Goal: Check status: Check status

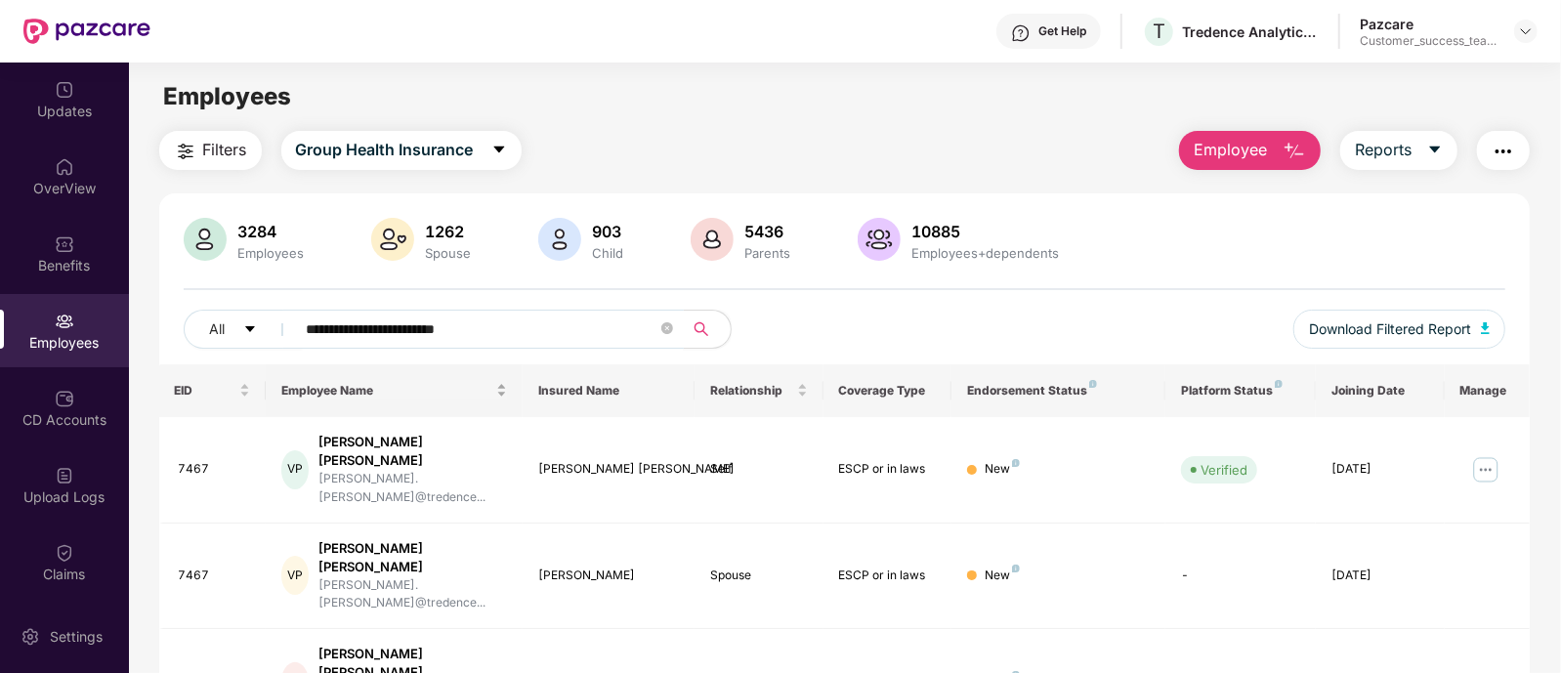
scroll to position [169, 0]
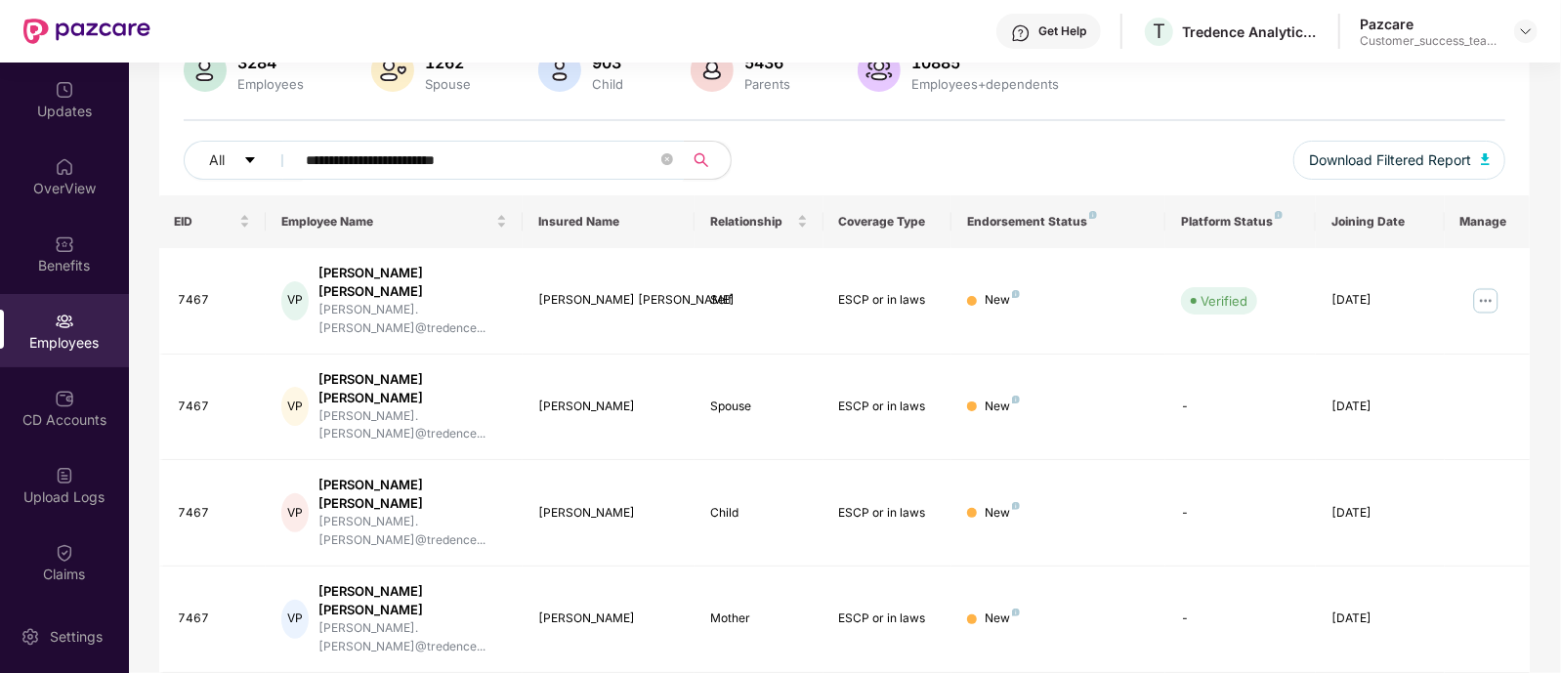
click at [584, 168] on input "**********" at bounding box center [482, 160] width 351 height 29
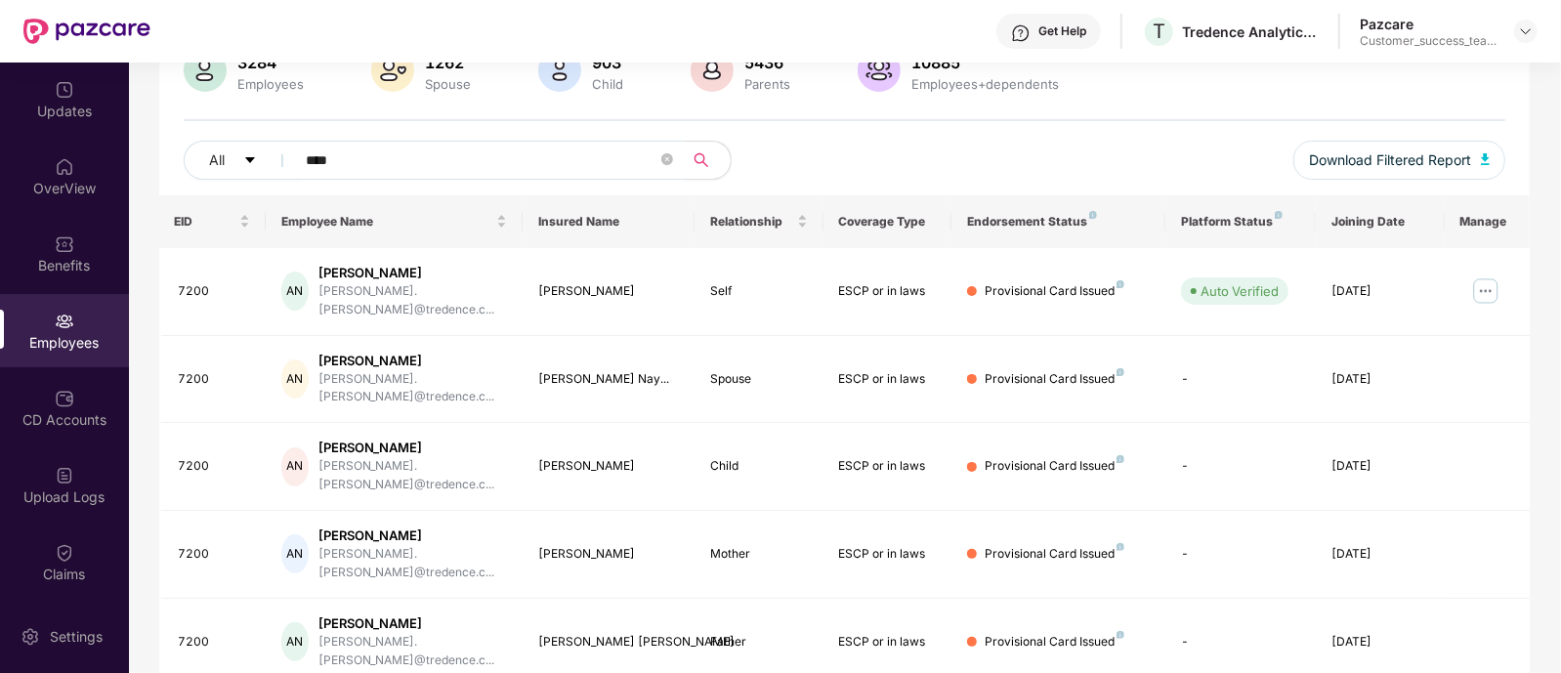
type input "****"
click at [1534, 23] on div at bounding box center [1525, 31] width 23 height 23
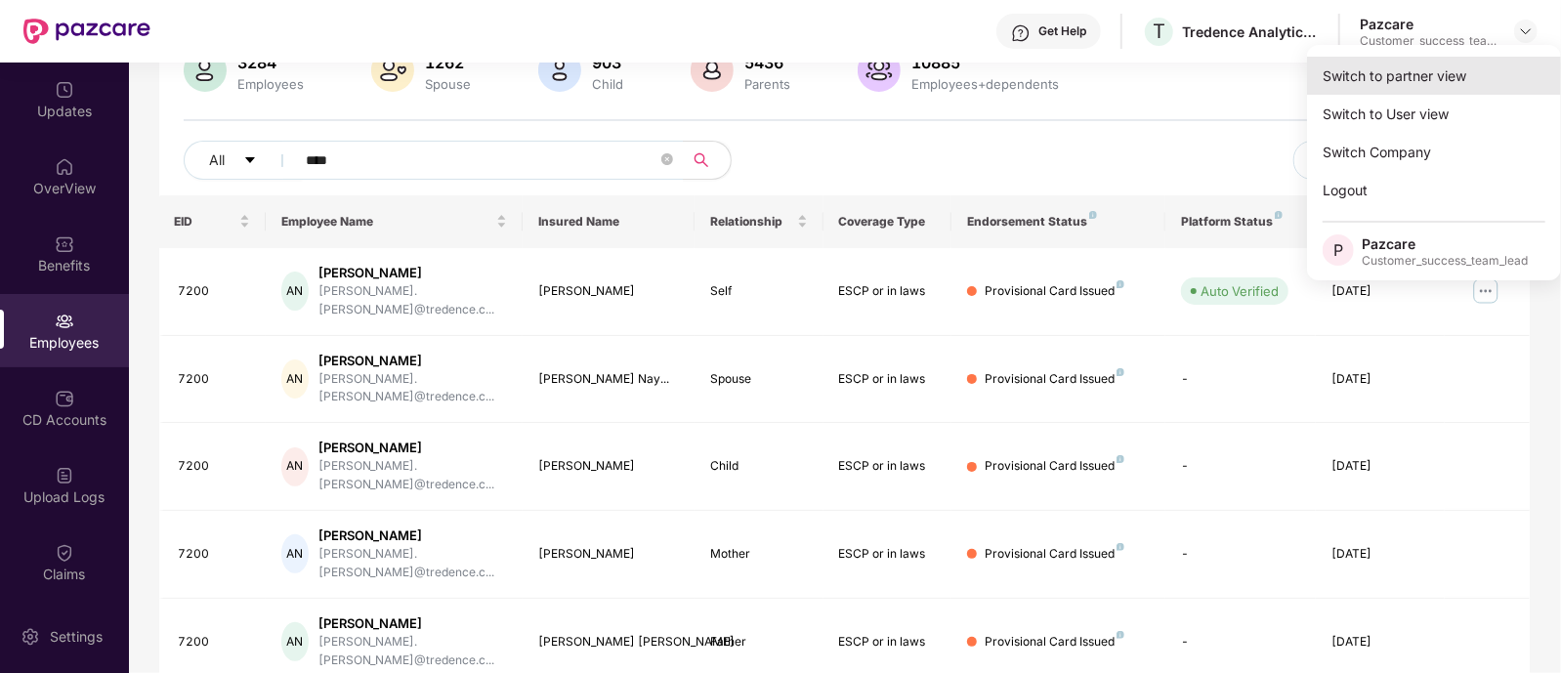
click at [1363, 90] on div "Switch to partner view" at bounding box center [1434, 76] width 254 height 38
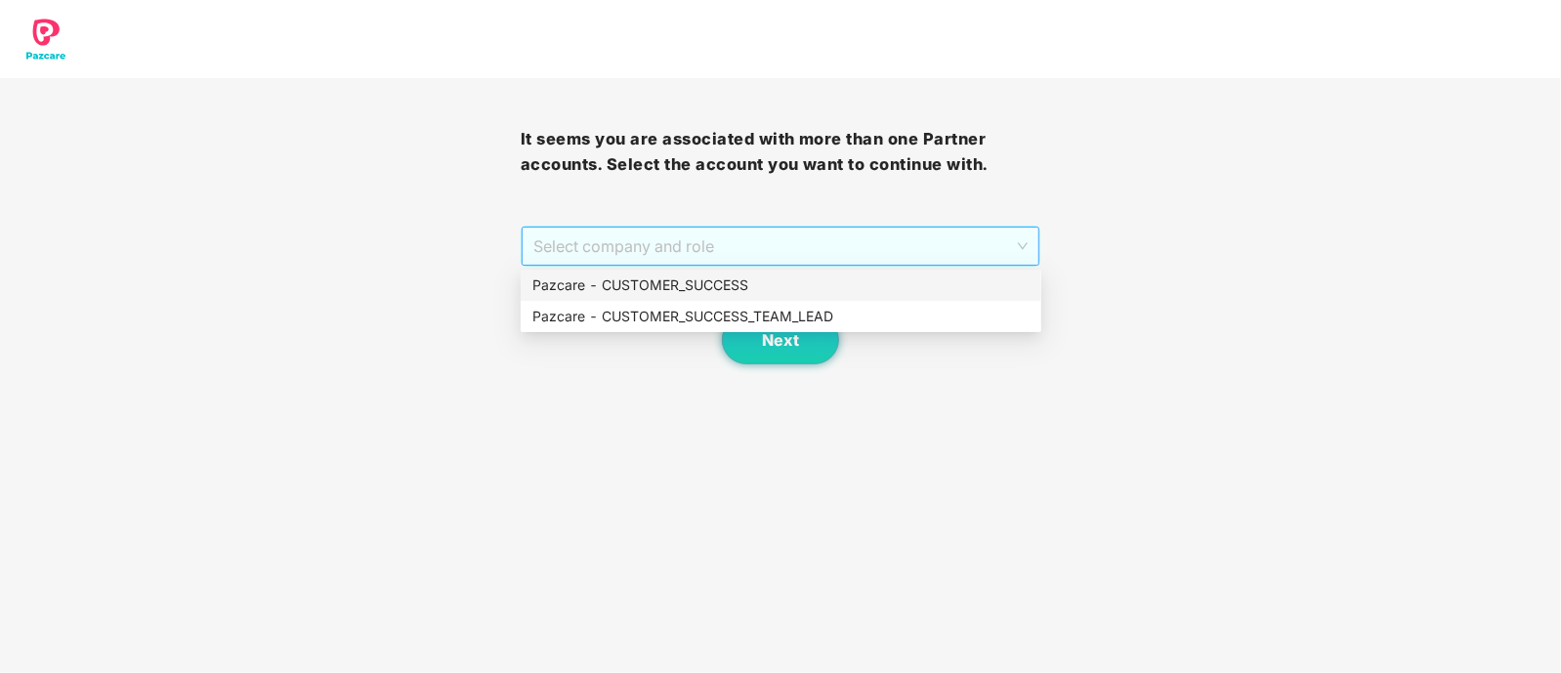
click at [714, 259] on span "Select company and role" at bounding box center [780, 246] width 495 height 37
click at [672, 312] on div "Pazcare - CUSTOMER_SUCCESS_TEAM_LEAD" at bounding box center [780, 316] width 497 height 21
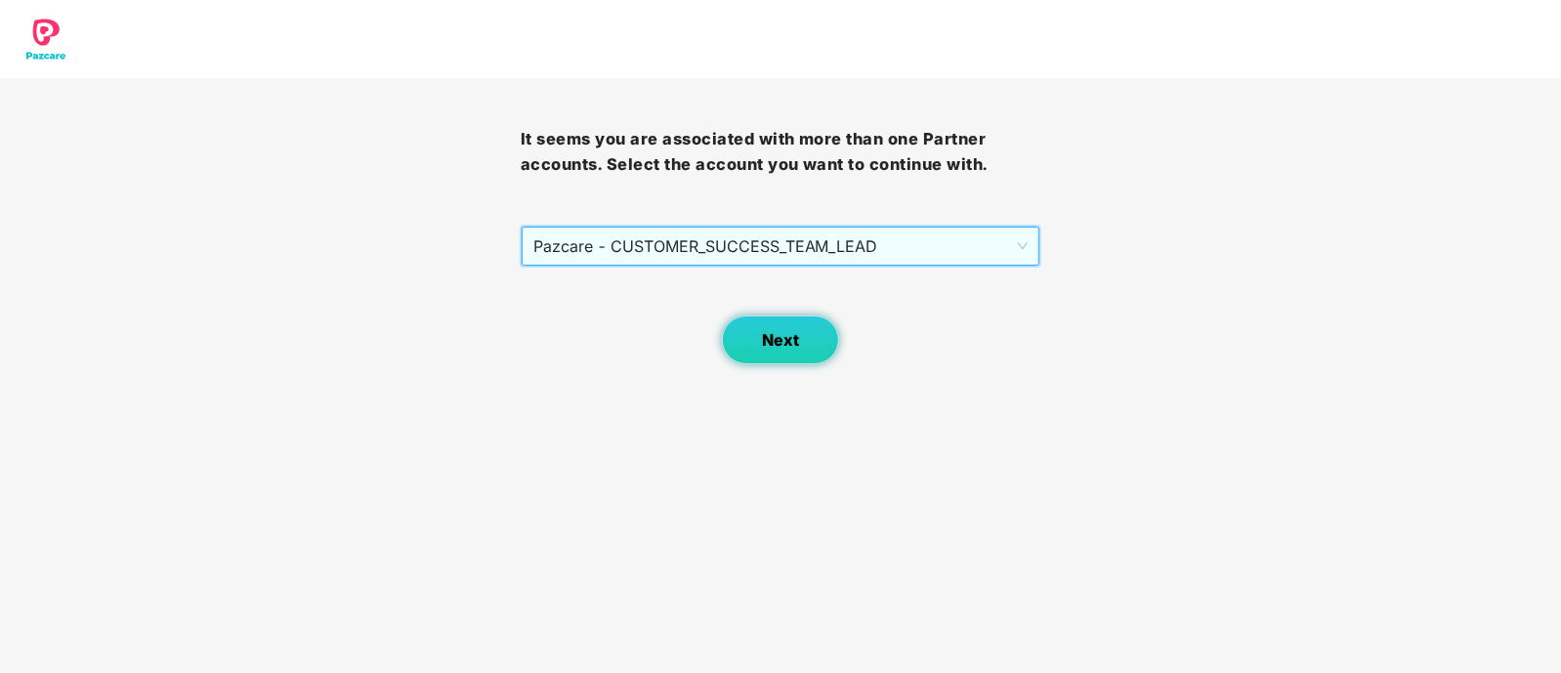
click at [772, 338] on span "Next" at bounding box center [780, 340] width 37 height 19
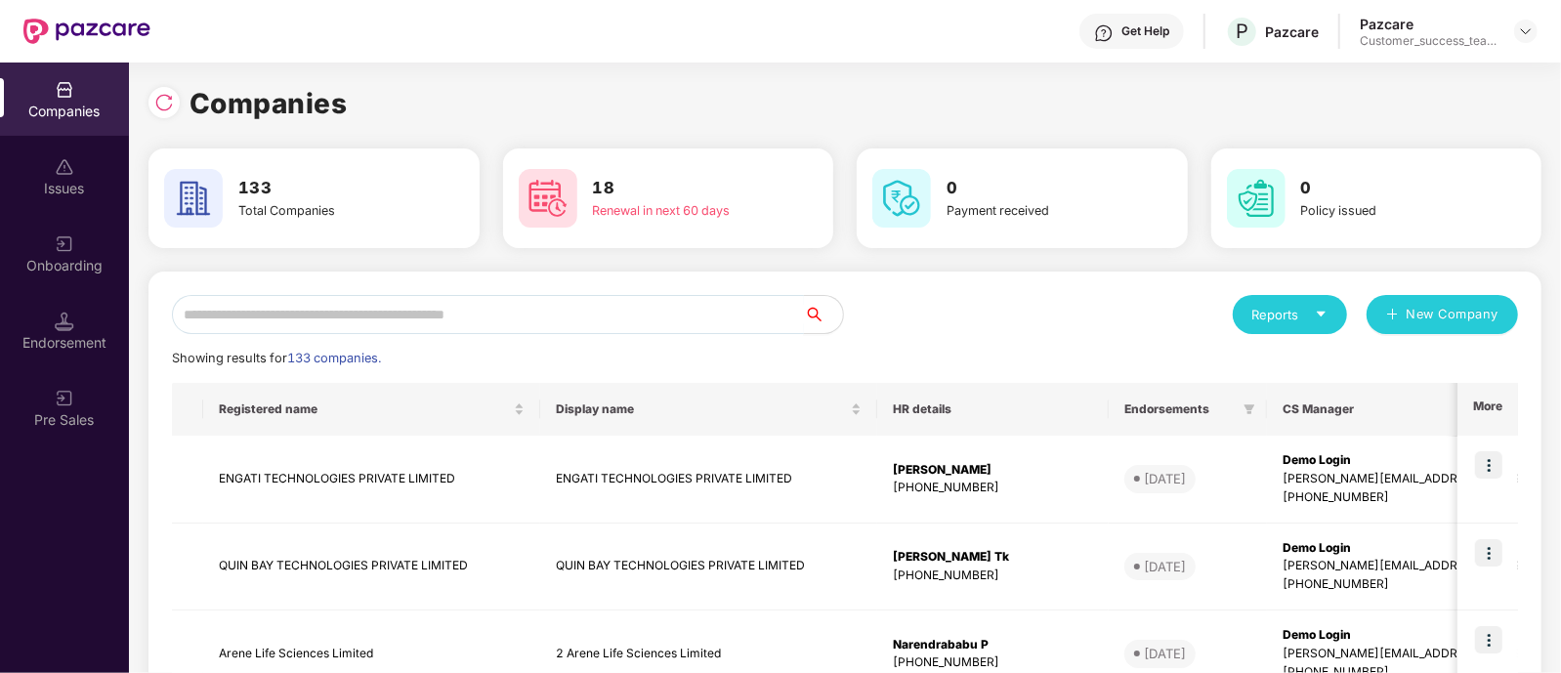
click at [670, 308] on input "text" at bounding box center [488, 314] width 632 height 39
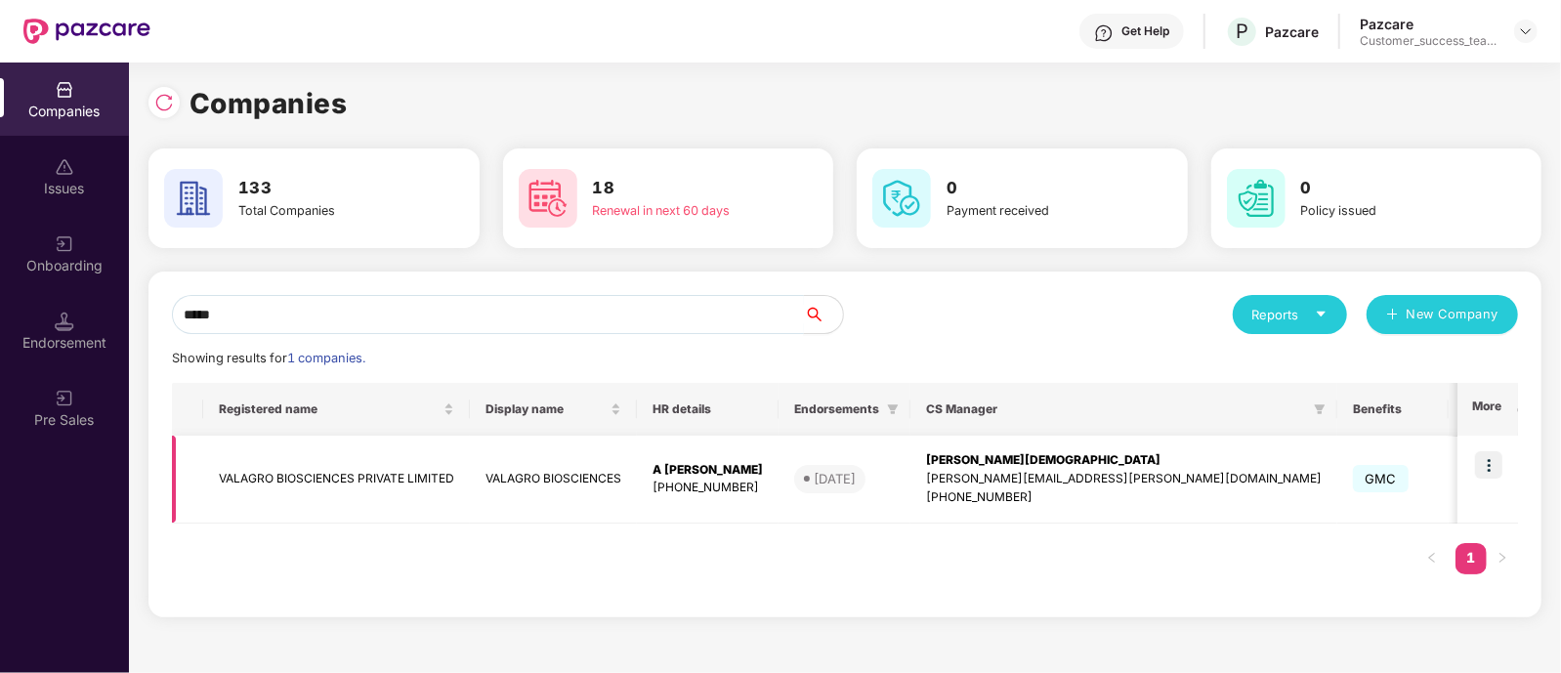
type input "*****"
click at [1497, 461] on img at bounding box center [1488, 464] width 27 height 27
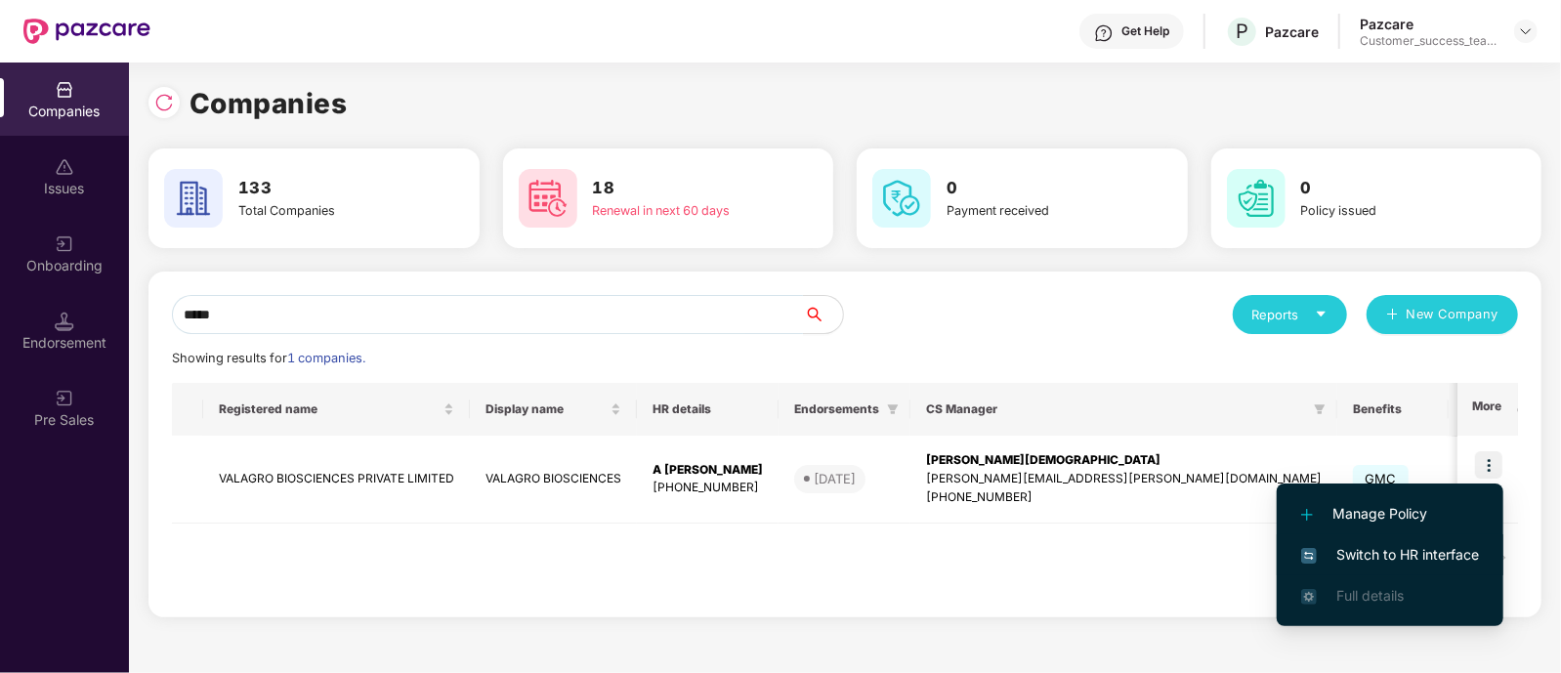
click at [1373, 542] on li "Switch to HR interface" at bounding box center [1390, 554] width 227 height 41
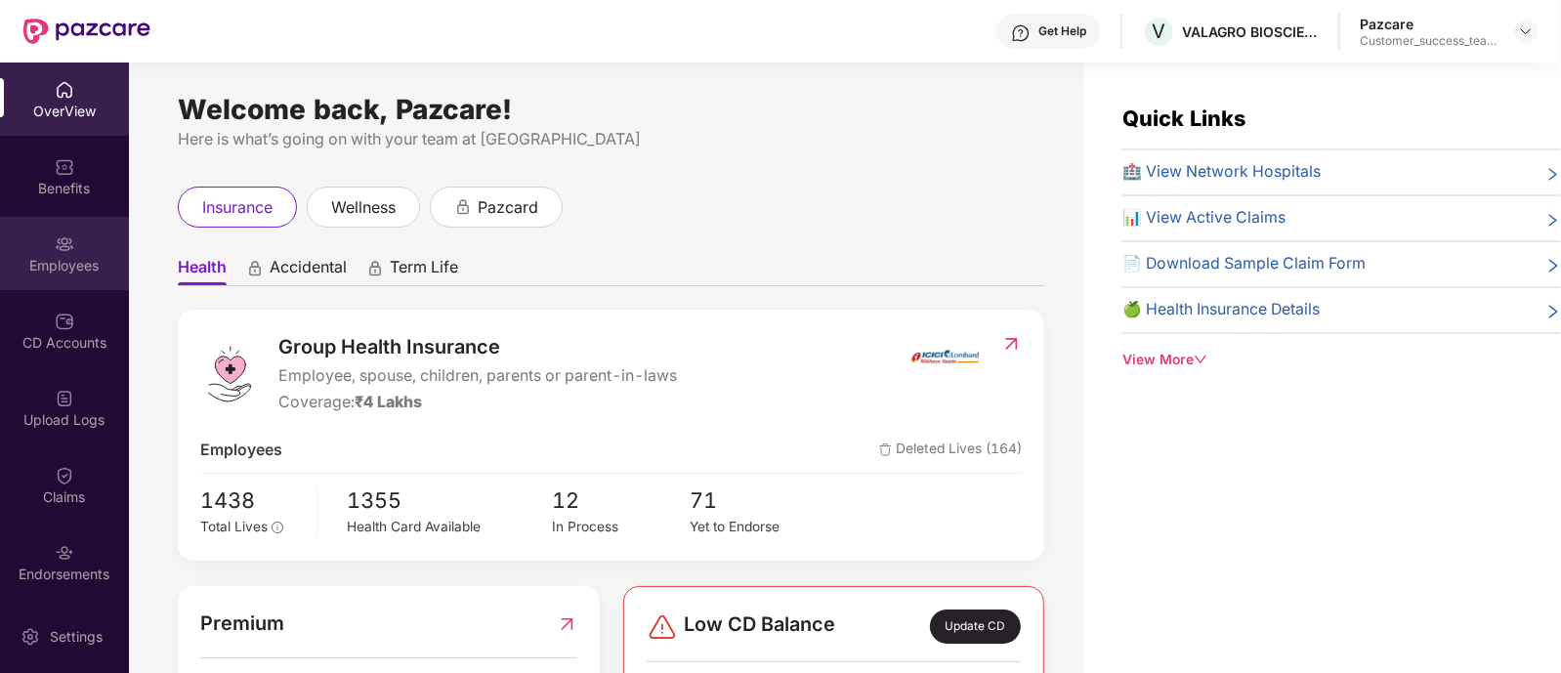
click at [62, 267] on div "Employees" at bounding box center [64, 266] width 129 height 20
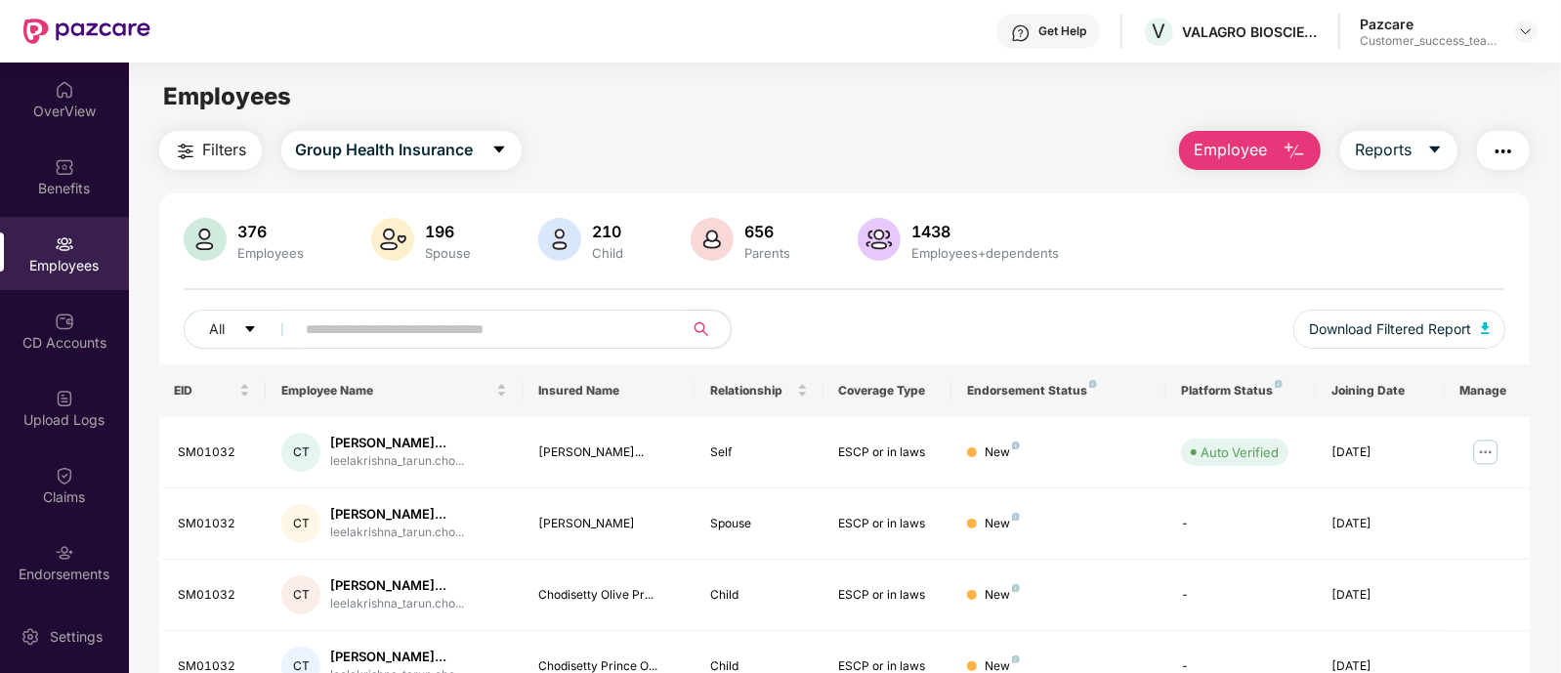
click at [513, 319] on input "text" at bounding box center [482, 328] width 351 height 29
paste input "**********"
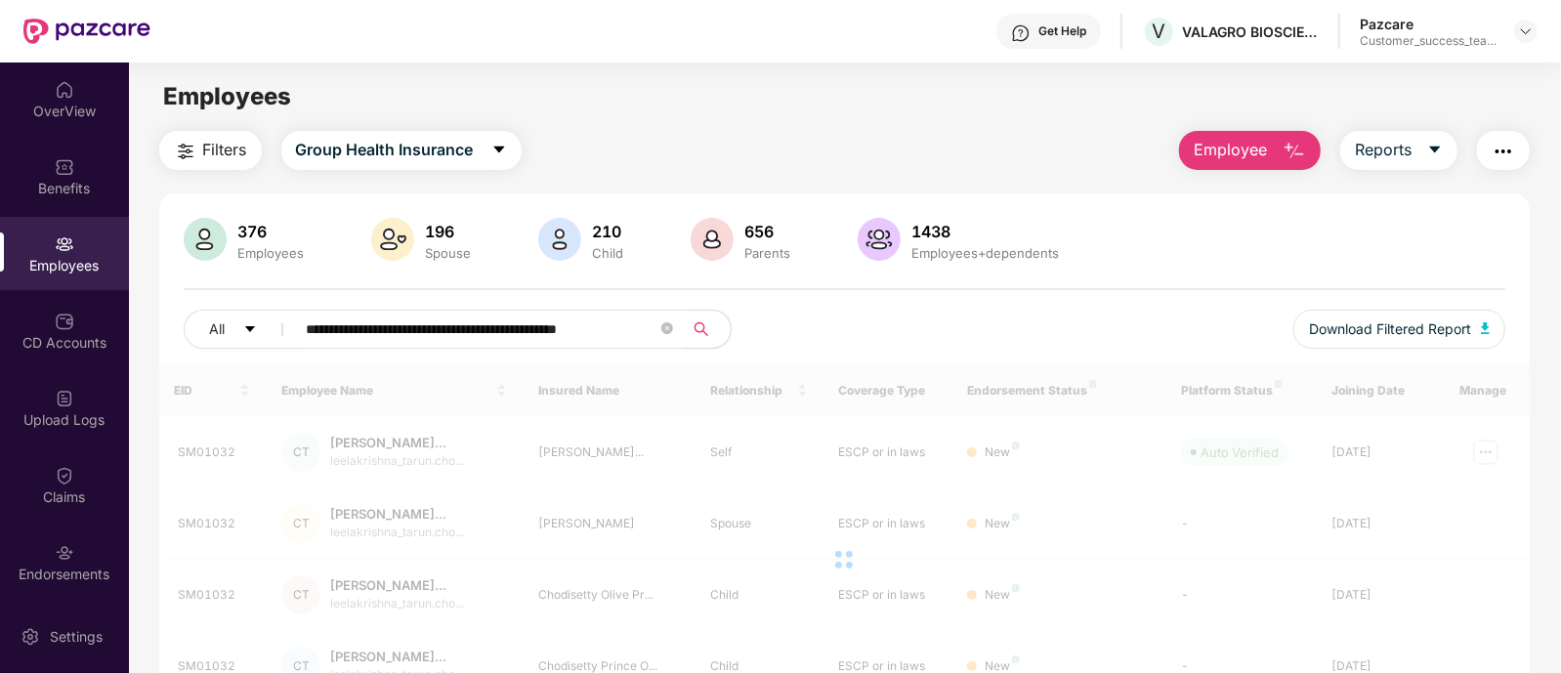
click at [453, 334] on input "**********" at bounding box center [482, 328] width 351 height 29
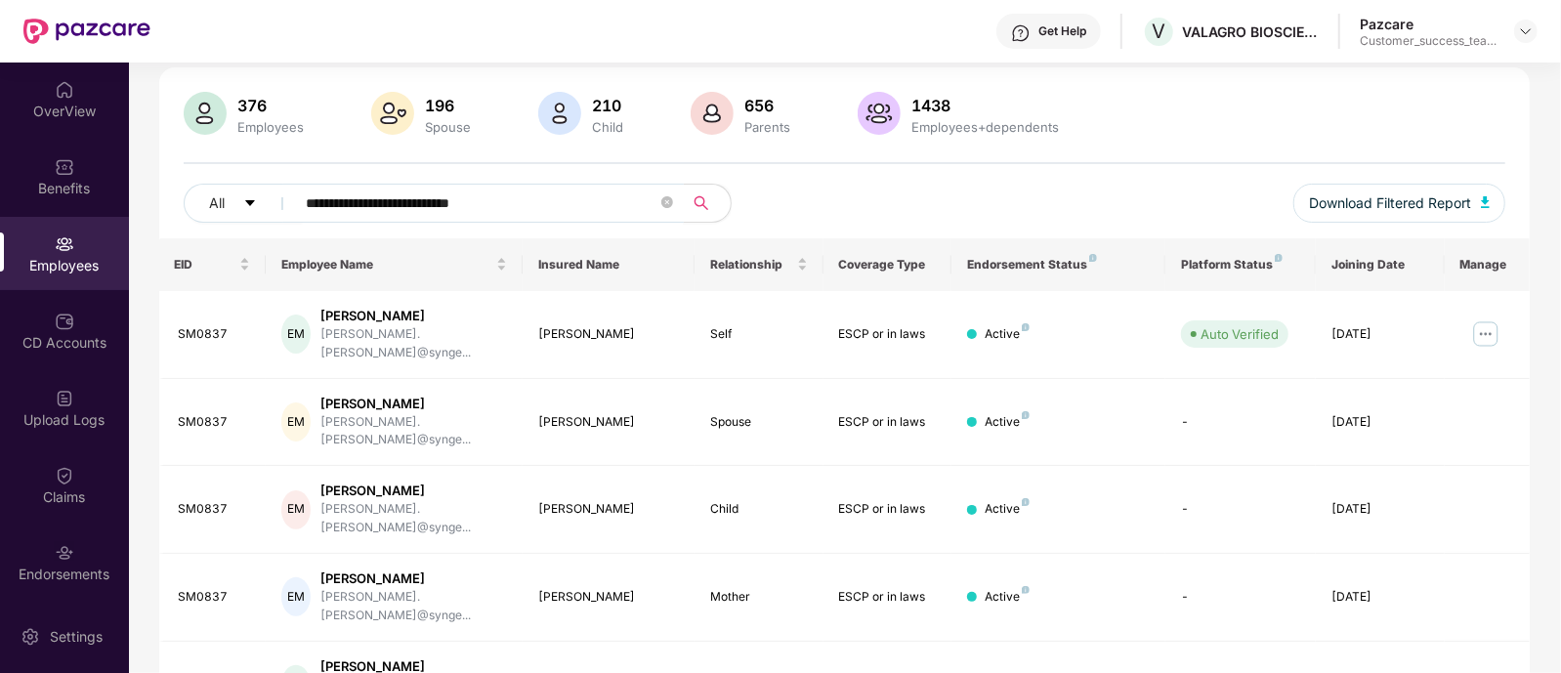
scroll to position [146, 0]
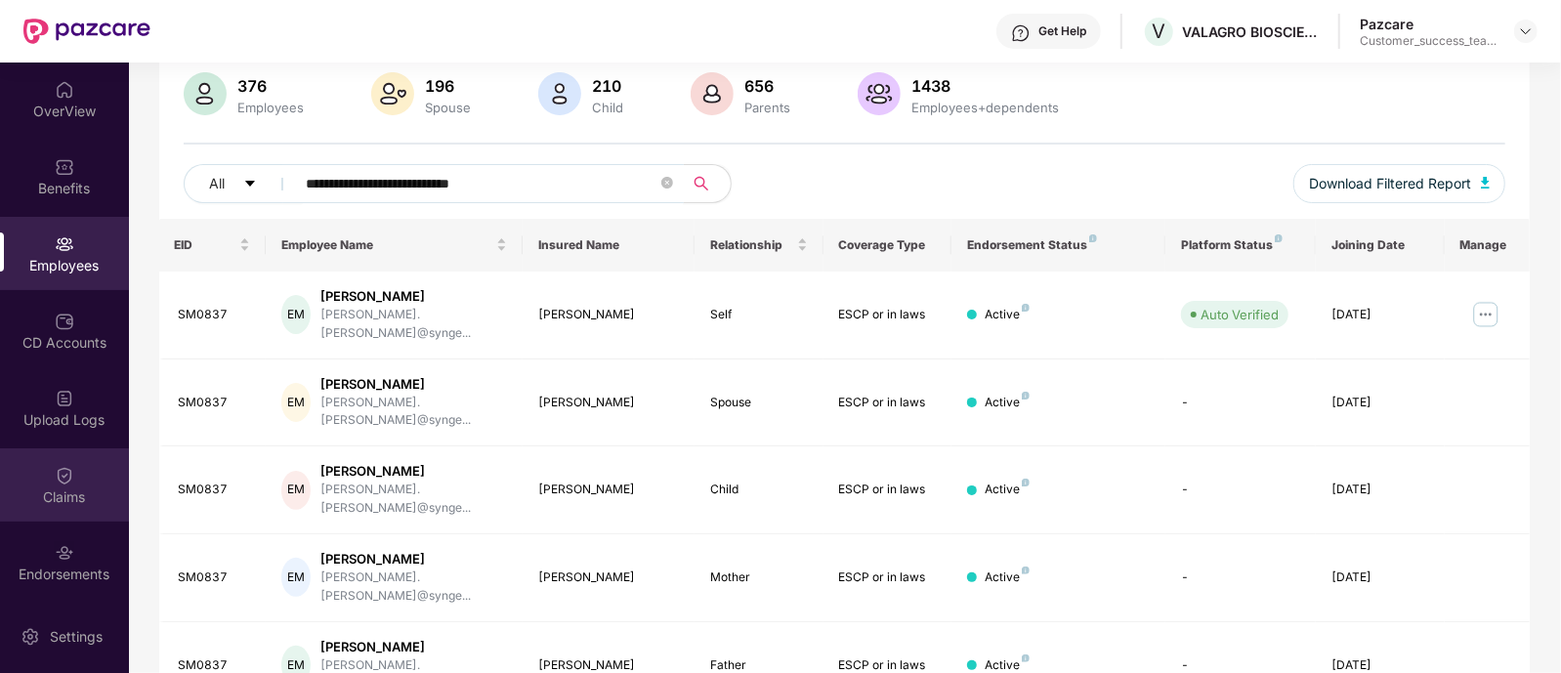
type input "**********"
click at [69, 478] on img at bounding box center [65, 476] width 20 height 20
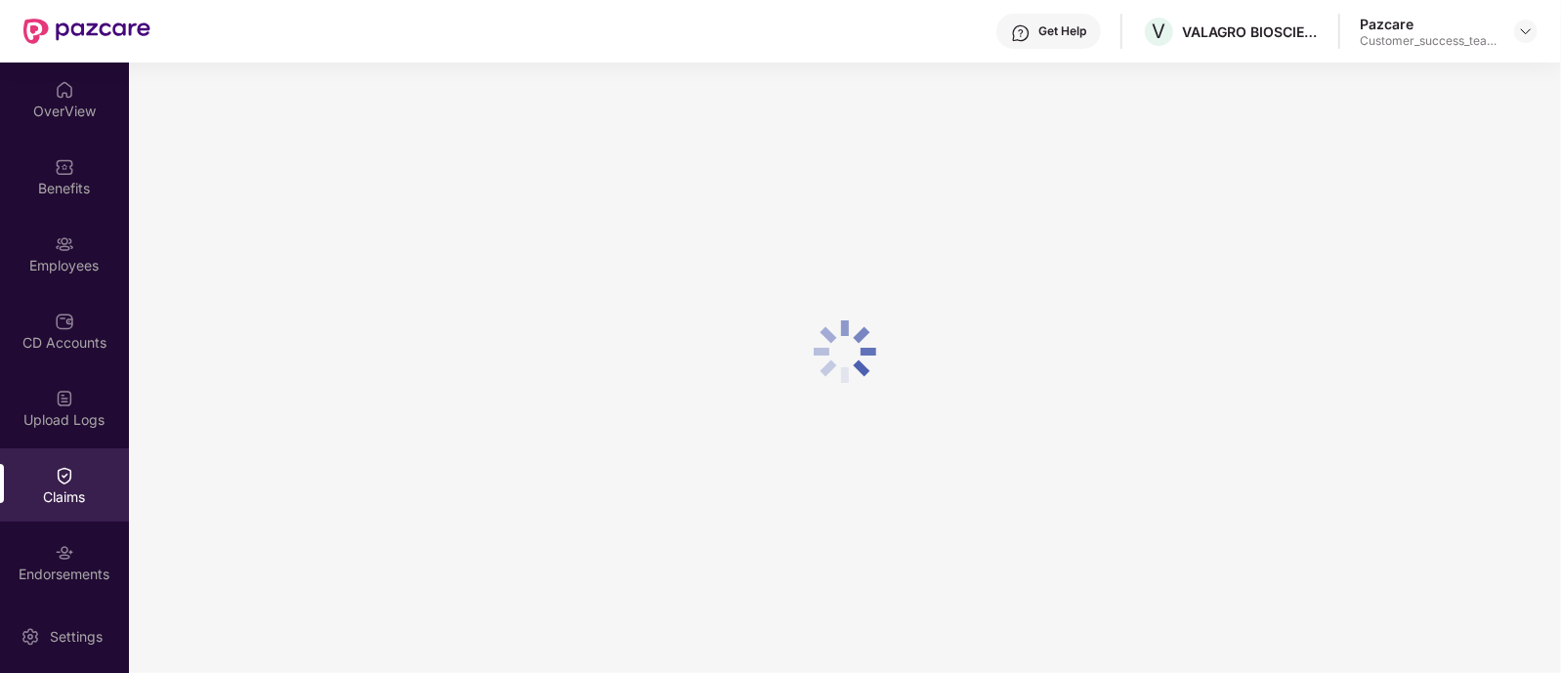
scroll to position [0, 0]
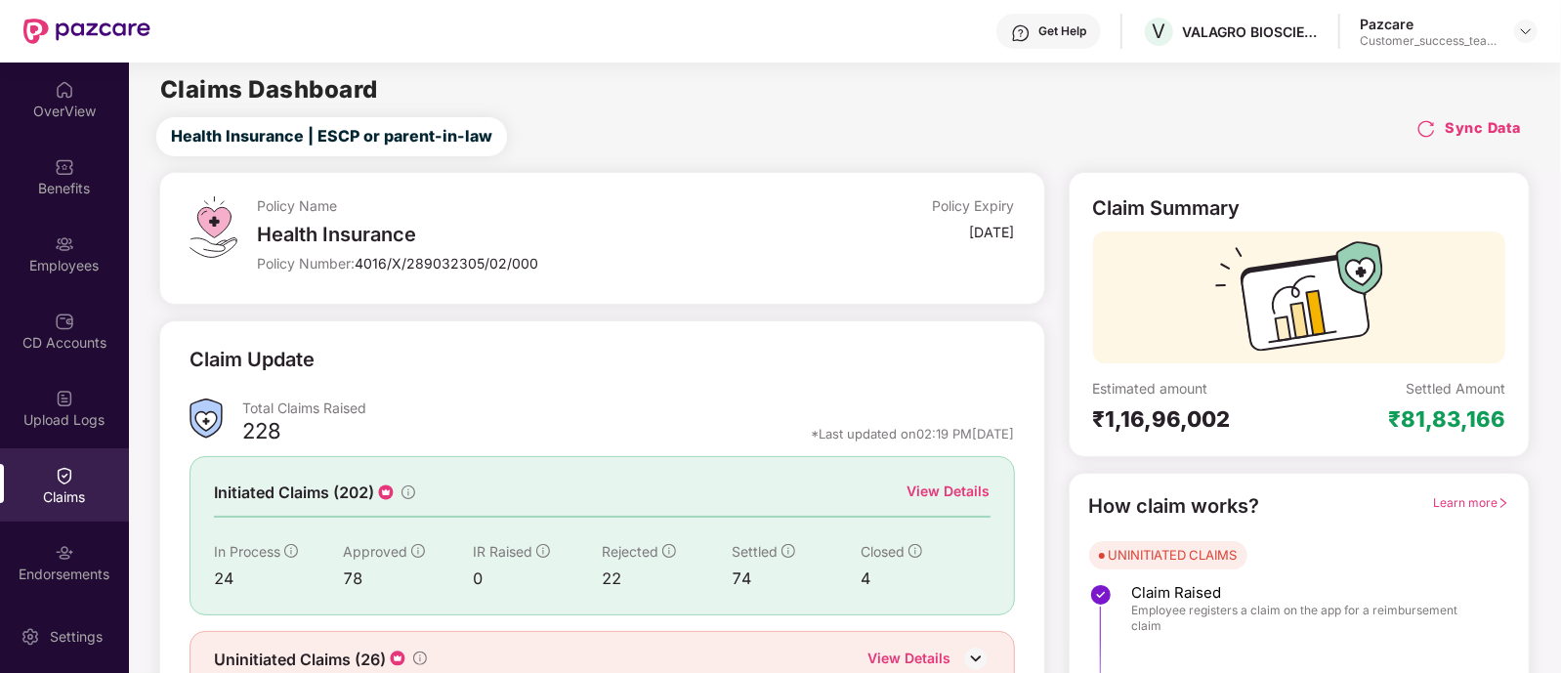
click at [518, 357] on div "Claim Update" at bounding box center [601, 372] width 825 height 54
click at [969, 479] on div "Initiated Claims (202) View Details In Process 24 Approved 78 IR Raised 0 Rejec…" at bounding box center [601, 535] width 825 height 158
click at [957, 485] on div "View Details" at bounding box center [948, 491] width 83 height 21
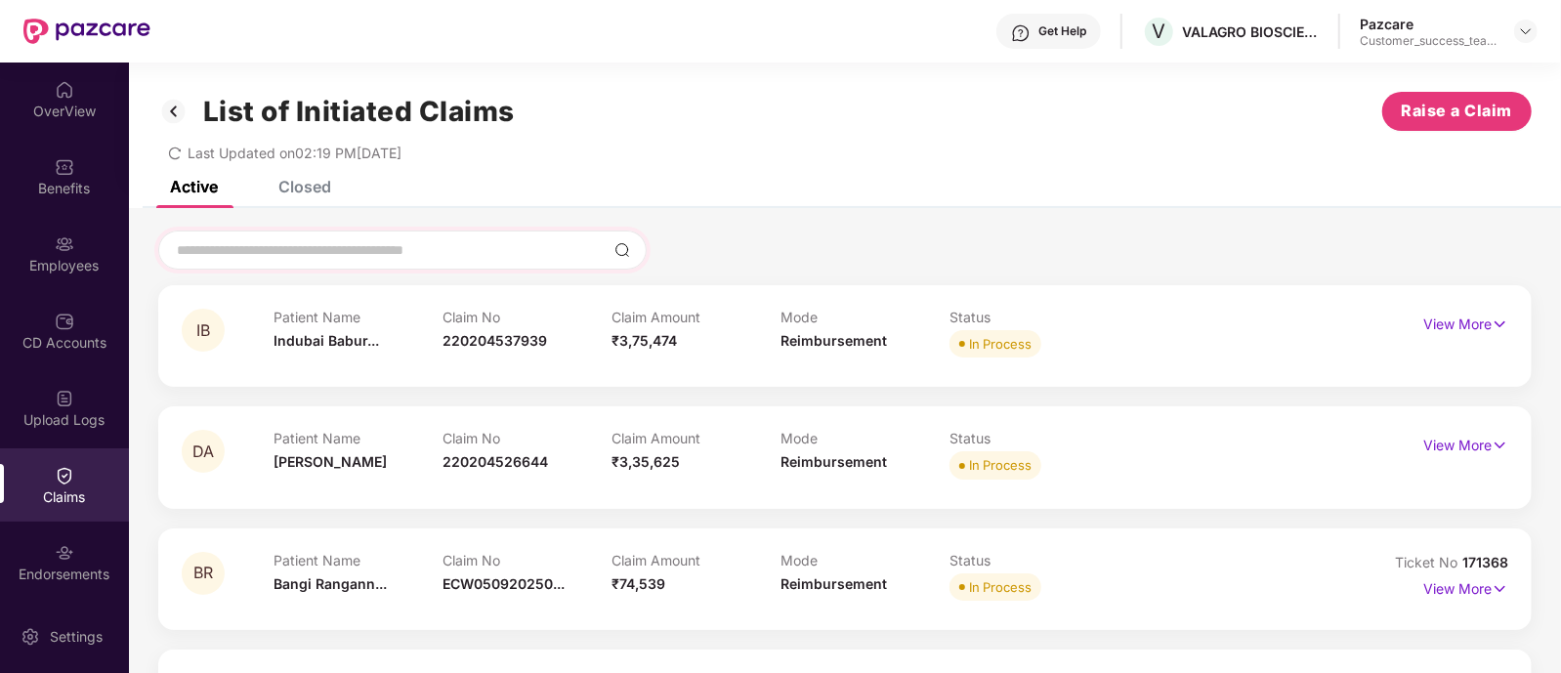
click at [460, 237] on div at bounding box center [402, 250] width 488 height 39
click at [404, 248] on input at bounding box center [391, 250] width 432 height 21
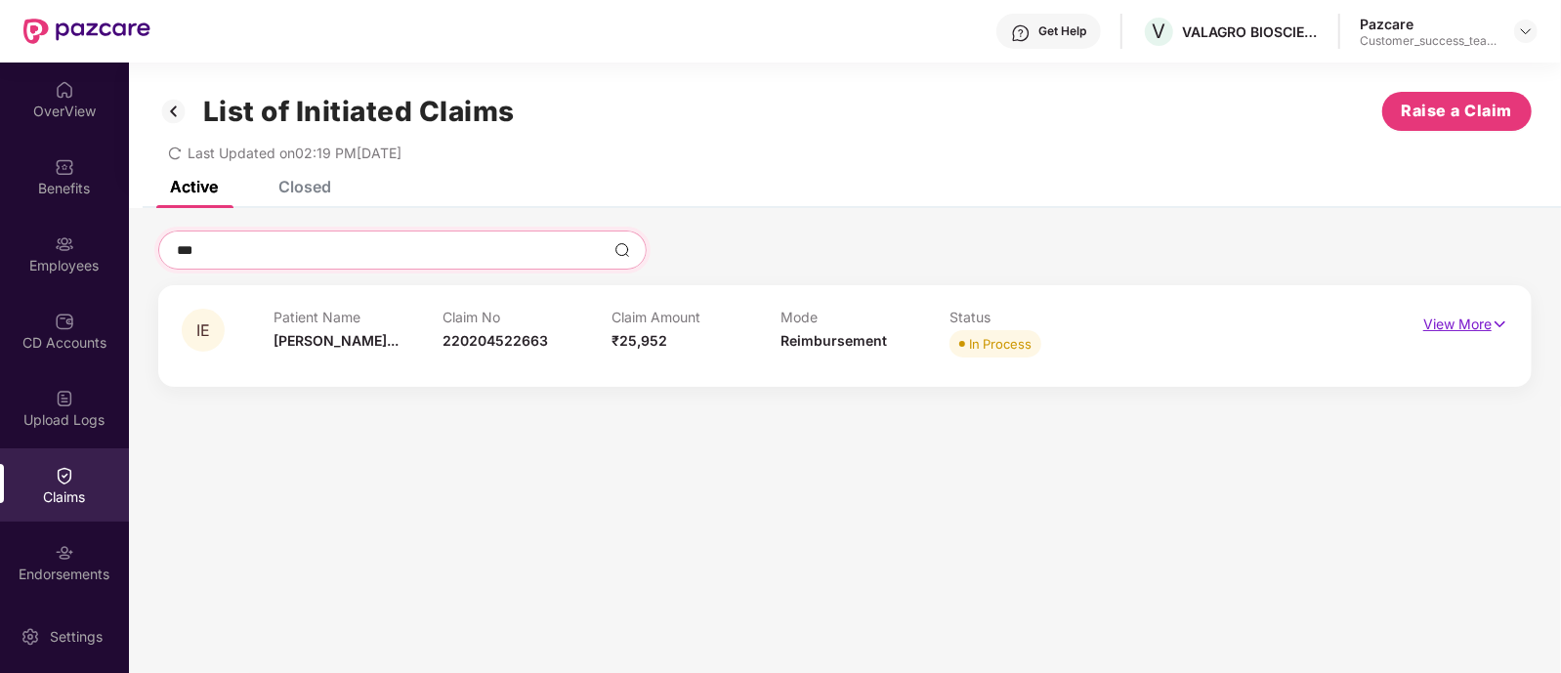
type input "***"
click at [1482, 330] on p "View More" at bounding box center [1465, 322] width 85 height 26
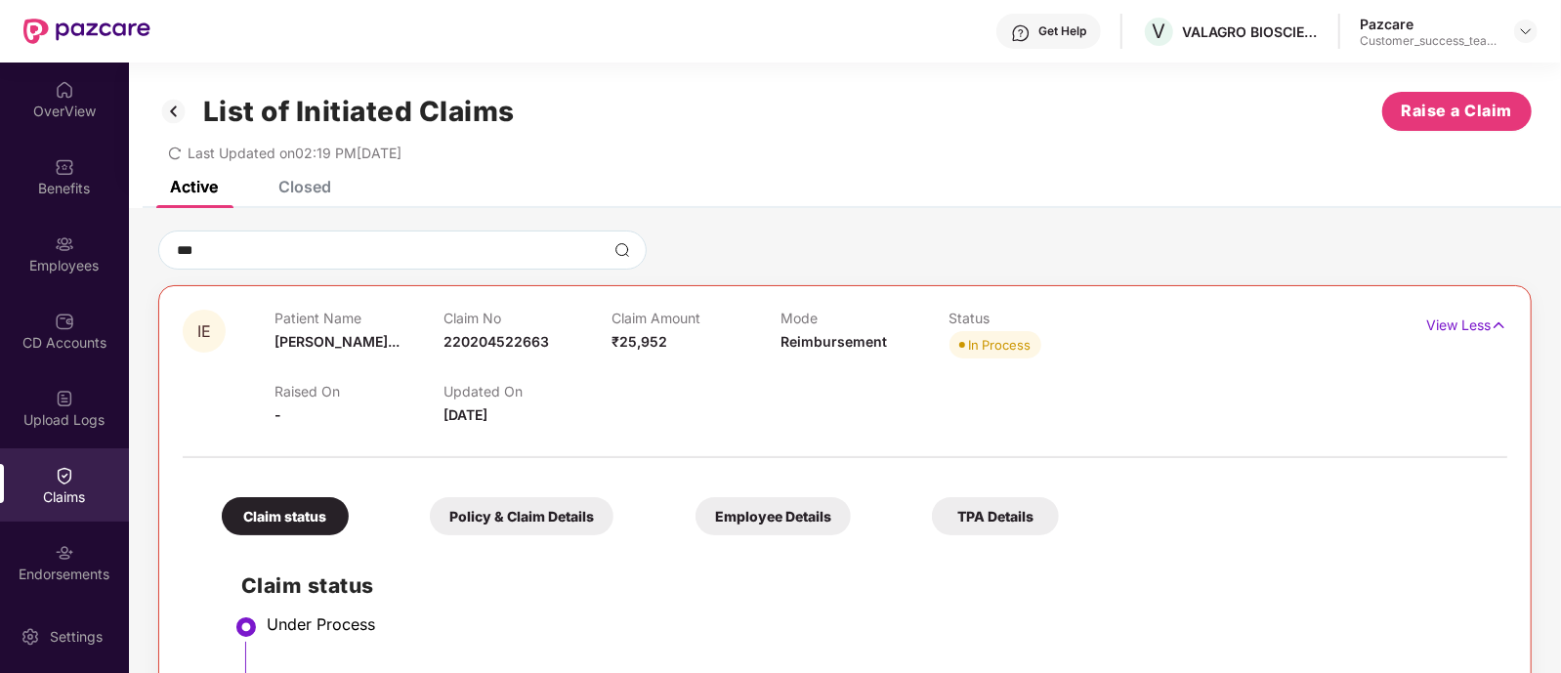
scroll to position [1, 0]
click at [181, 105] on img at bounding box center [173, 110] width 31 height 33
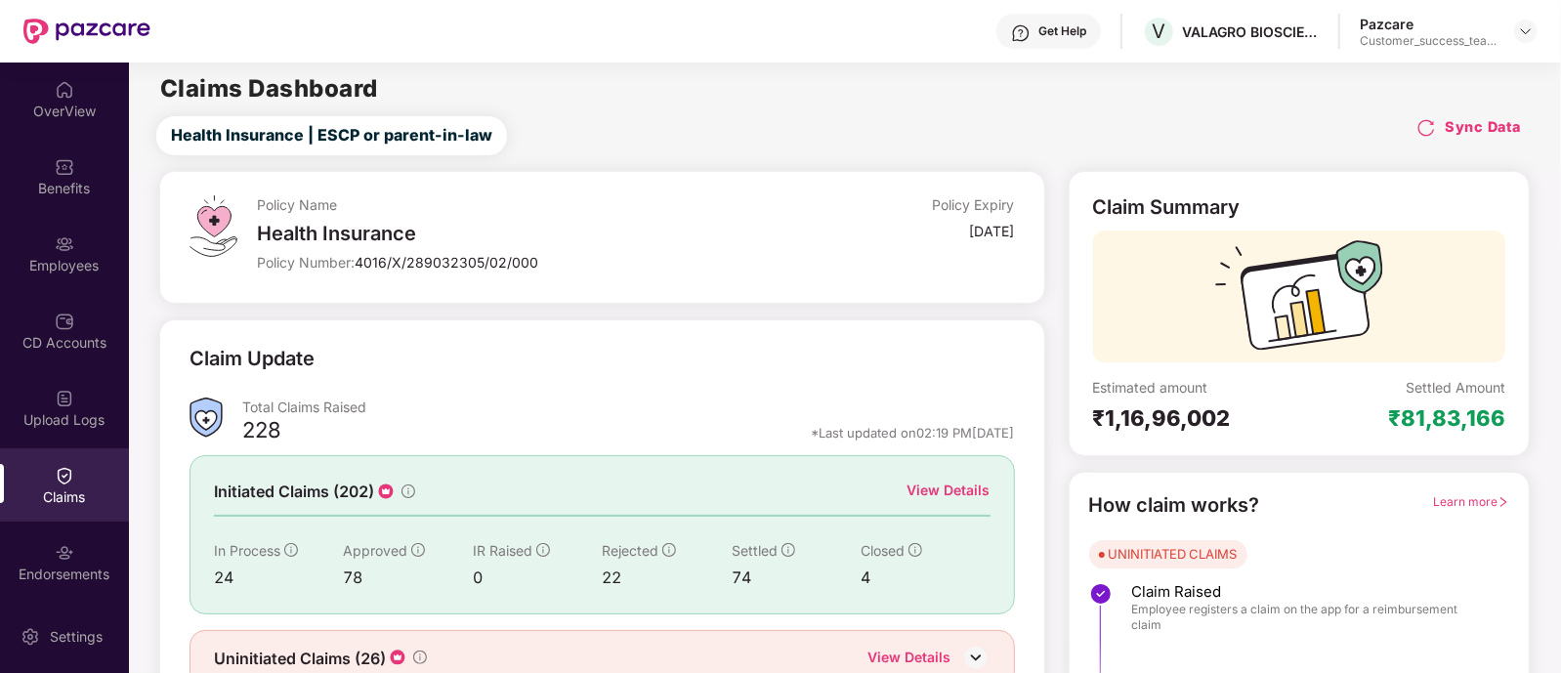
scroll to position [91, 0]
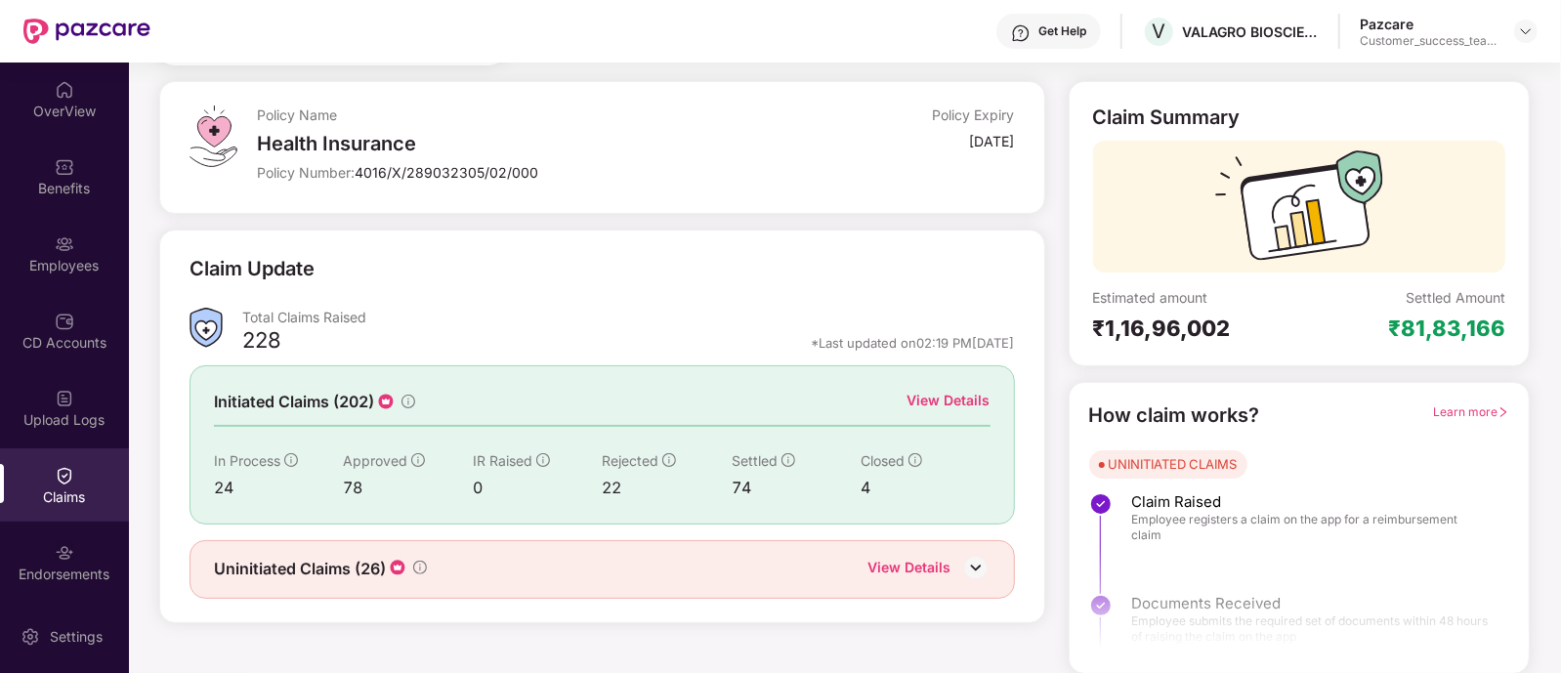
click at [948, 398] on div "View Details" at bounding box center [948, 400] width 83 height 21
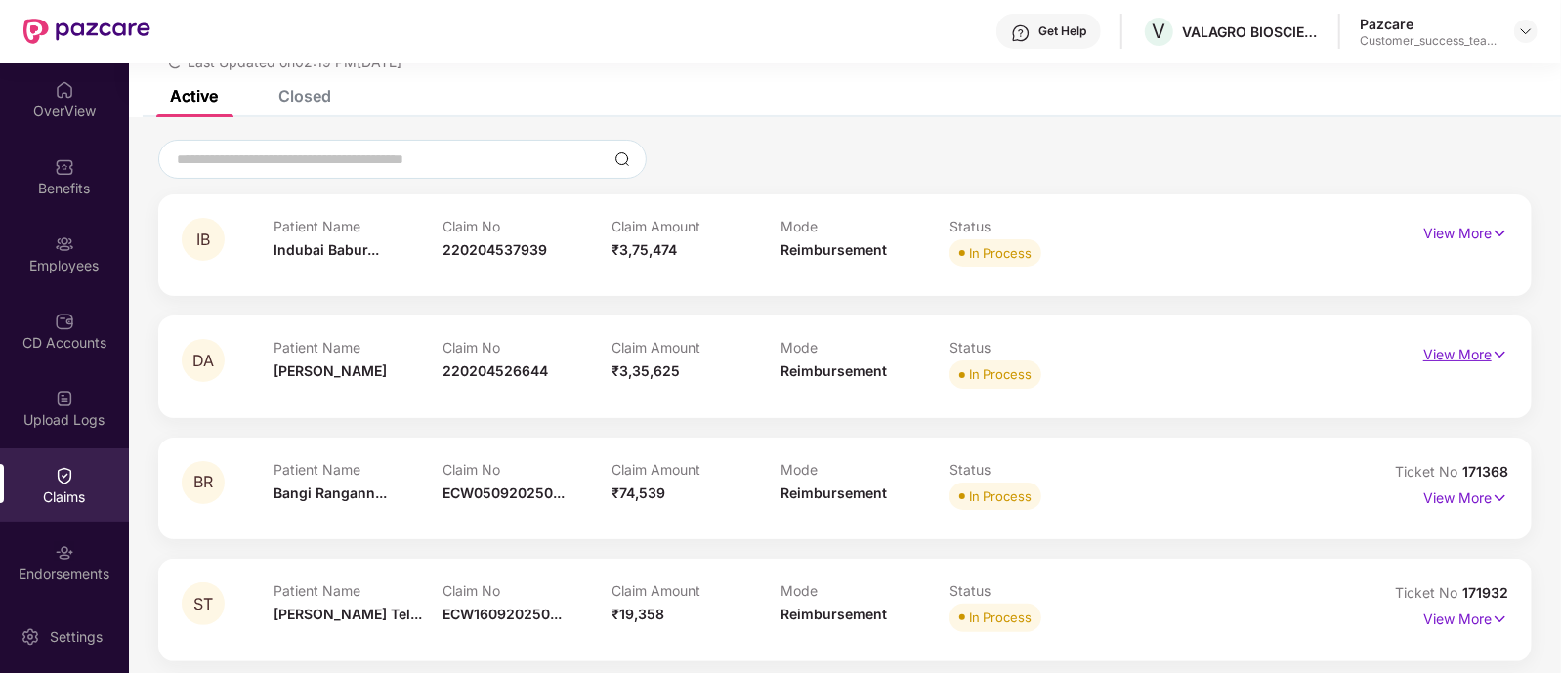
click at [1431, 353] on p "View More" at bounding box center [1465, 352] width 85 height 26
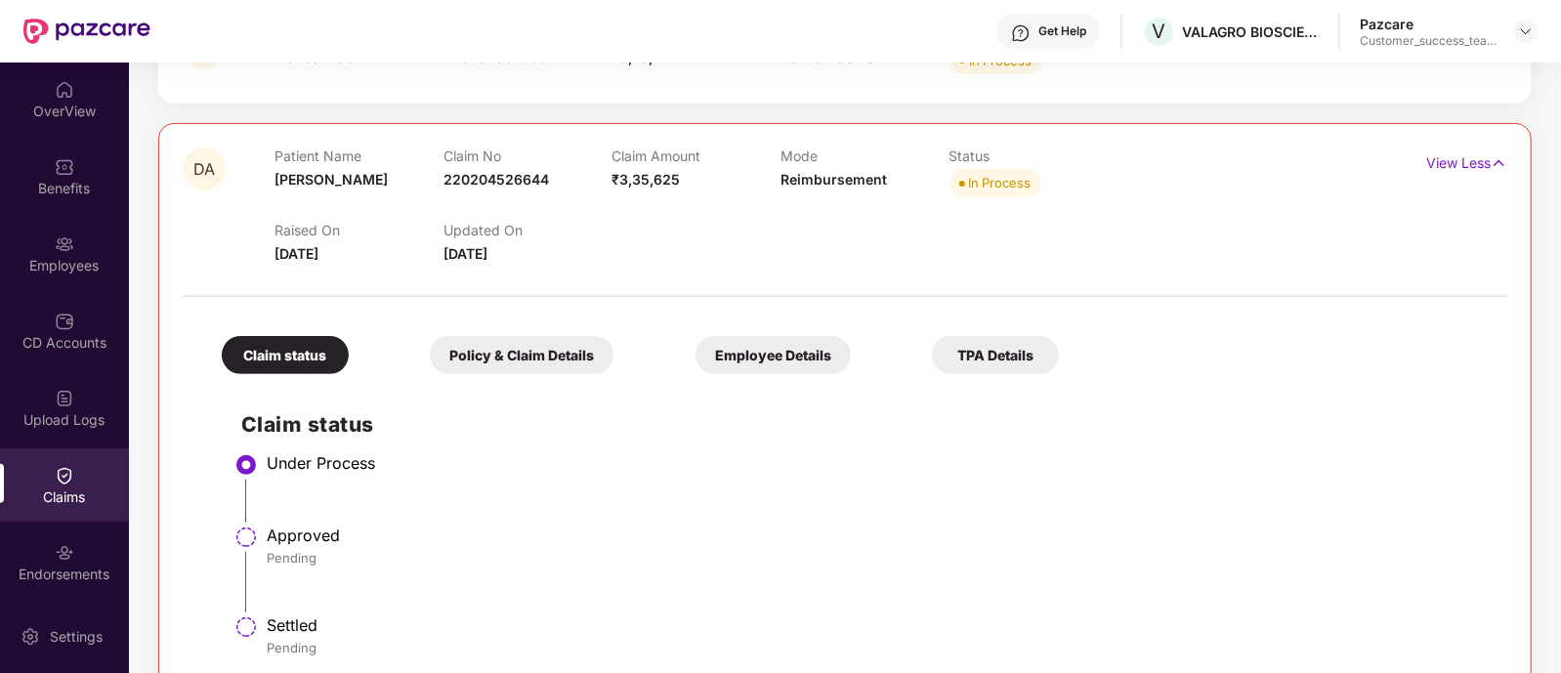
scroll to position [51, 0]
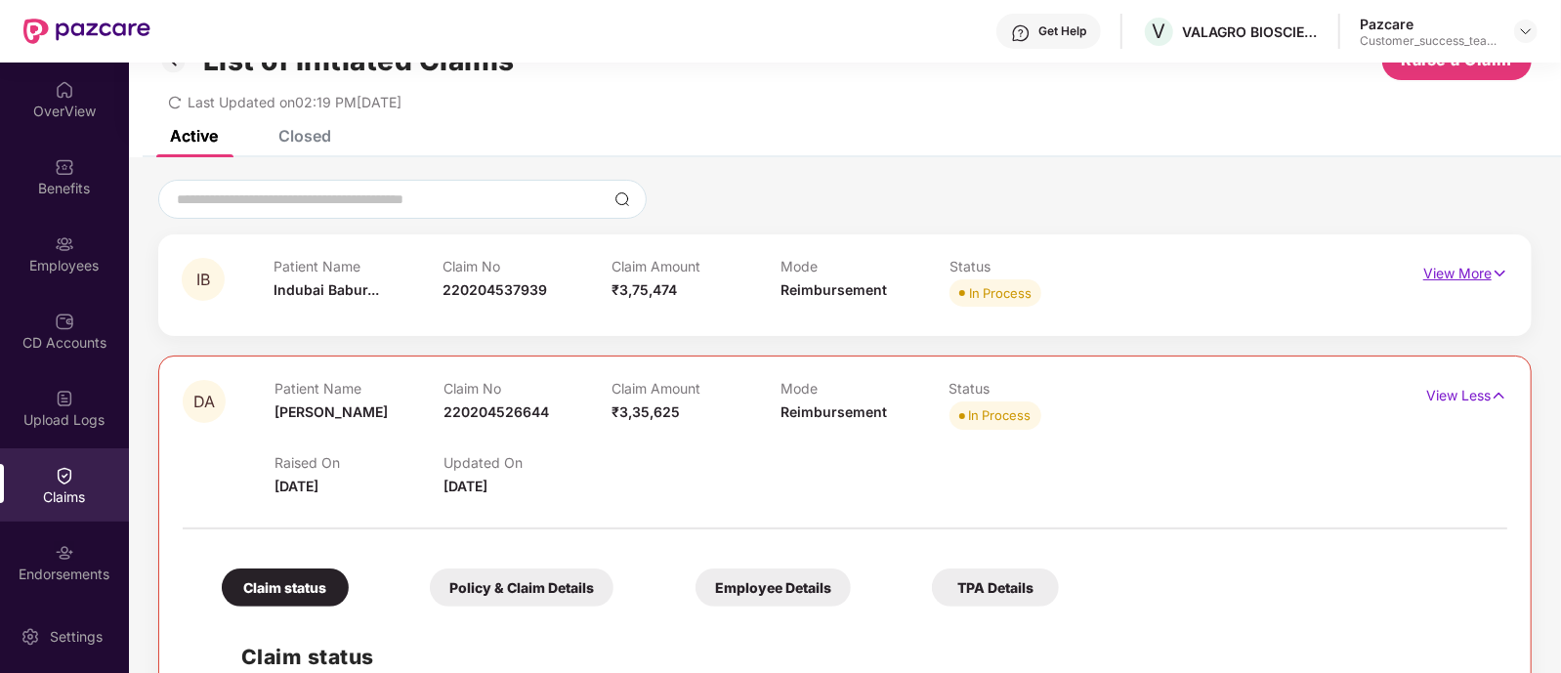
click at [1462, 272] on p "View More" at bounding box center [1465, 271] width 85 height 26
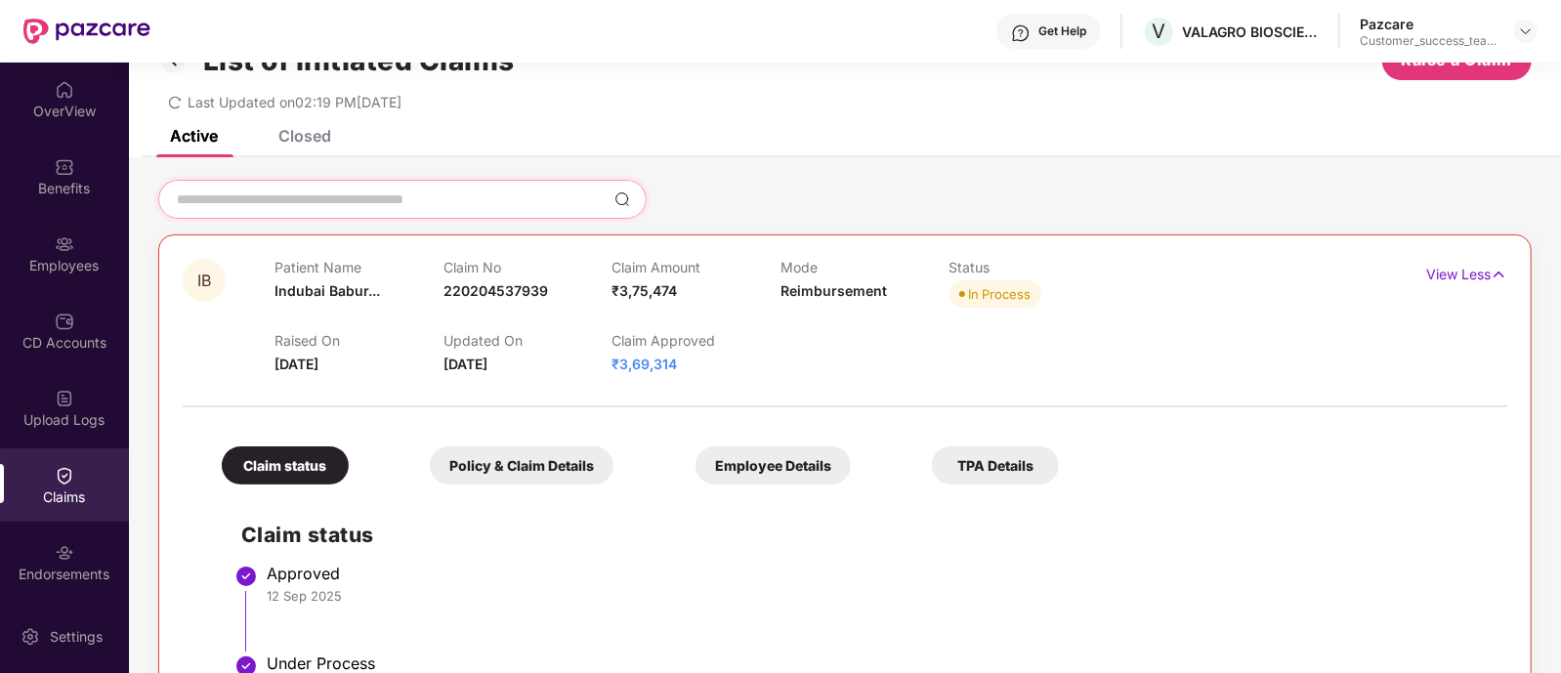
click at [480, 201] on input at bounding box center [391, 199] width 432 height 21
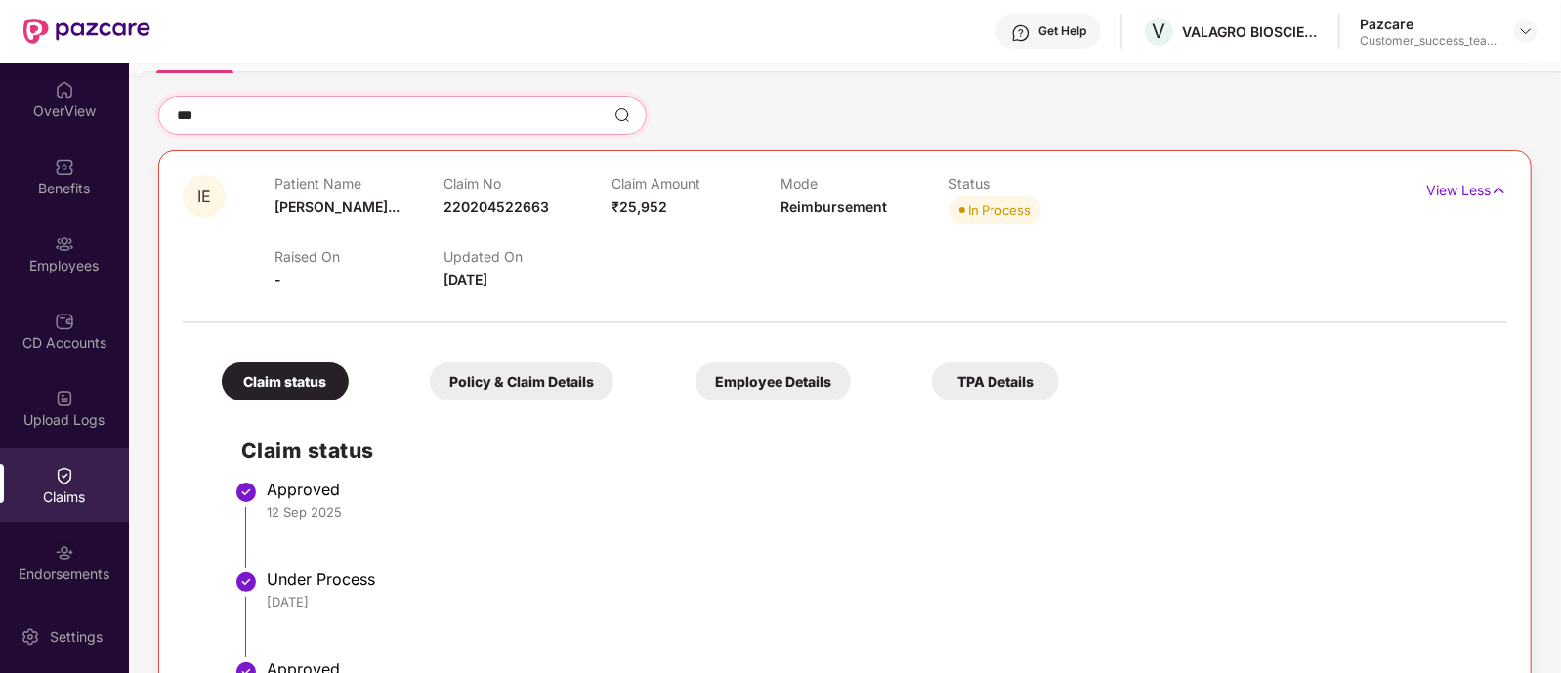
scroll to position [139, 0]
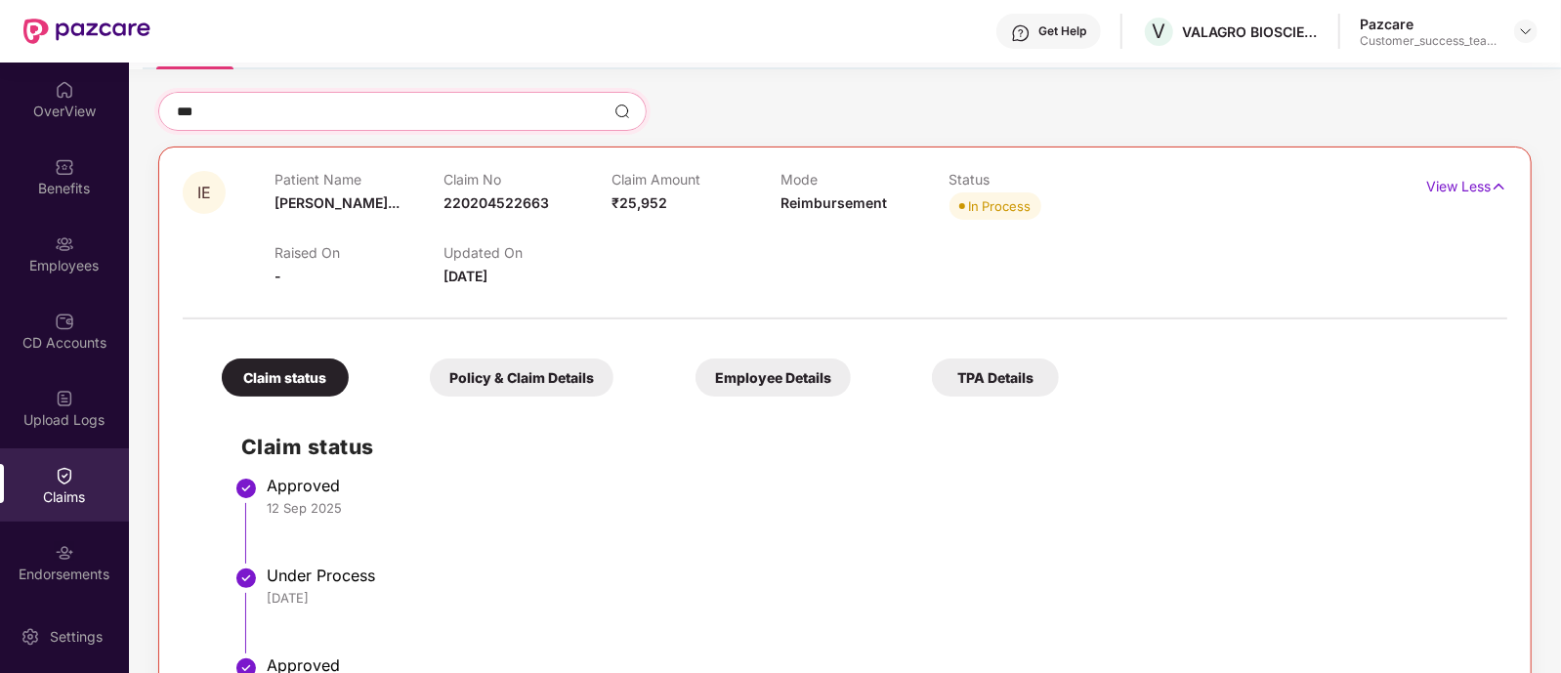
type input "***"
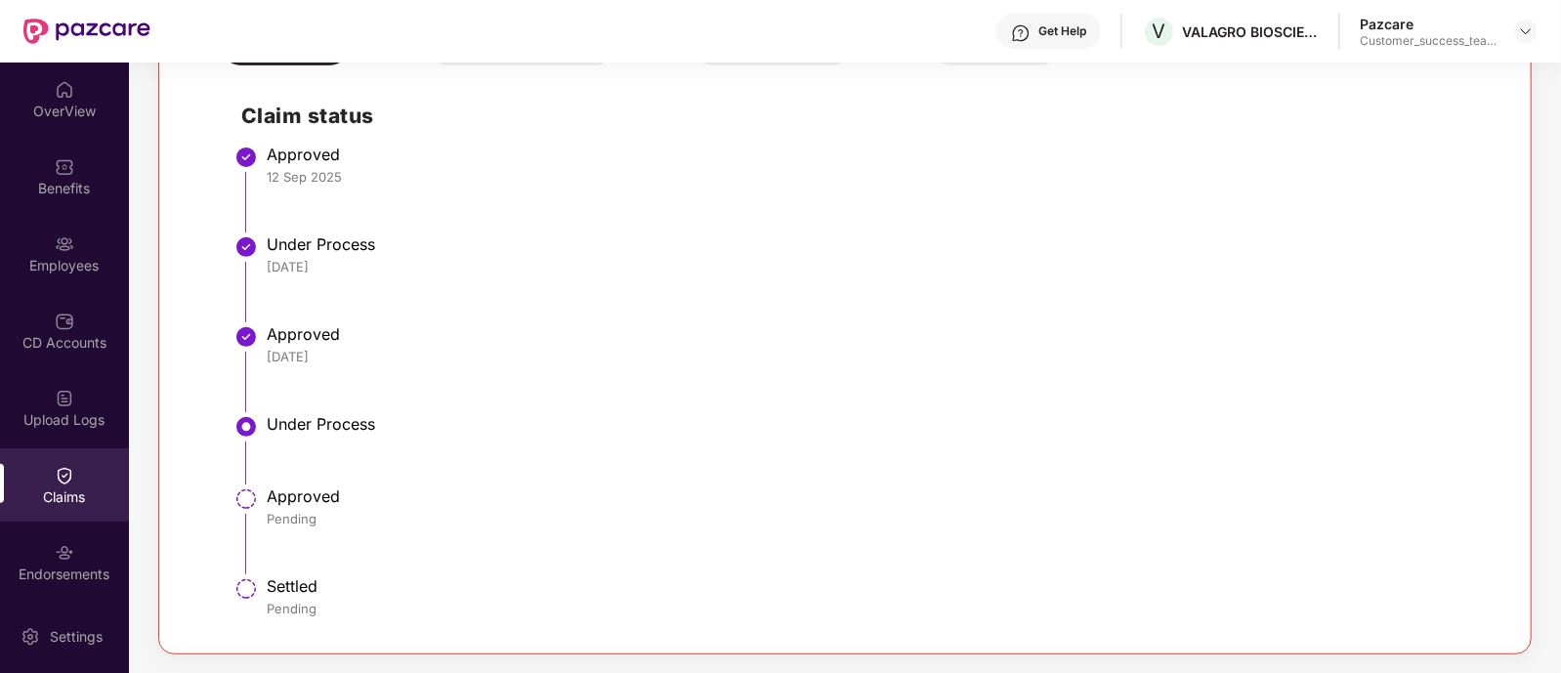
scroll to position [0, 0]
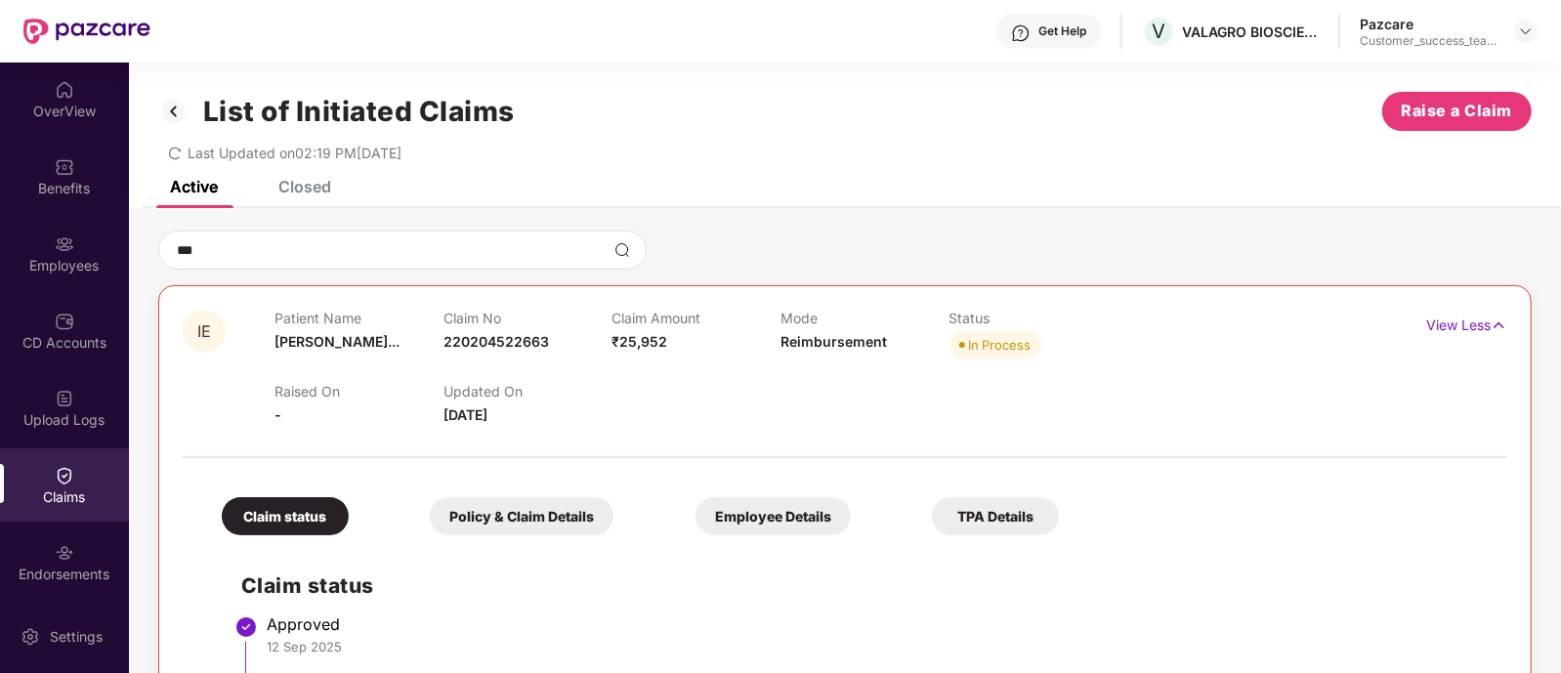
click at [315, 187] on div "Closed" at bounding box center [304, 187] width 53 height 20
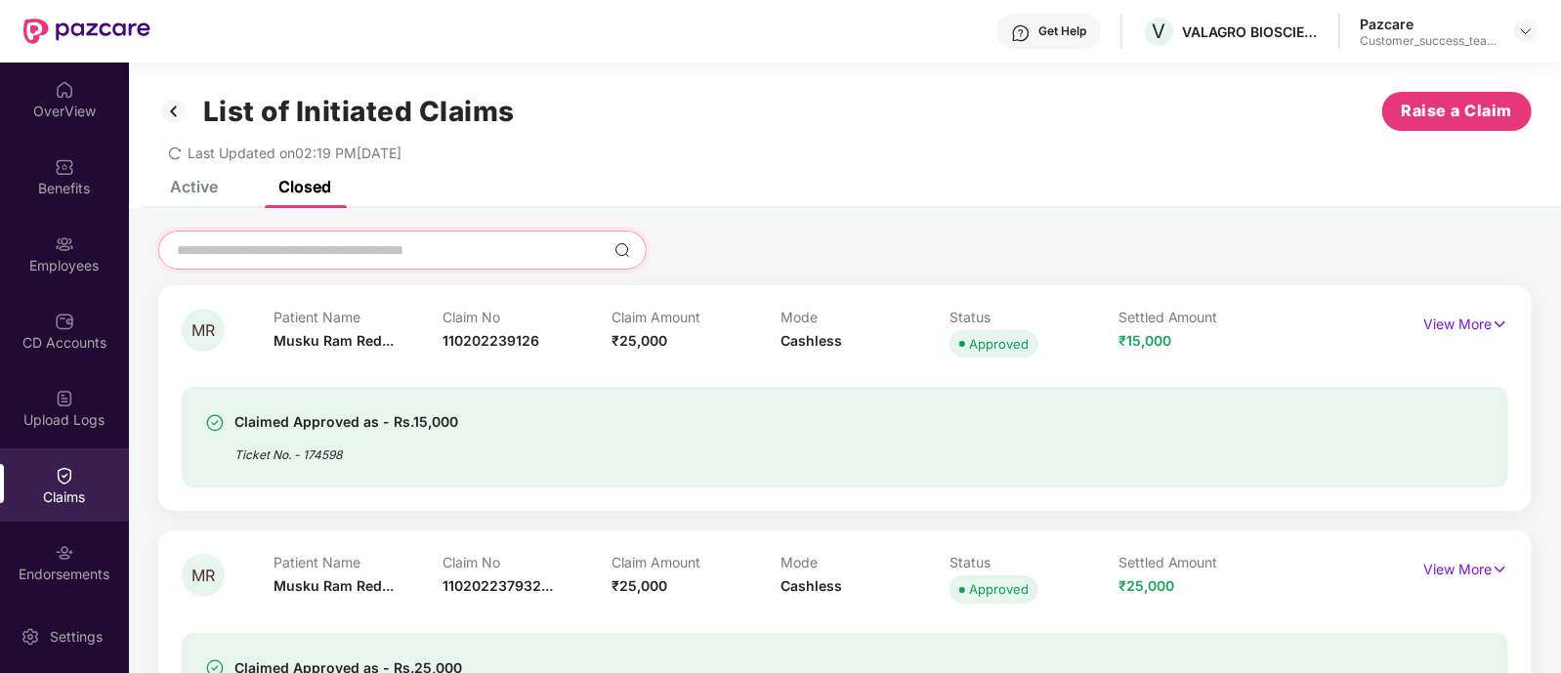
click at [273, 253] on input at bounding box center [391, 250] width 432 height 21
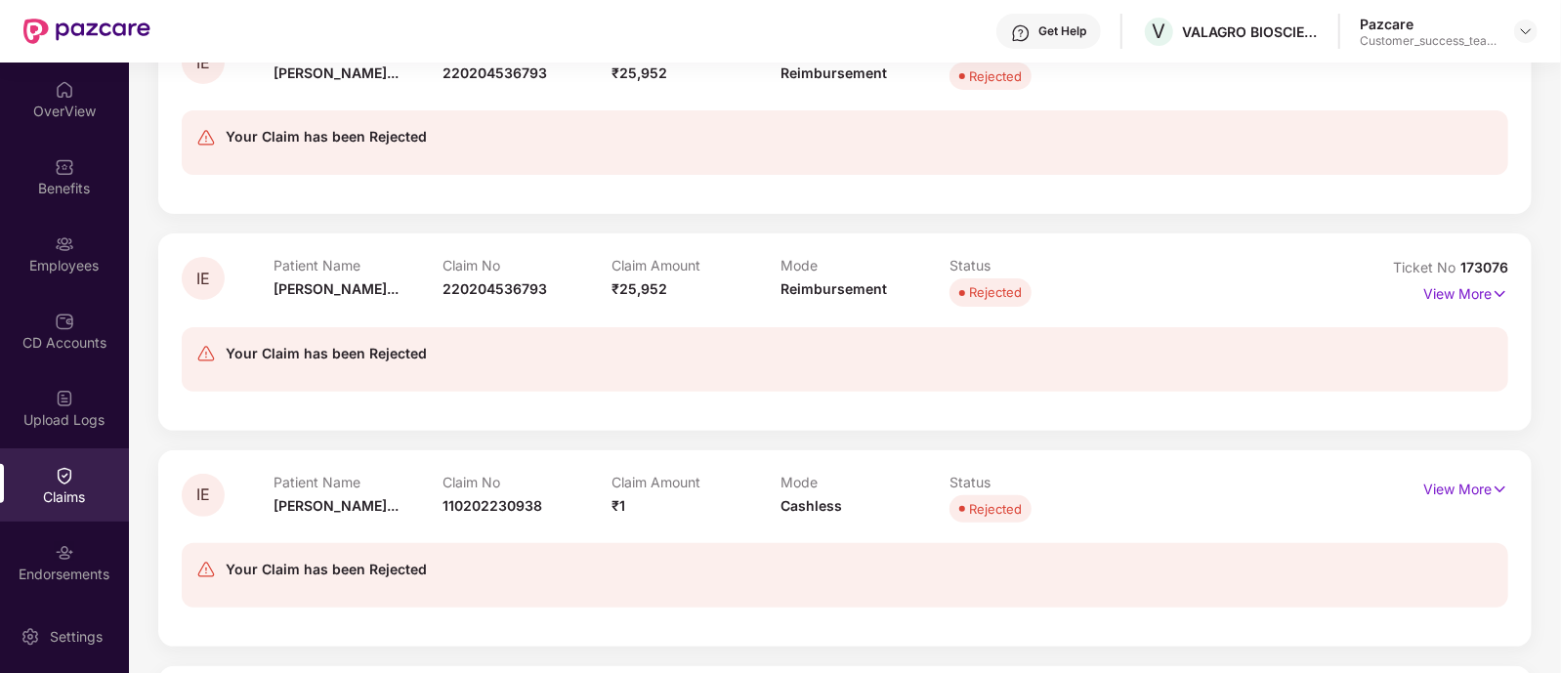
scroll to position [72, 0]
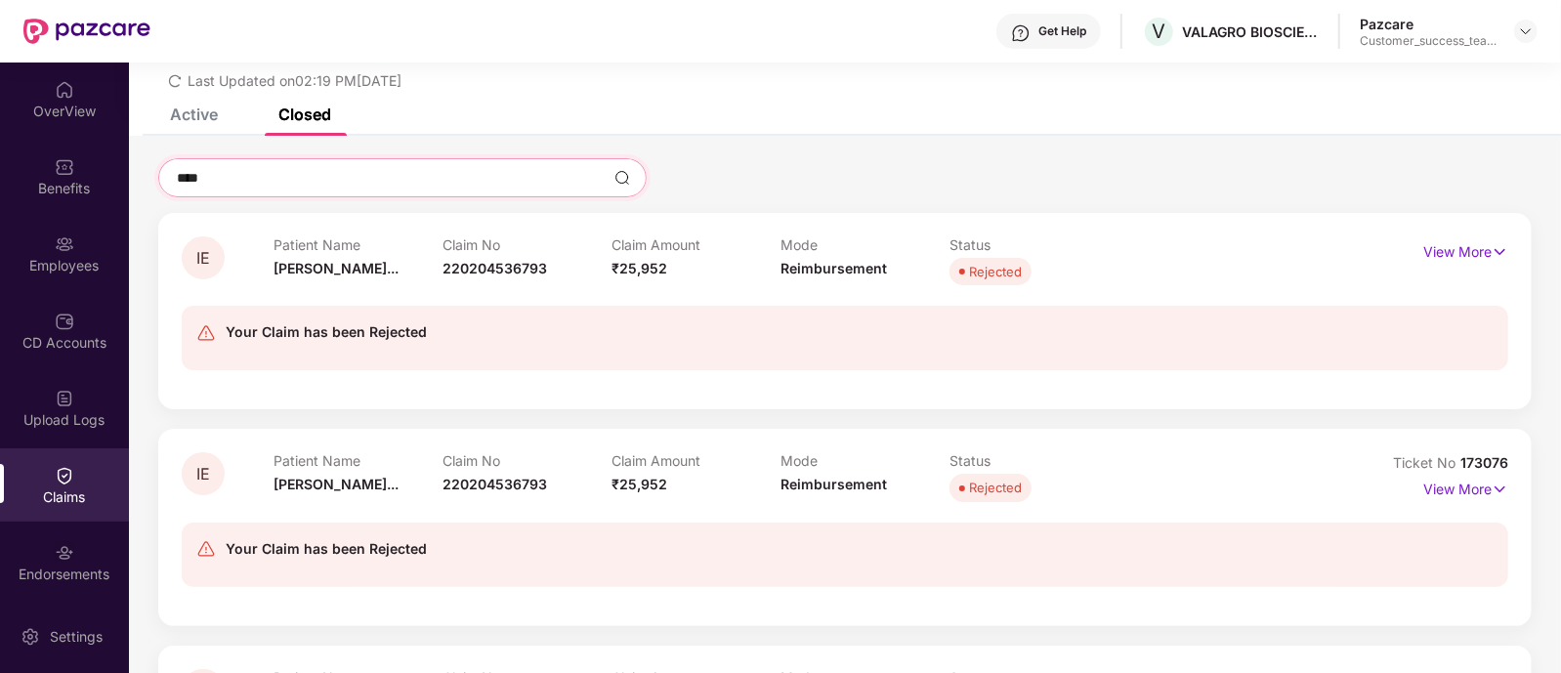
type input "****"
click at [196, 128] on div "Active" at bounding box center [179, 114] width 77 height 43
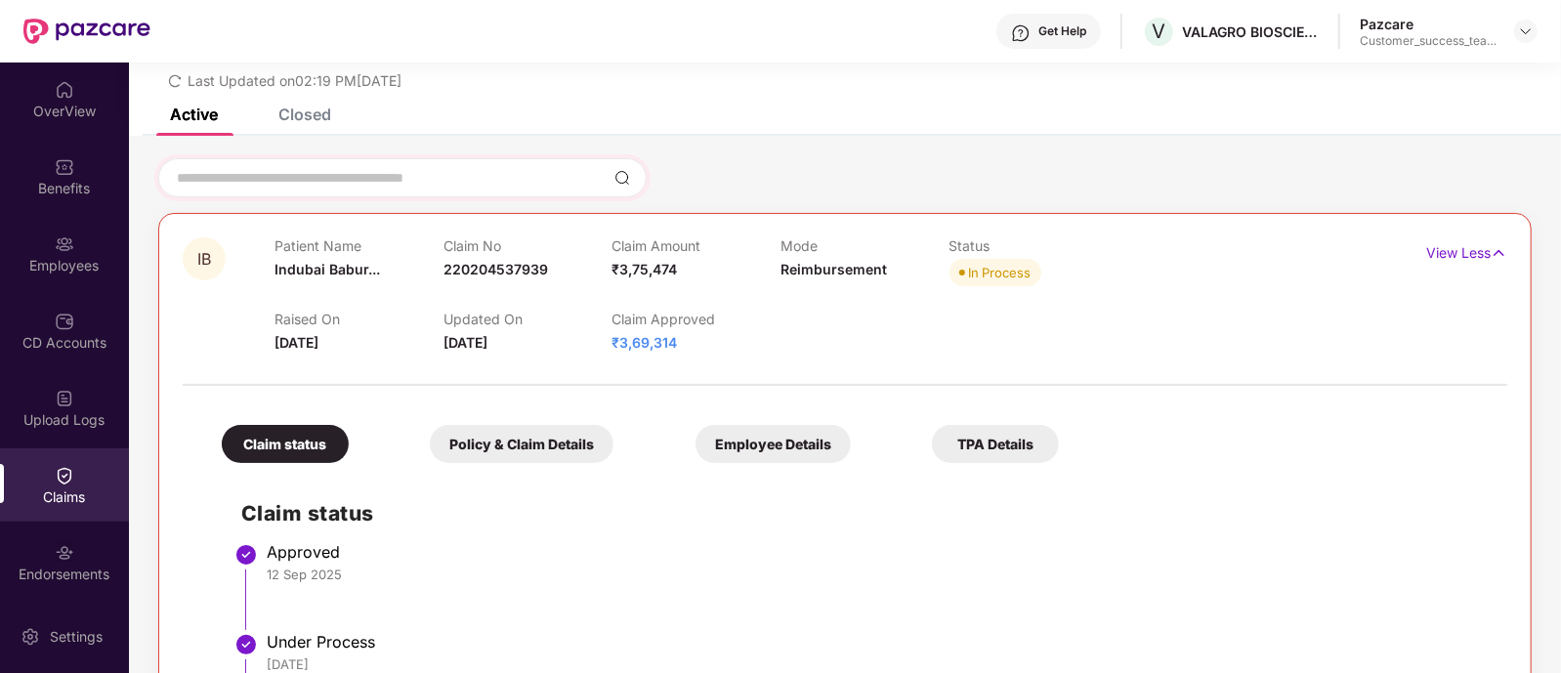
drag, startPoint x: 342, startPoint y: 189, endPoint x: 330, endPoint y: 183, distance: 13.6
click at [330, 183] on div at bounding box center [402, 177] width 488 height 39
click at [330, 183] on input at bounding box center [391, 178] width 432 height 21
type input "****"
click at [311, 118] on div "Closed" at bounding box center [304, 115] width 53 height 20
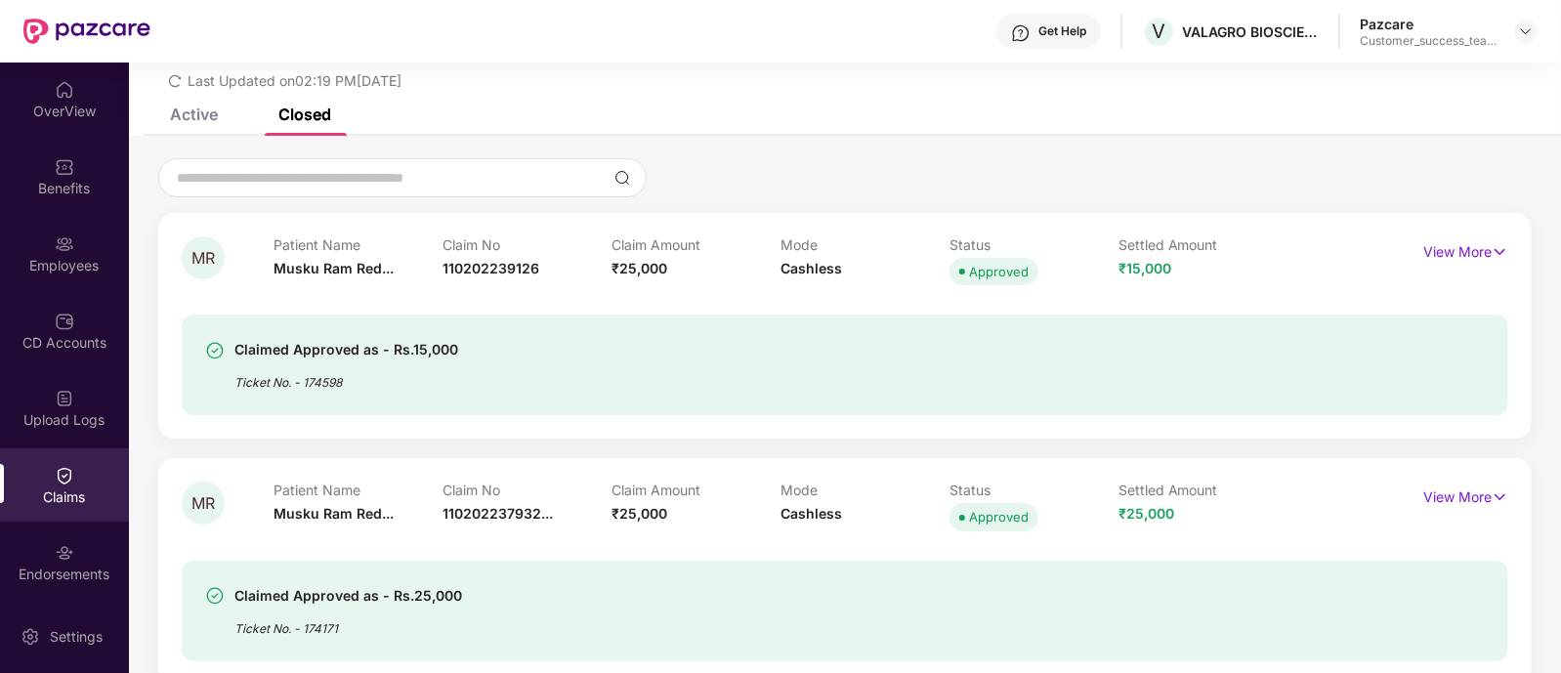
click at [327, 114] on div "Closed" at bounding box center [304, 115] width 53 height 20
click at [415, 176] on input at bounding box center [391, 178] width 432 height 21
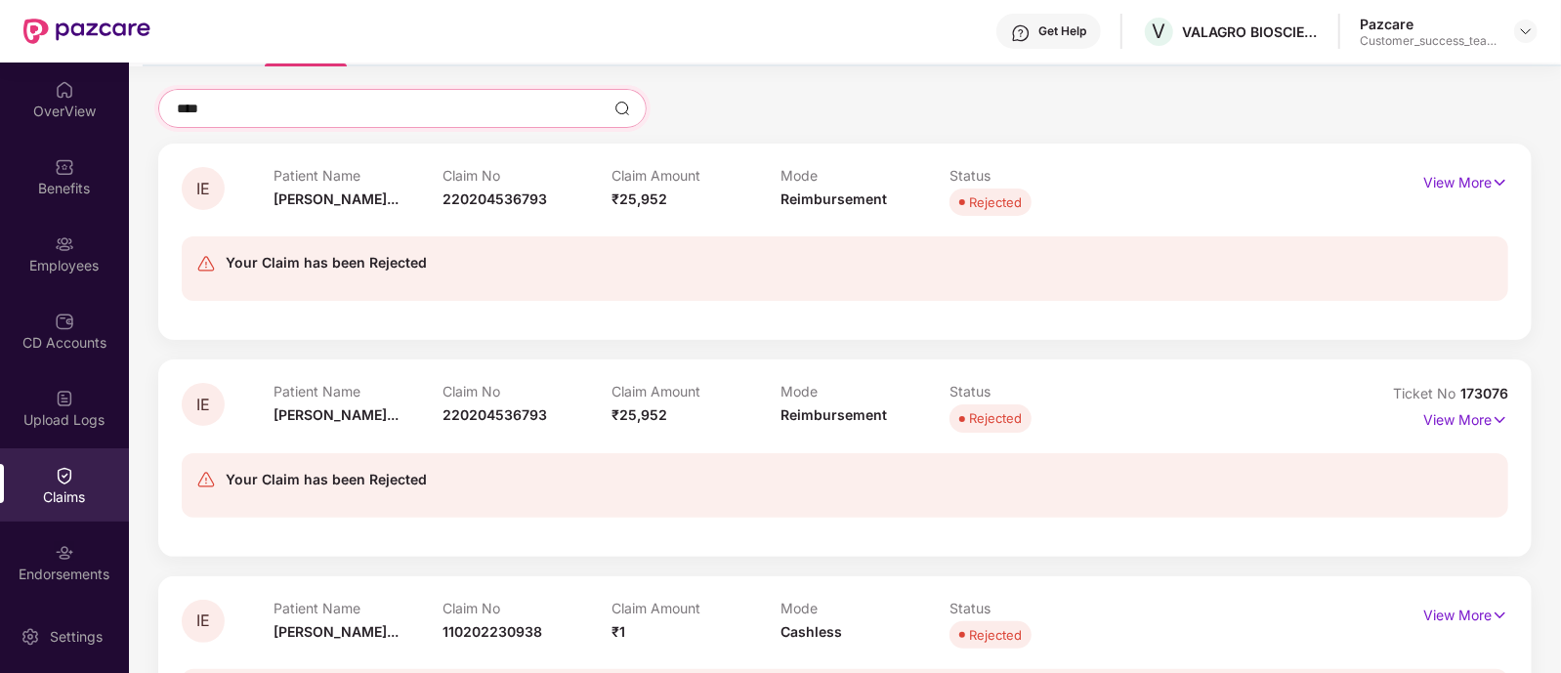
scroll to position [143, 0]
type input "****"
click at [1458, 173] on p "View More" at bounding box center [1465, 179] width 85 height 26
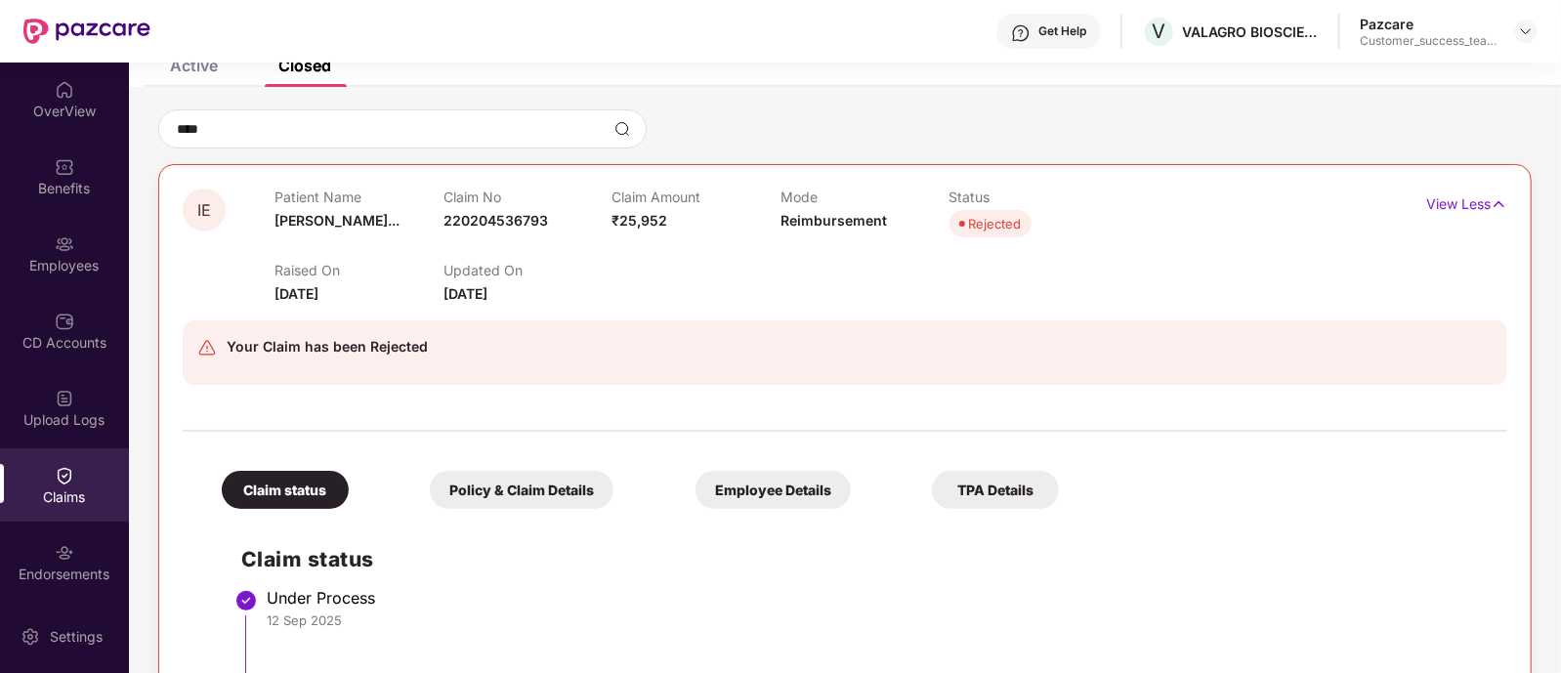
scroll to position [89, 0]
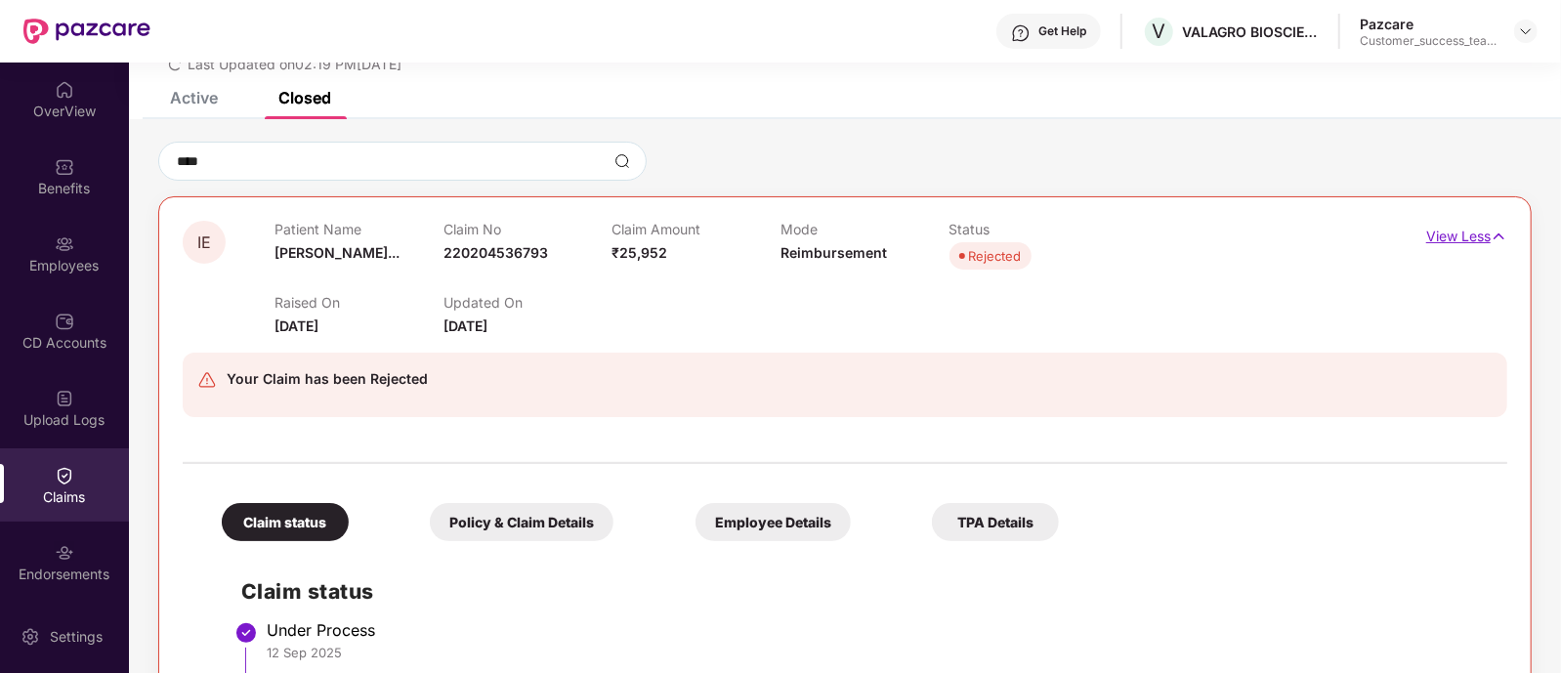
click at [1468, 238] on p "View Less" at bounding box center [1466, 234] width 81 height 26
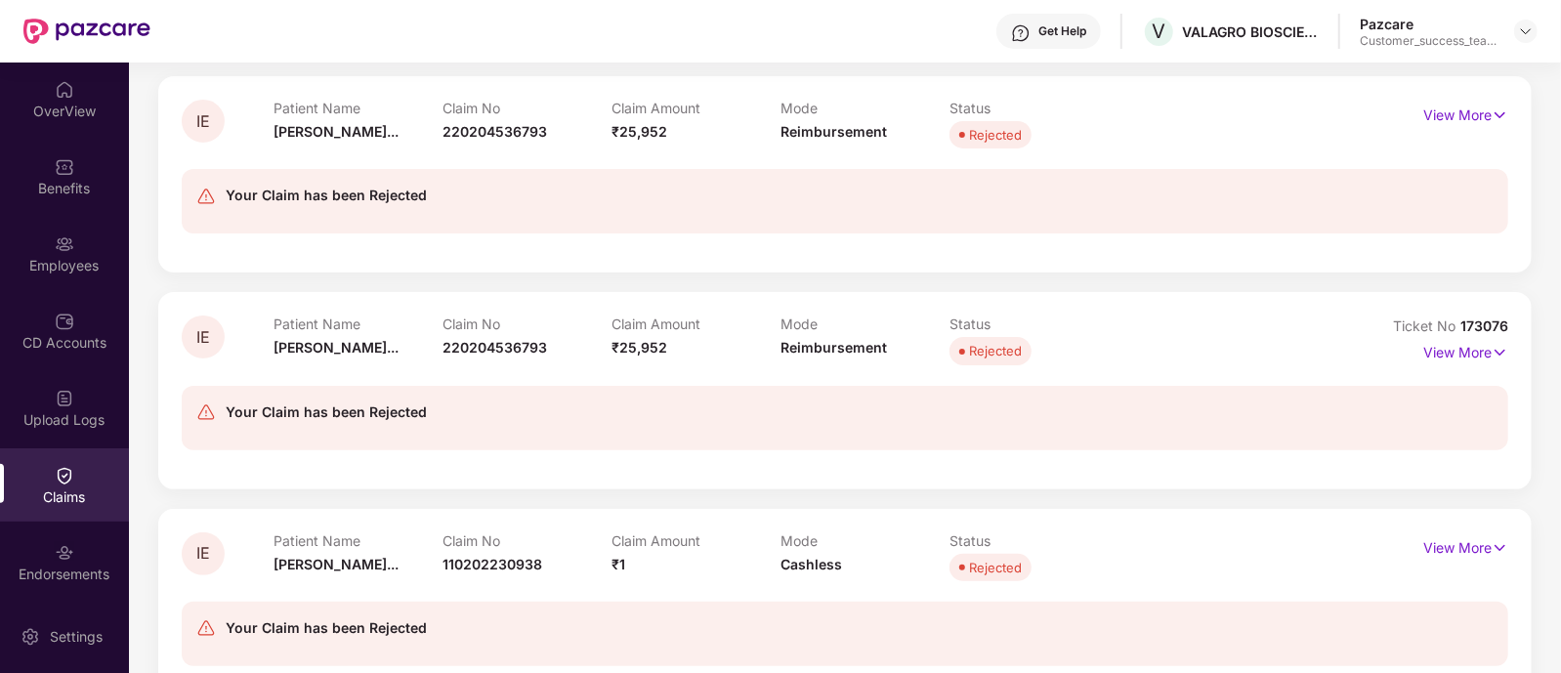
scroll to position [0, 0]
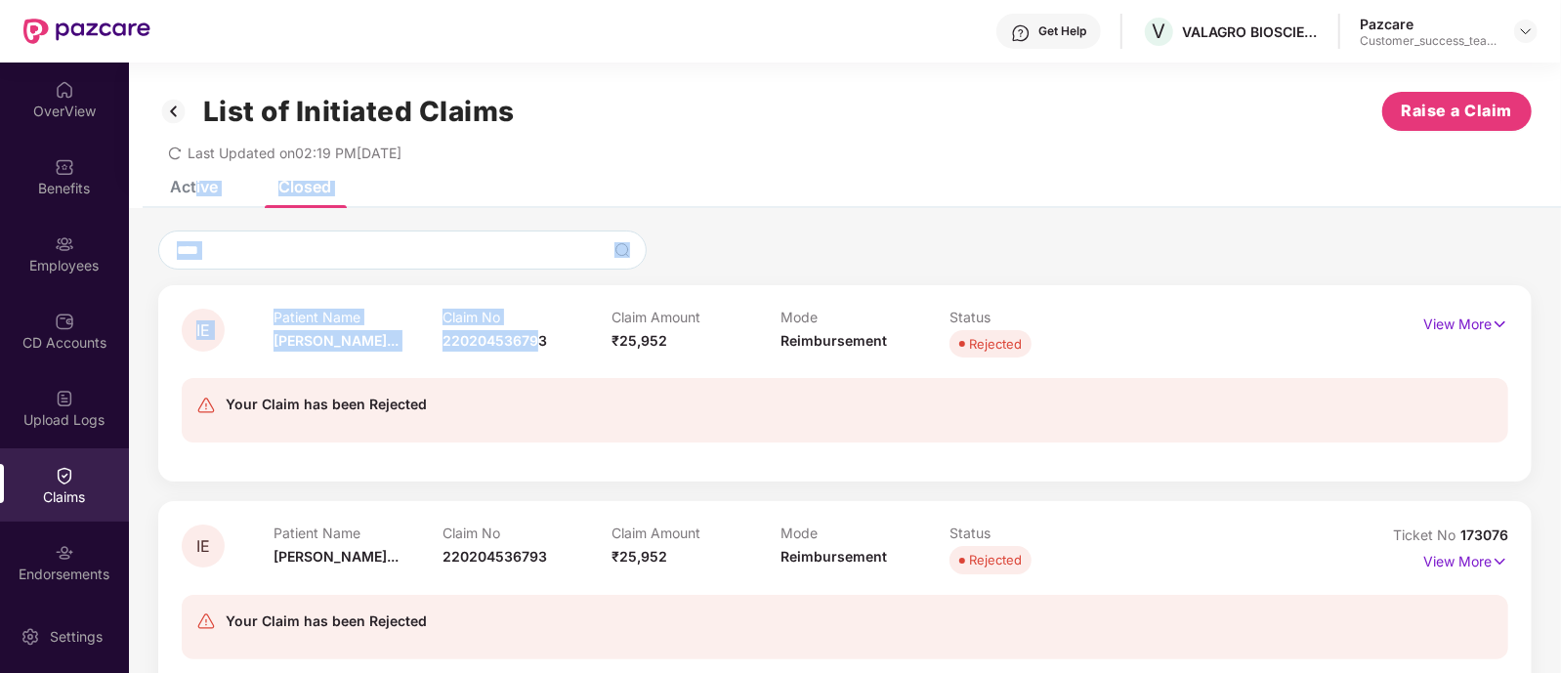
drag, startPoint x: 193, startPoint y: 190, endPoint x: 550, endPoint y: 363, distance: 396.2
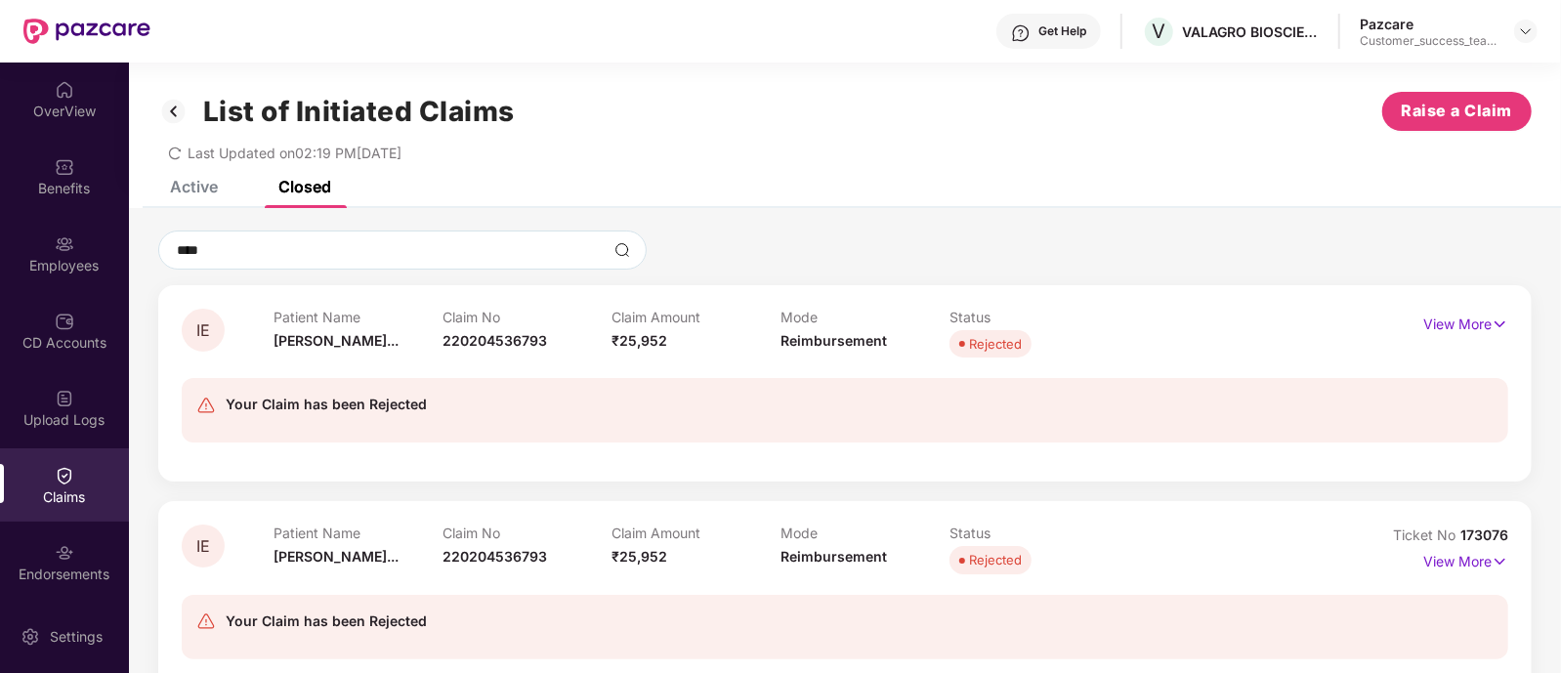
click at [189, 184] on div "Active" at bounding box center [194, 187] width 48 height 20
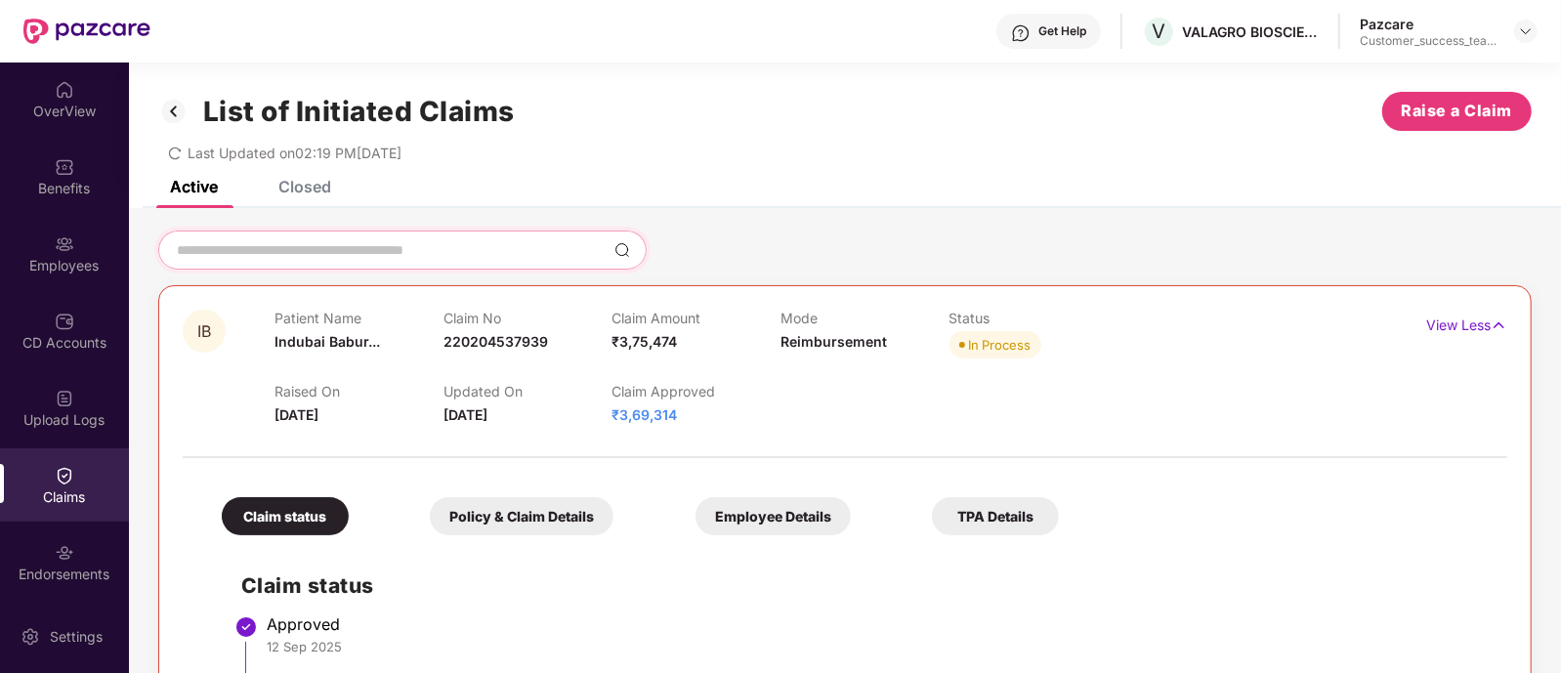
click at [434, 242] on input at bounding box center [391, 250] width 432 height 21
type input "****"
click at [1525, 39] on div at bounding box center [1525, 31] width 23 height 23
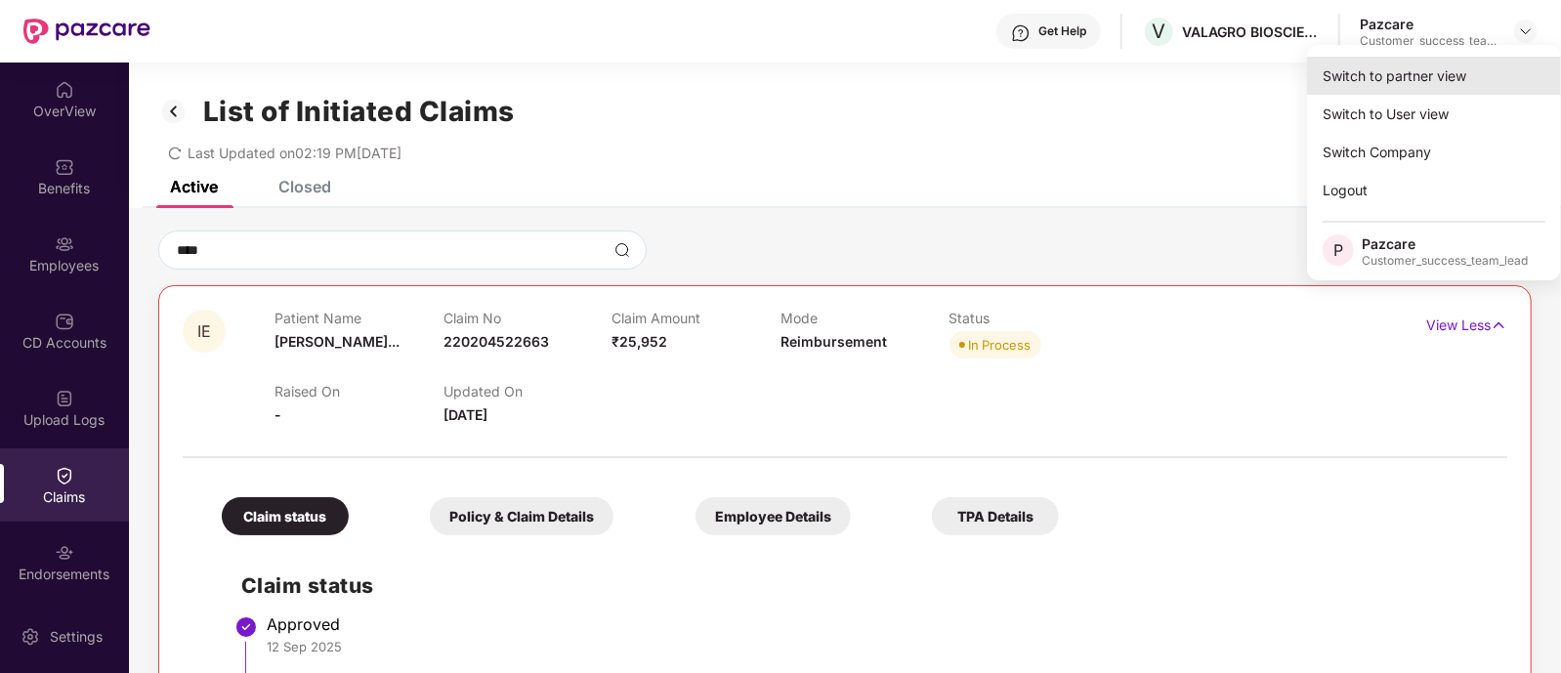
click at [1416, 62] on div "Switch to partner view" at bounding box center [1434, 76] width 254 height 38
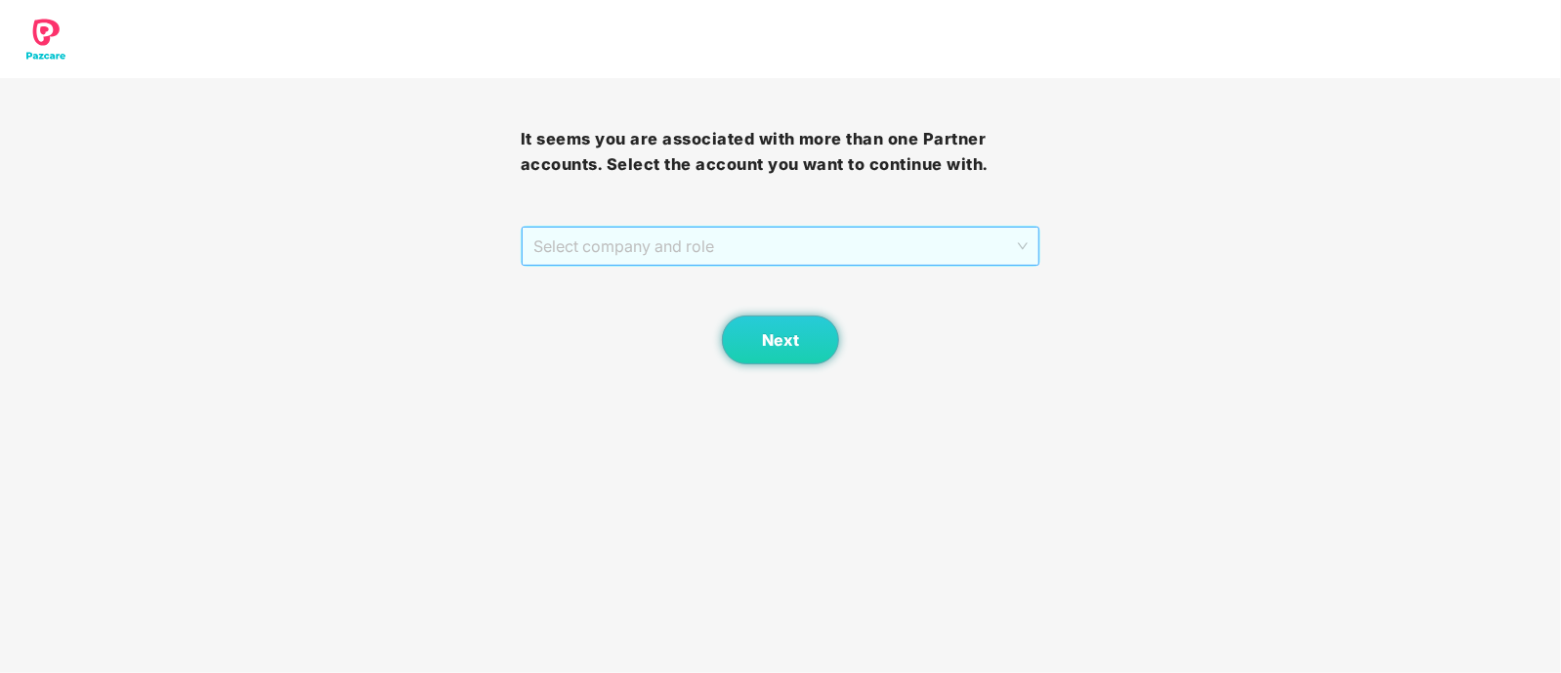
click at [746, 243] on span "Select company and role" at bounding box center [780, 246] width 495 height 37
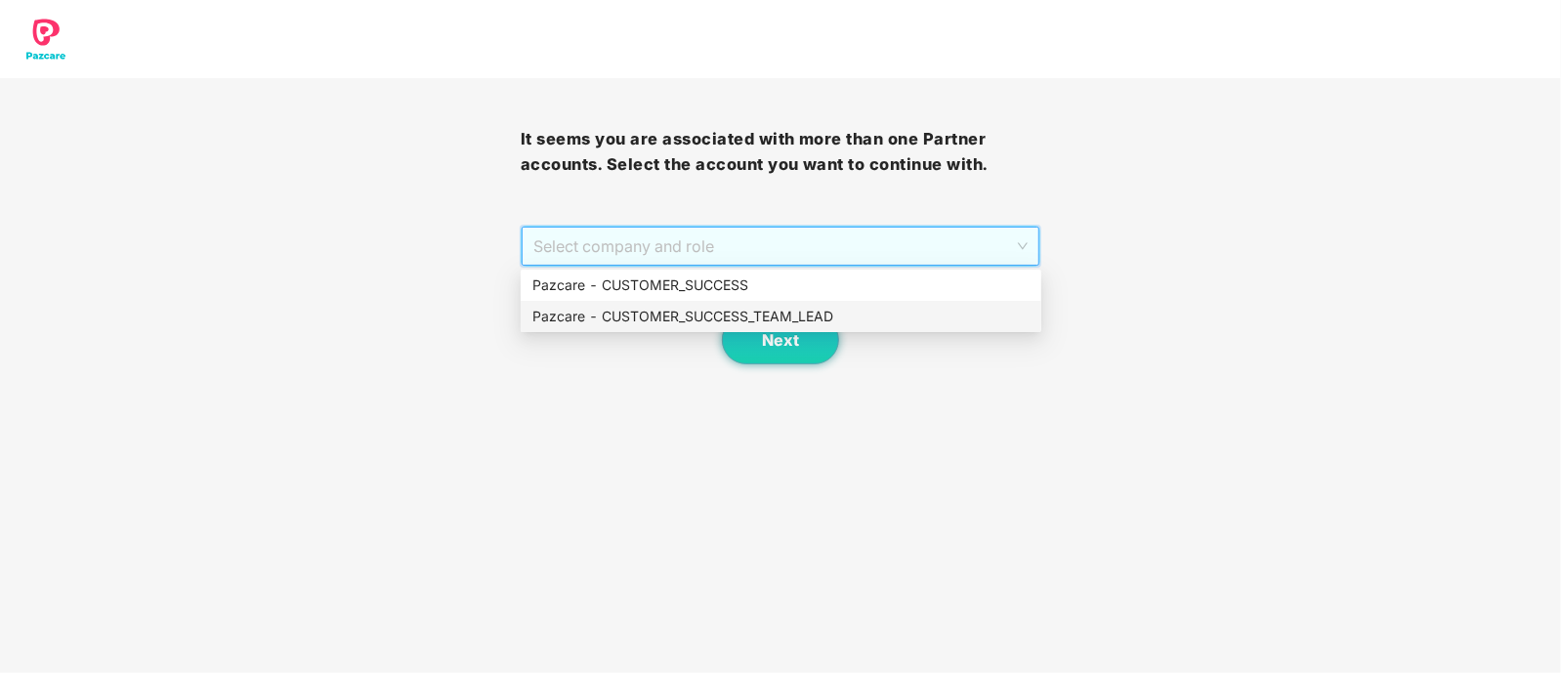
click at [698, 319] on div "Pazcare - CUSTOMER_SUCCESS_TEAM_LEAD" at bounding box center [780, 316] width 497 height 21
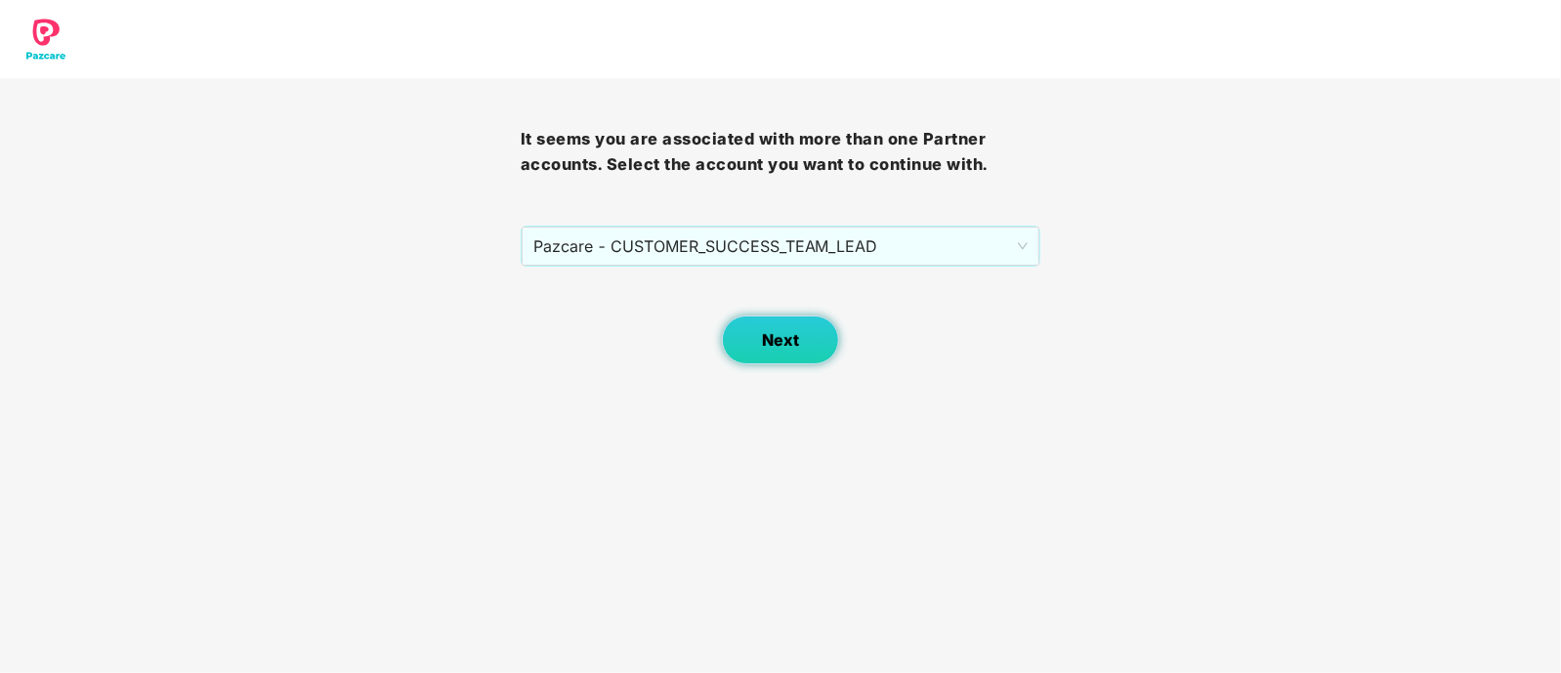
click at [779, 331] on span "Next" at bounding box center [780, 340] width 37 height 19
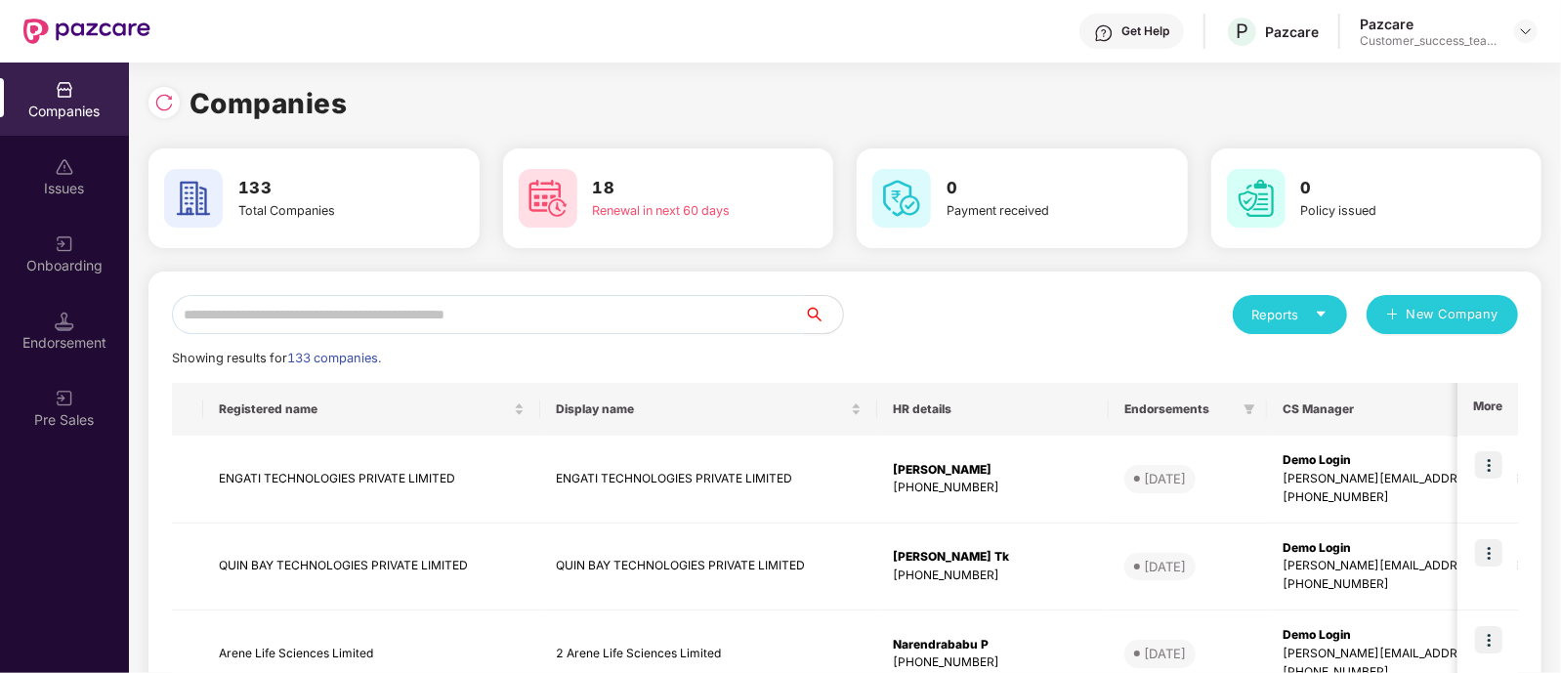
click at [585, 309] on input "text" at bounding box center [488, 314] width 632 height 39
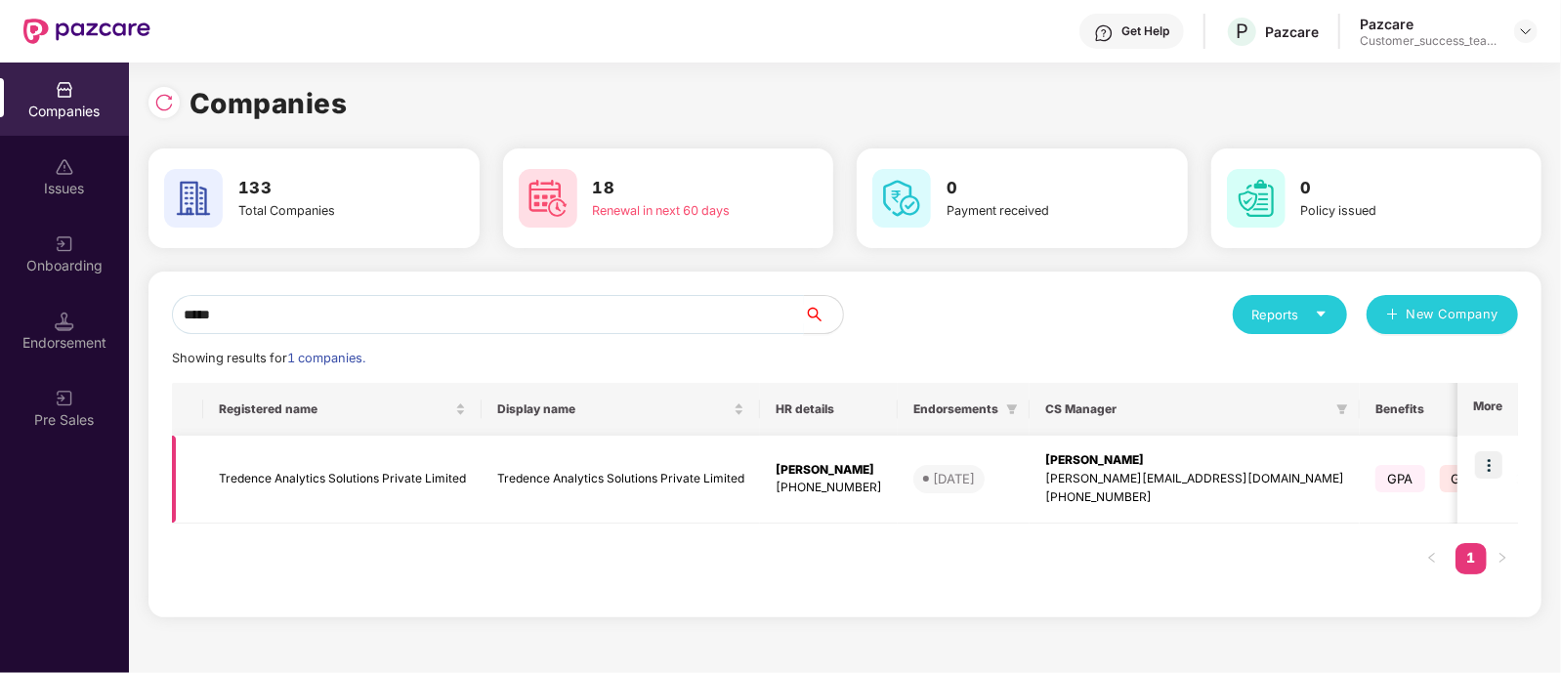
type input "*****"
click at [1490, 461] on img at bounding box center [1488, 464] width 27 height 27
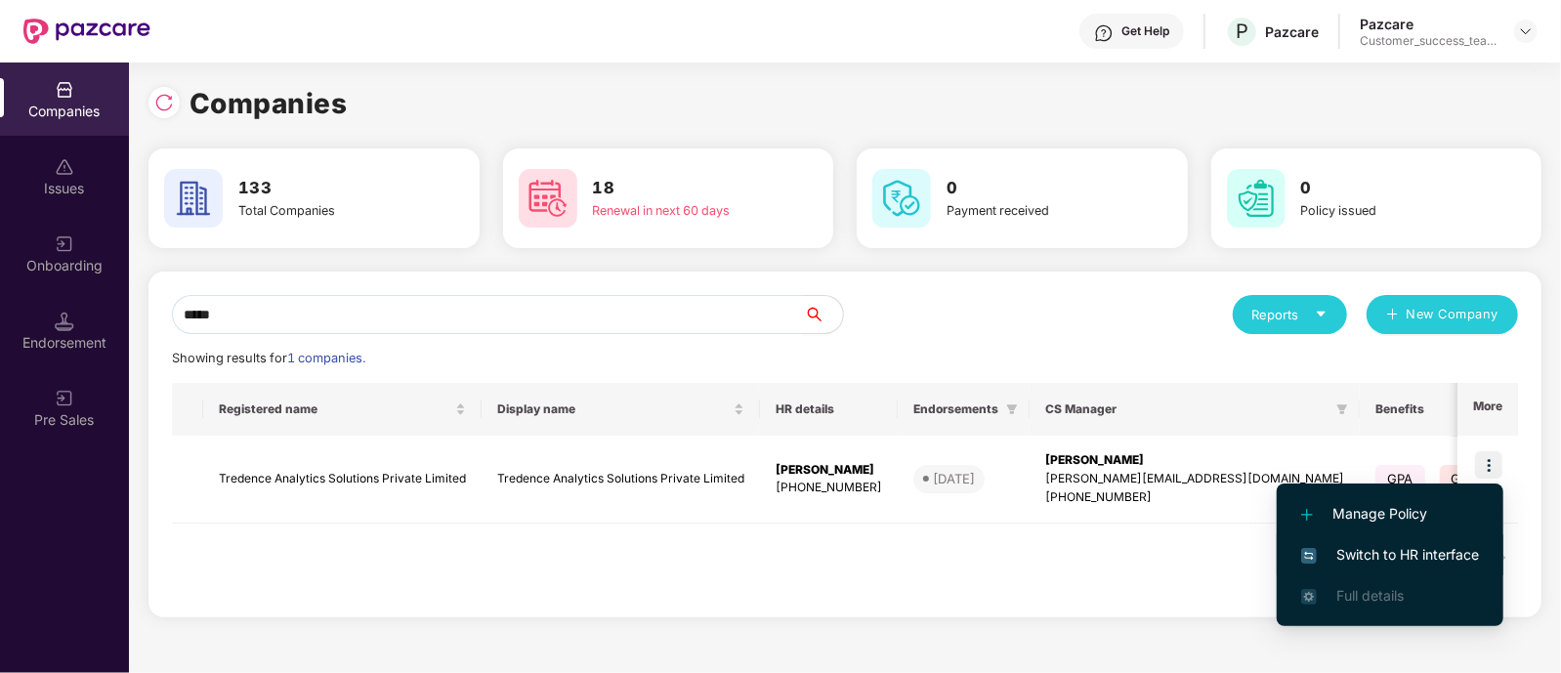
click at [1406, 544] on span "Switch to HR interface" at bounding box center [1390, 554] width 178 height 21
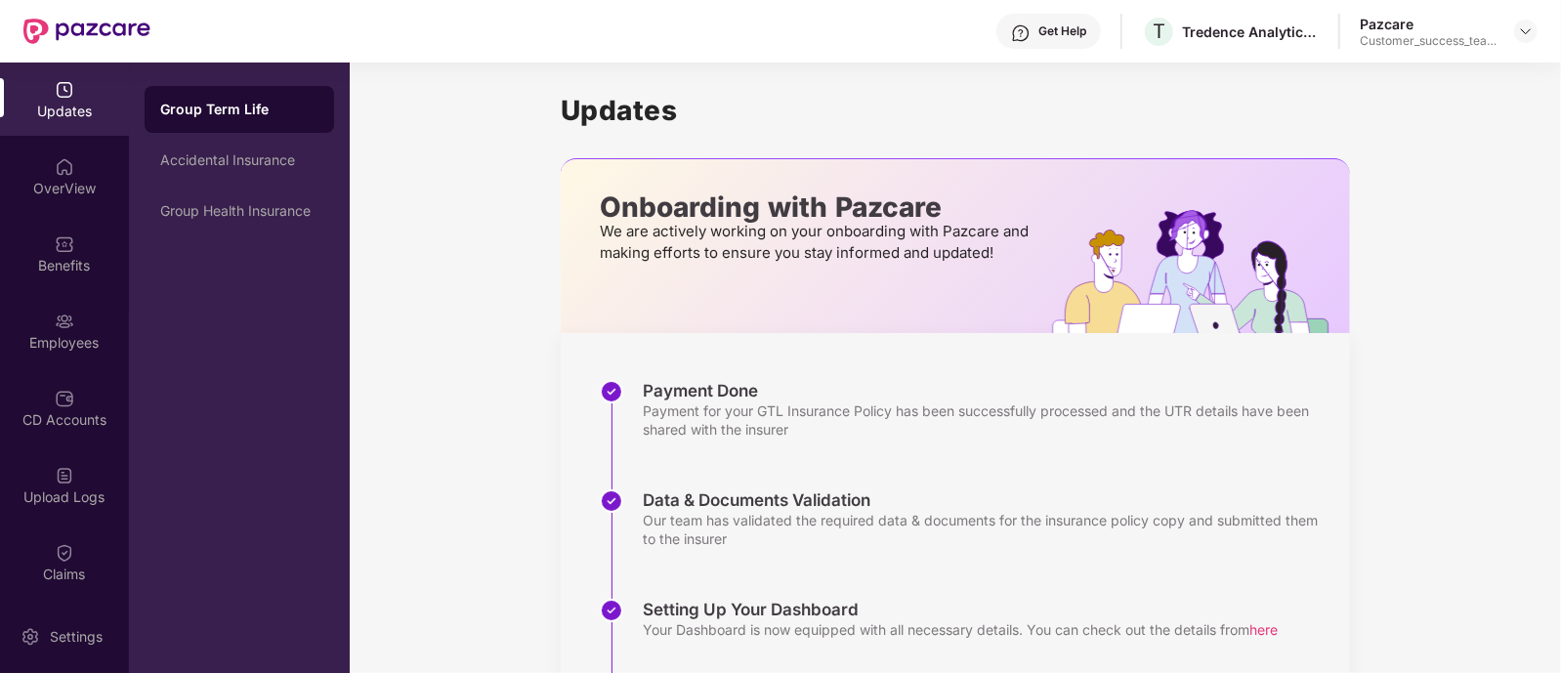
click at [62, 351] on div "Employees" at bounding box center [64, 343] width 129 height 20
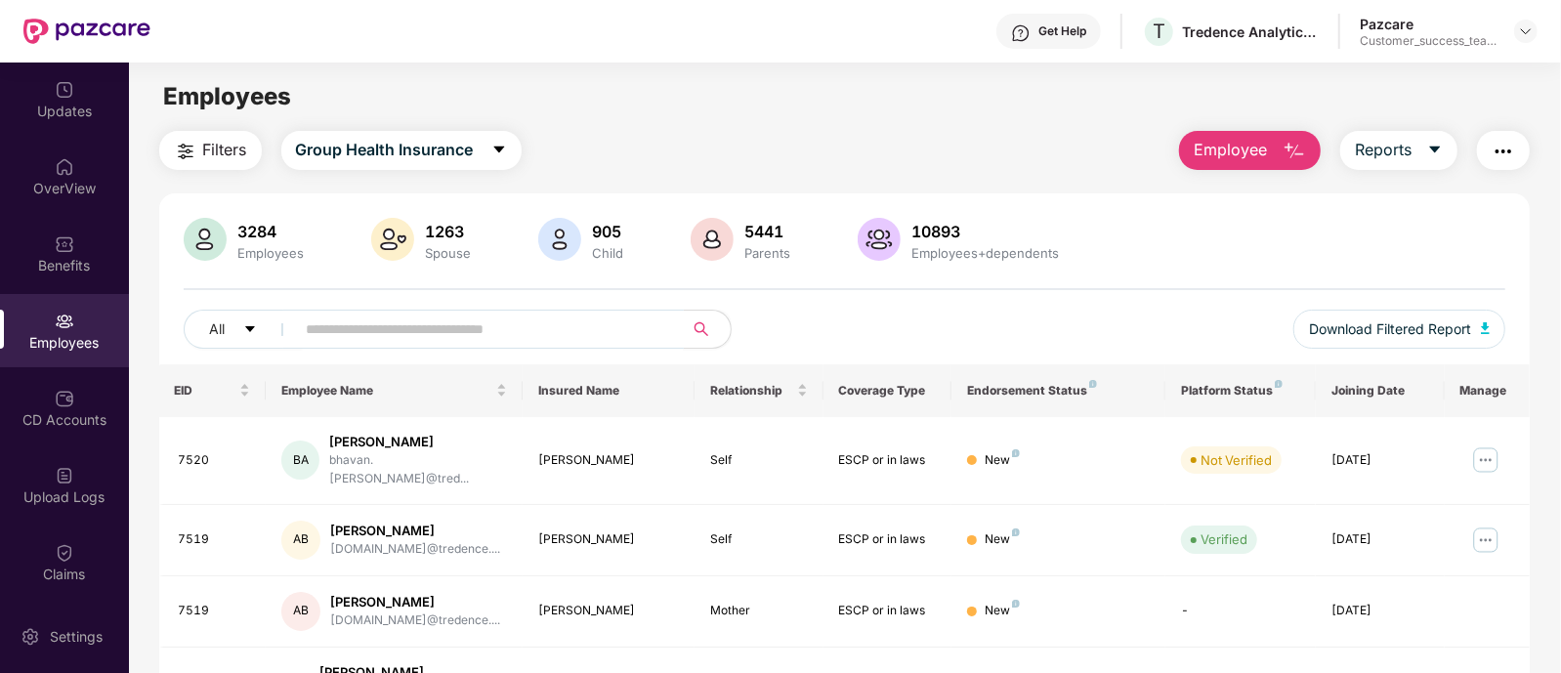
click at [400, 329] on input "text" at bounding box center [482, 328] width 351 height 29
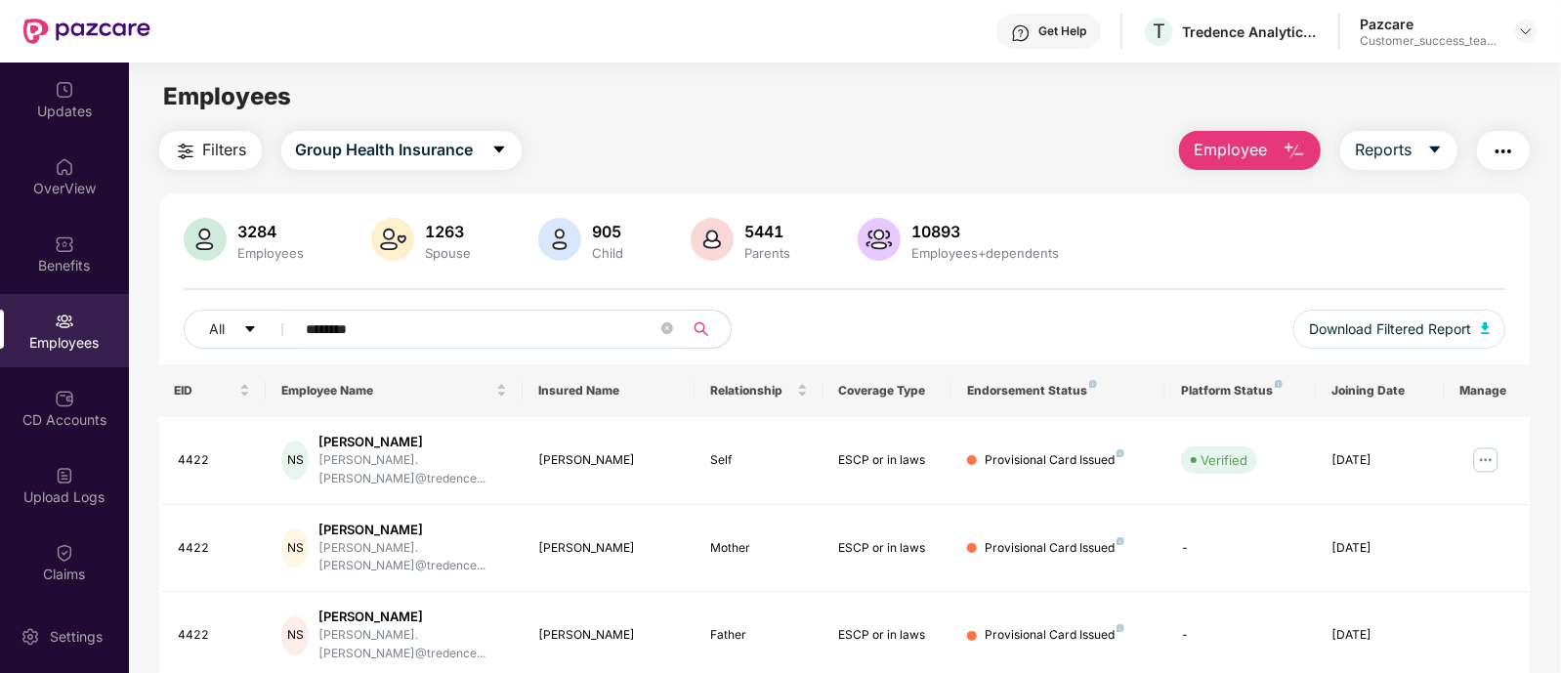
scroll to position [63, 0]
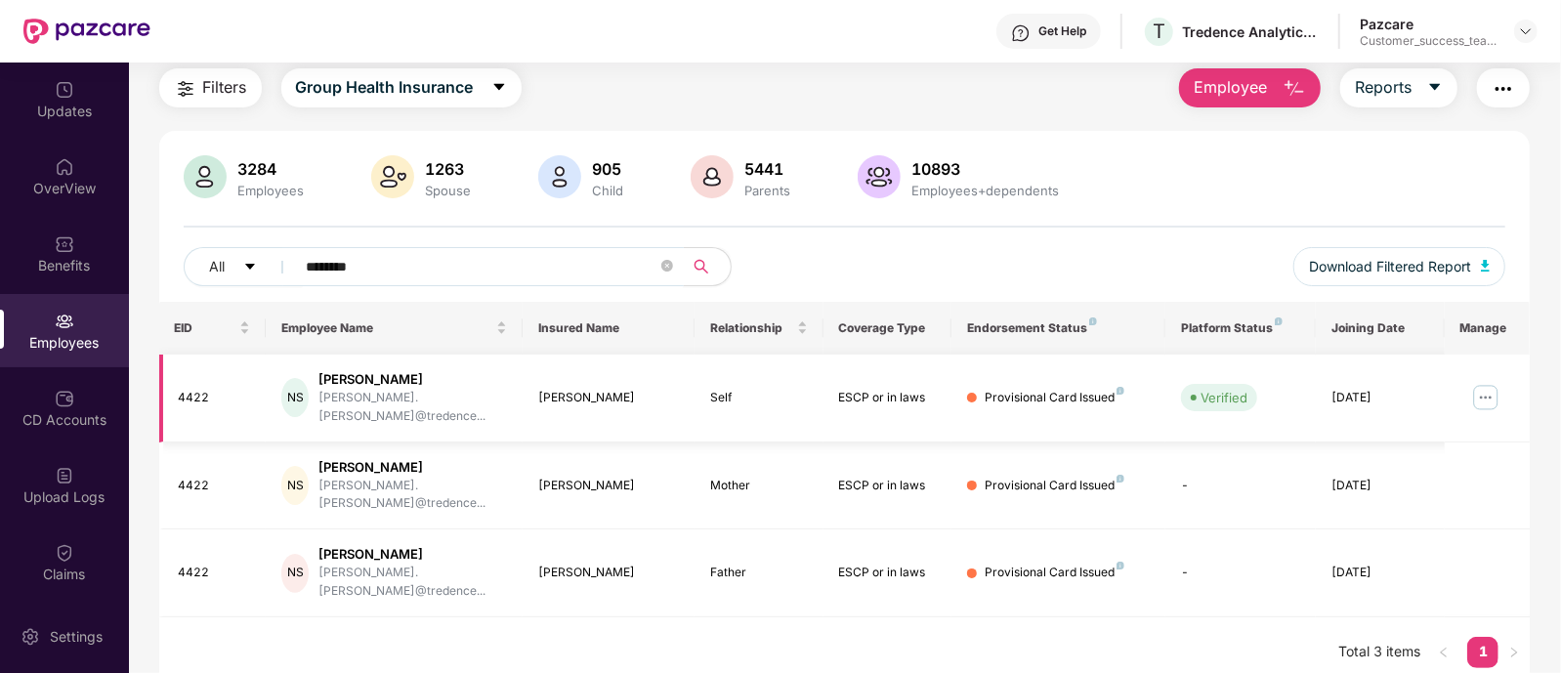
type input "********"
click at [1485, 385] on img at bounding box center [1485, 397] width 31 height 31
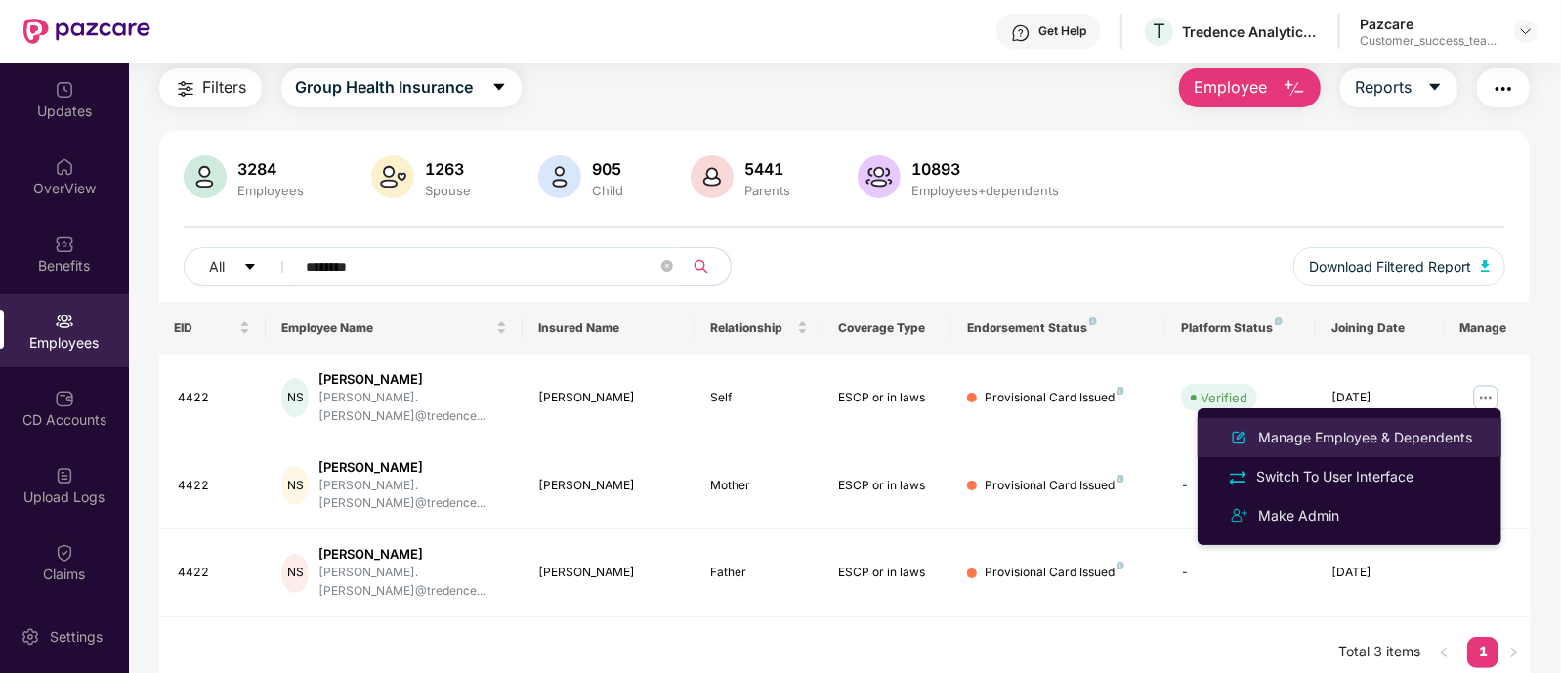
click at [1356, 442] on div "Manage Employee & Dependents" at bounding box center [1365, 437] width 222 height 21
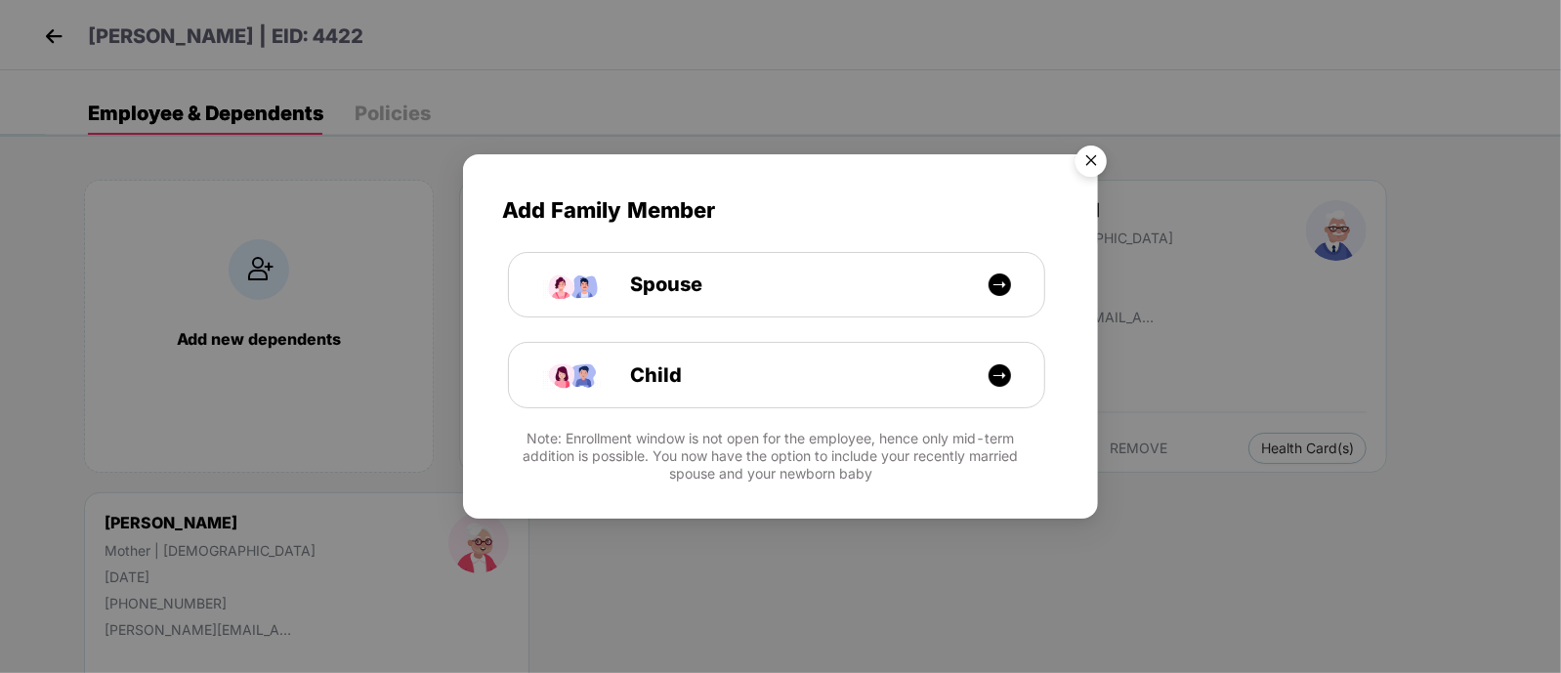
click at [1327, 184] on div "Add Family Member Spouse Child Note: Enrollment window is not open for the empl…" at bounding box center [780, 336] width 1561 height 673
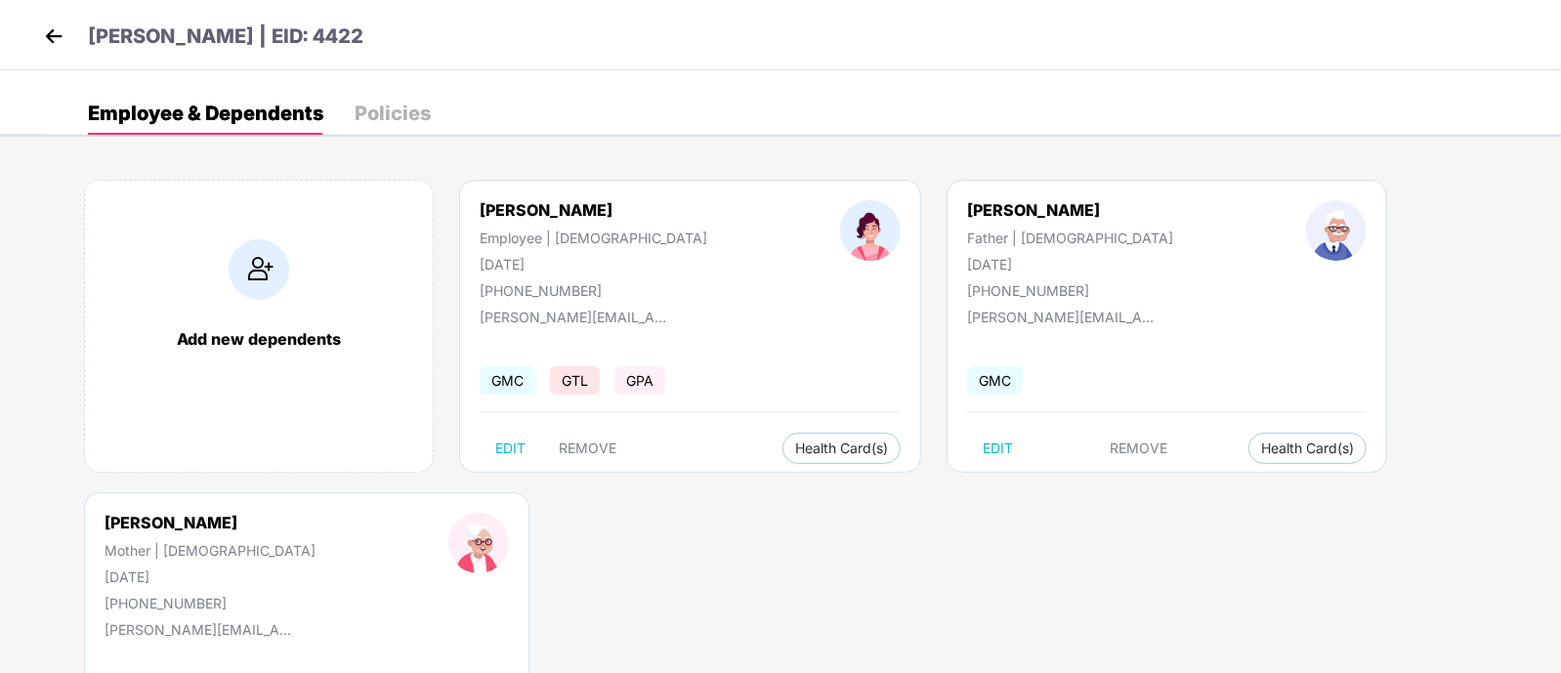
drag, startPoint x: 69, startPoint y: 36, endPoint x: 48, endPoint y: 36, distance: 21.5
click at [48, 36] on header "[PERSON_NAME] | EID: 4422" at bounding box center [201, 38] width 324 height 35
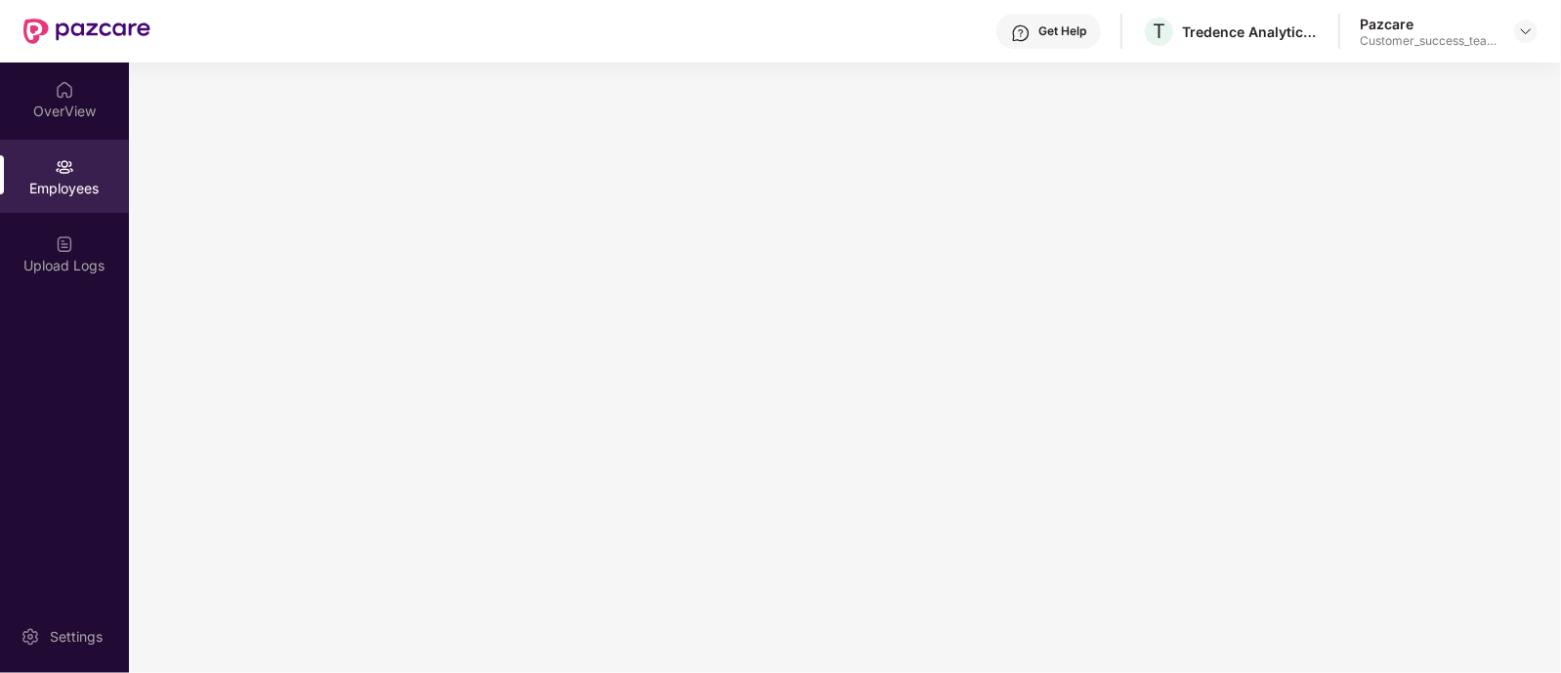
click at [48, 36] on img at bounding box center [86, 31] width 127 height 25
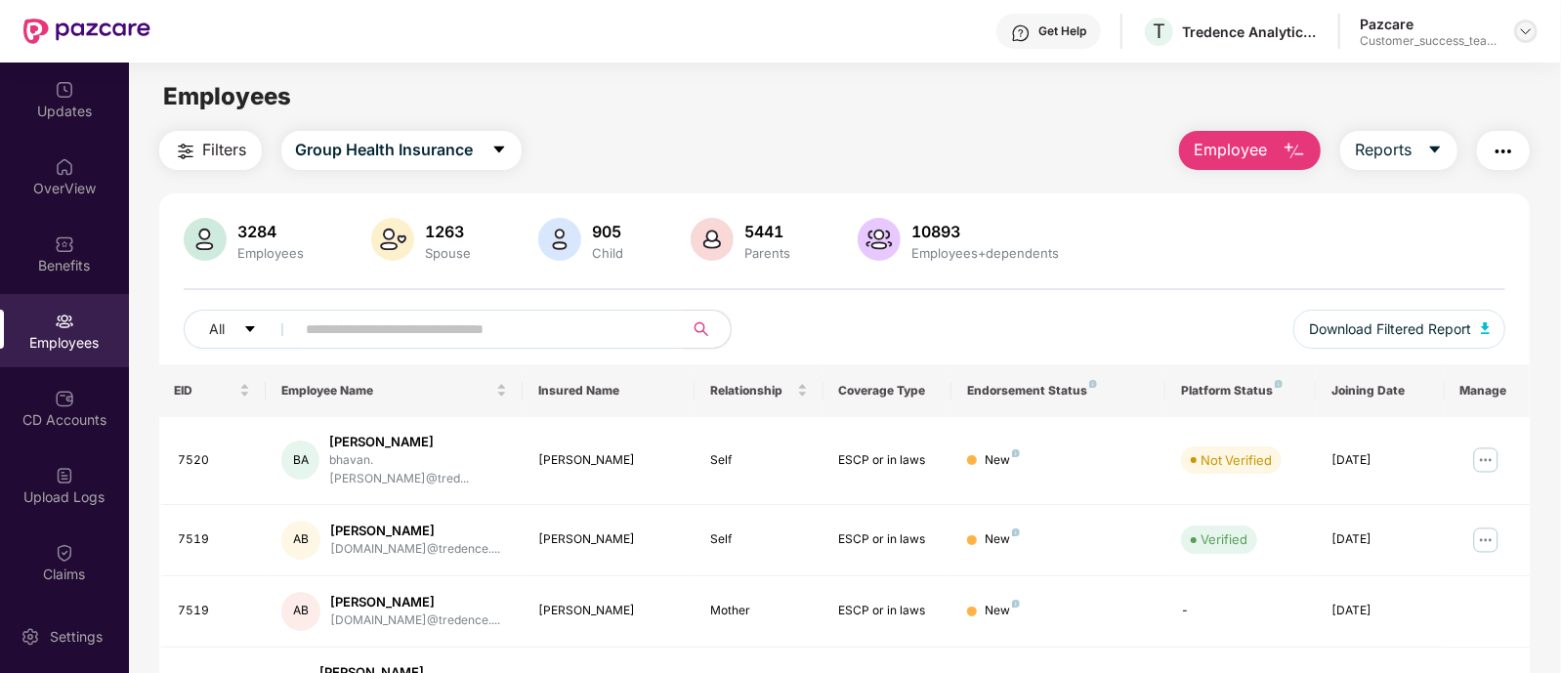
click at [1524, 32] on img at bounding box center [1526, 31] width 16 height 16
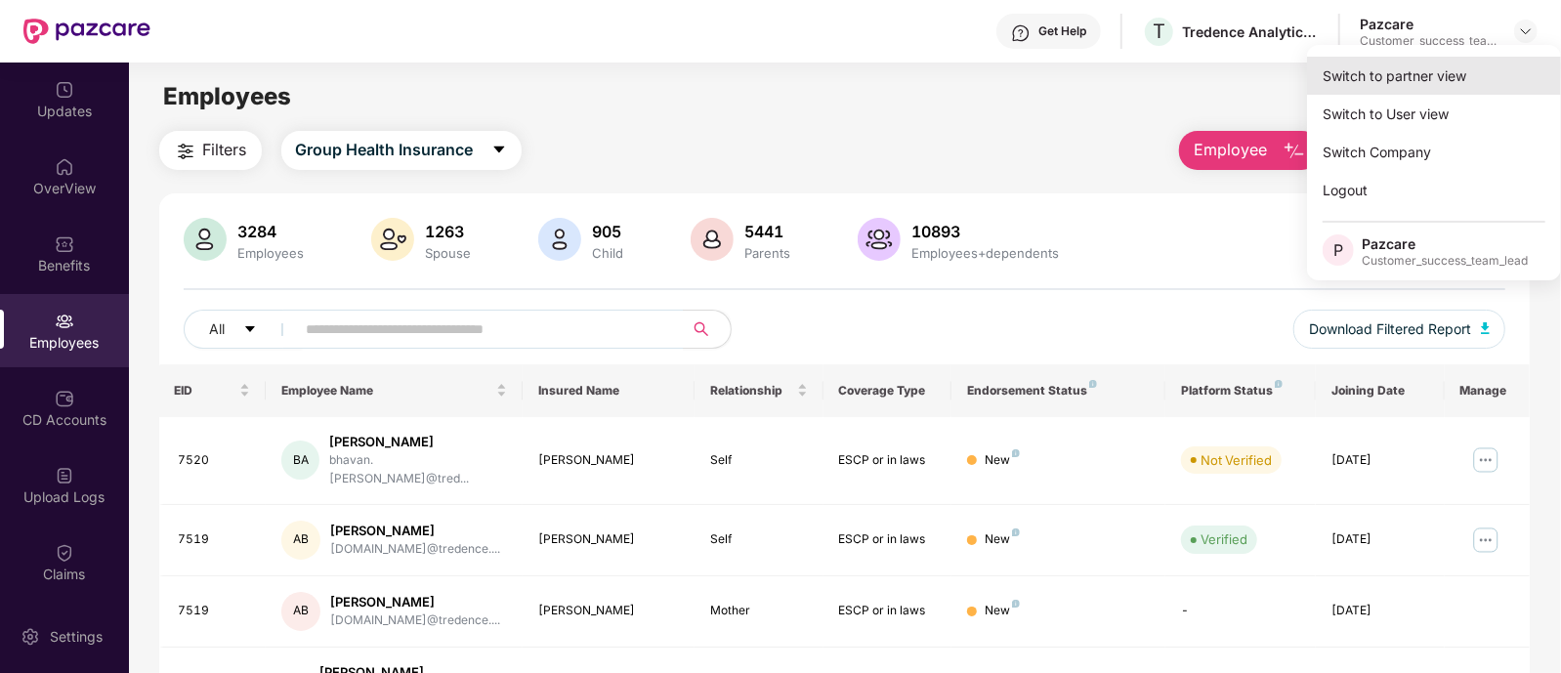
click at [1379, 88] on div "Switch to partner view" at bounding box center [1434, 76] width 254 height 38
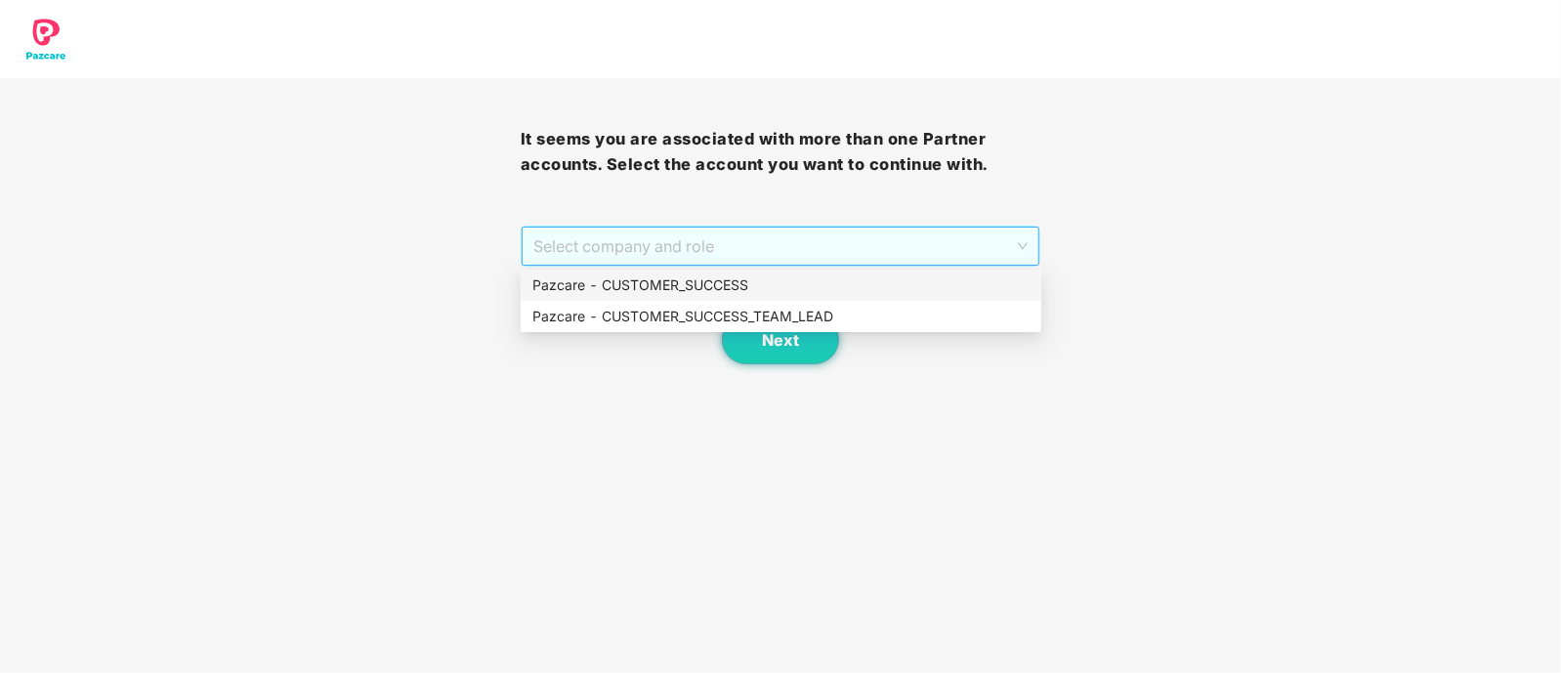
click at [737, 248] on span "Select company and role" at bounding box center [780, 246] width 495 height 37
click at [767, 310] on div "Pazcare - CUSTOMER_SUCCESS_TEAM_LEAD" at bounding box center [780, 316] width 497 height 21
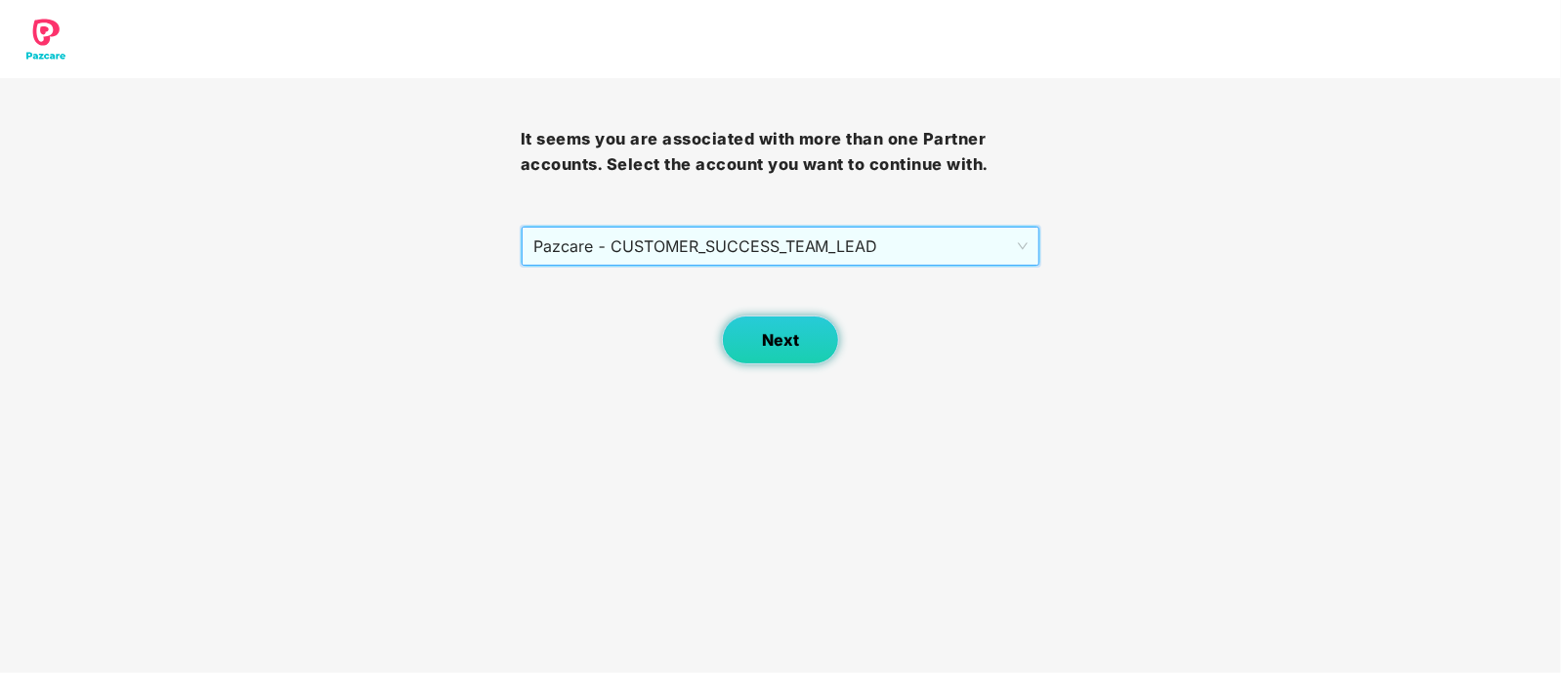
click at [778, 324] on button "Next" at bounding box center [780, 339] width 117 height 49
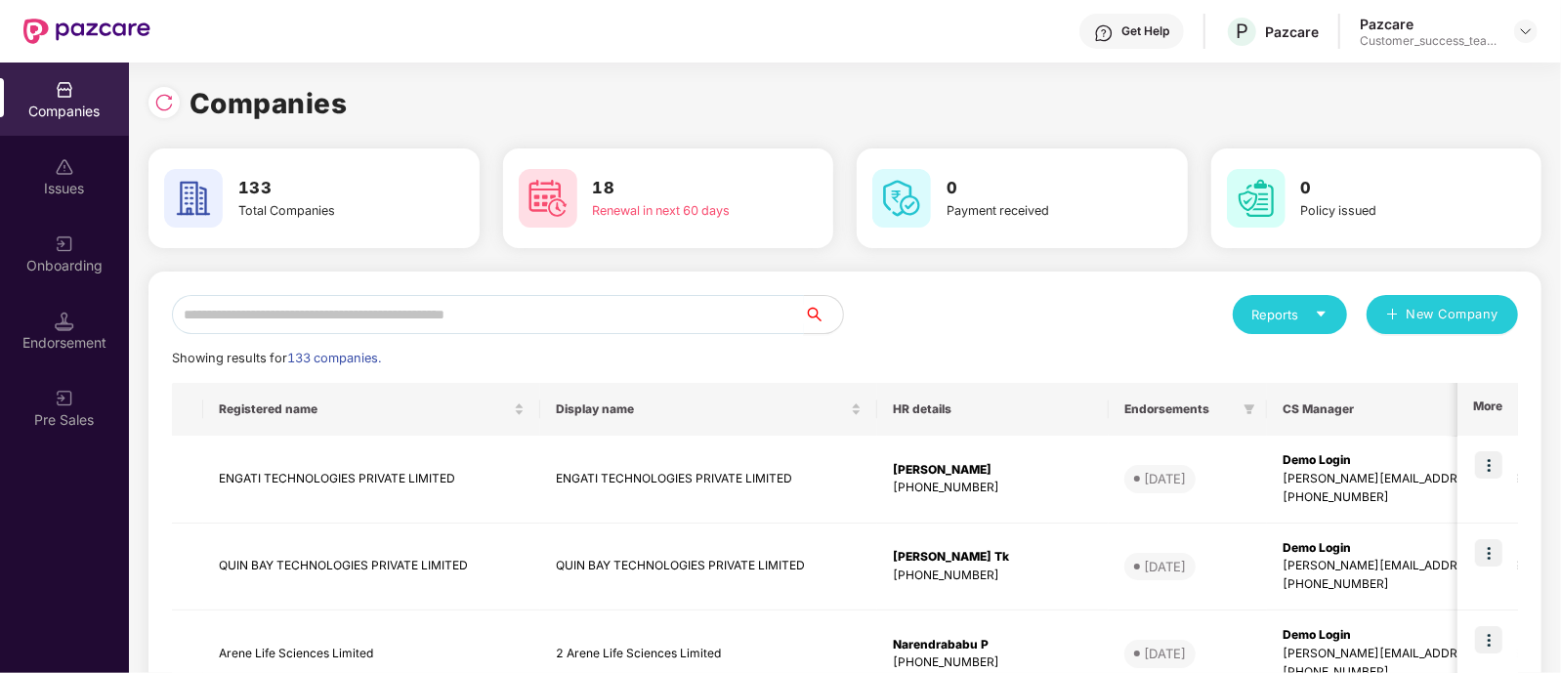
click at [632, 314] on input "text" at bounding box center [488, 314] width 632 height 39
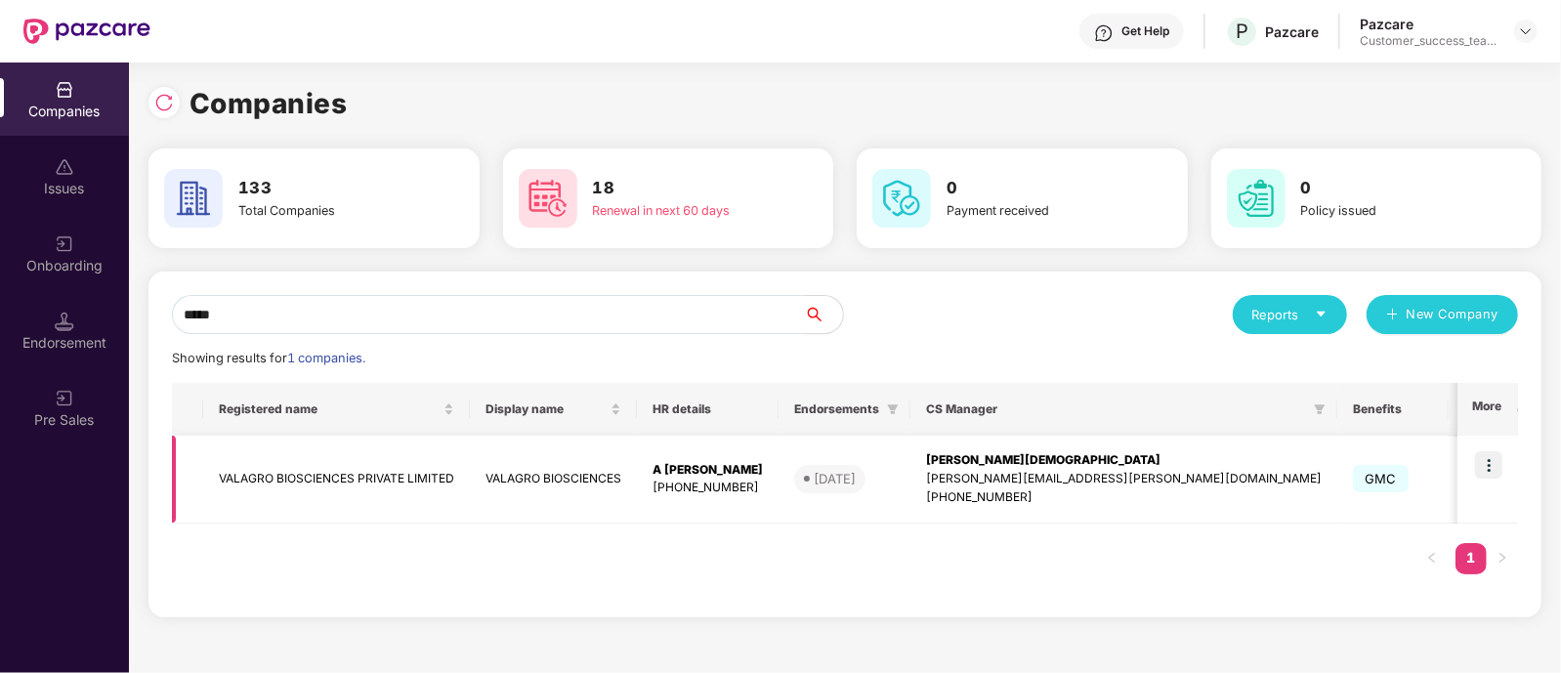
type input "*****"
click at [1489, 463] on img at bounding box center [1488, 464] width 27 height 27
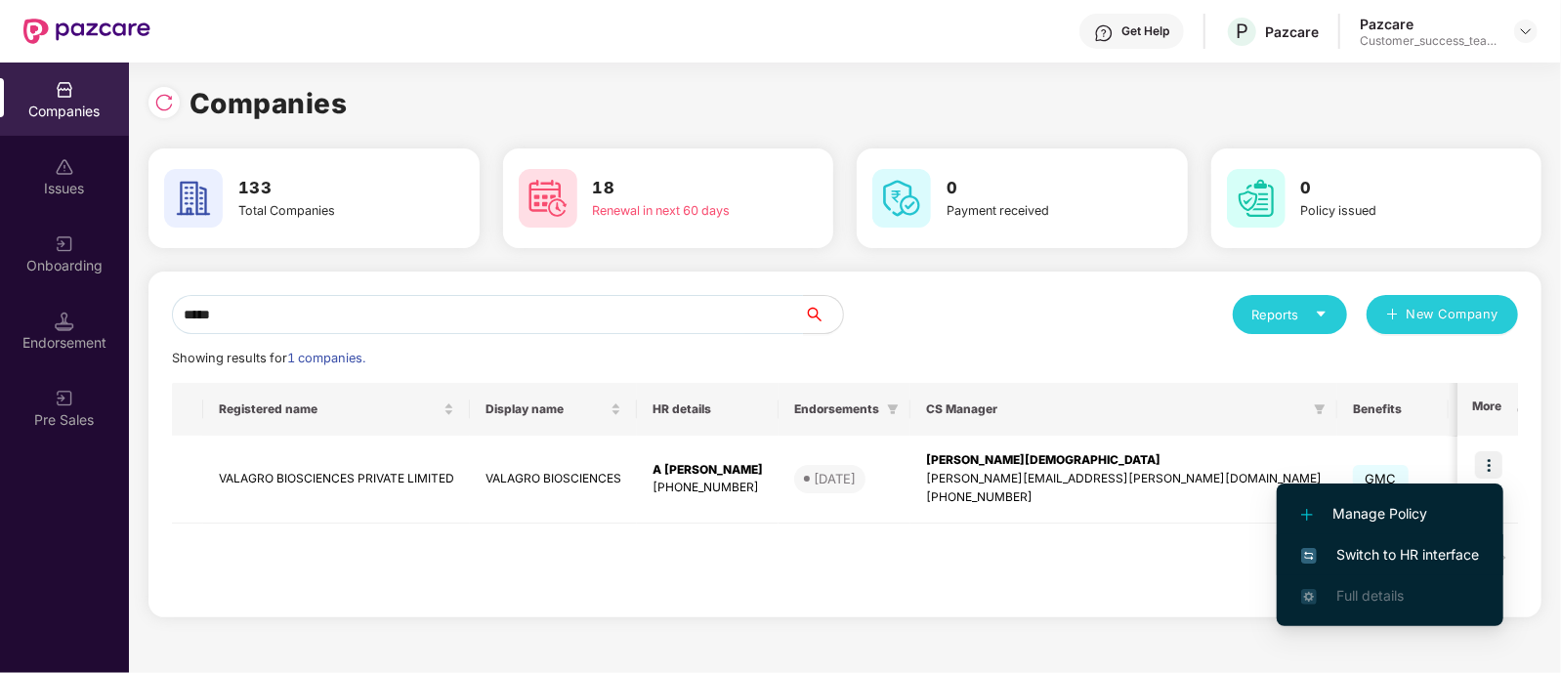
click at [1400, 544] on span "Switch to HR interface" at bounding box center [1390, 554] width 178 height 21
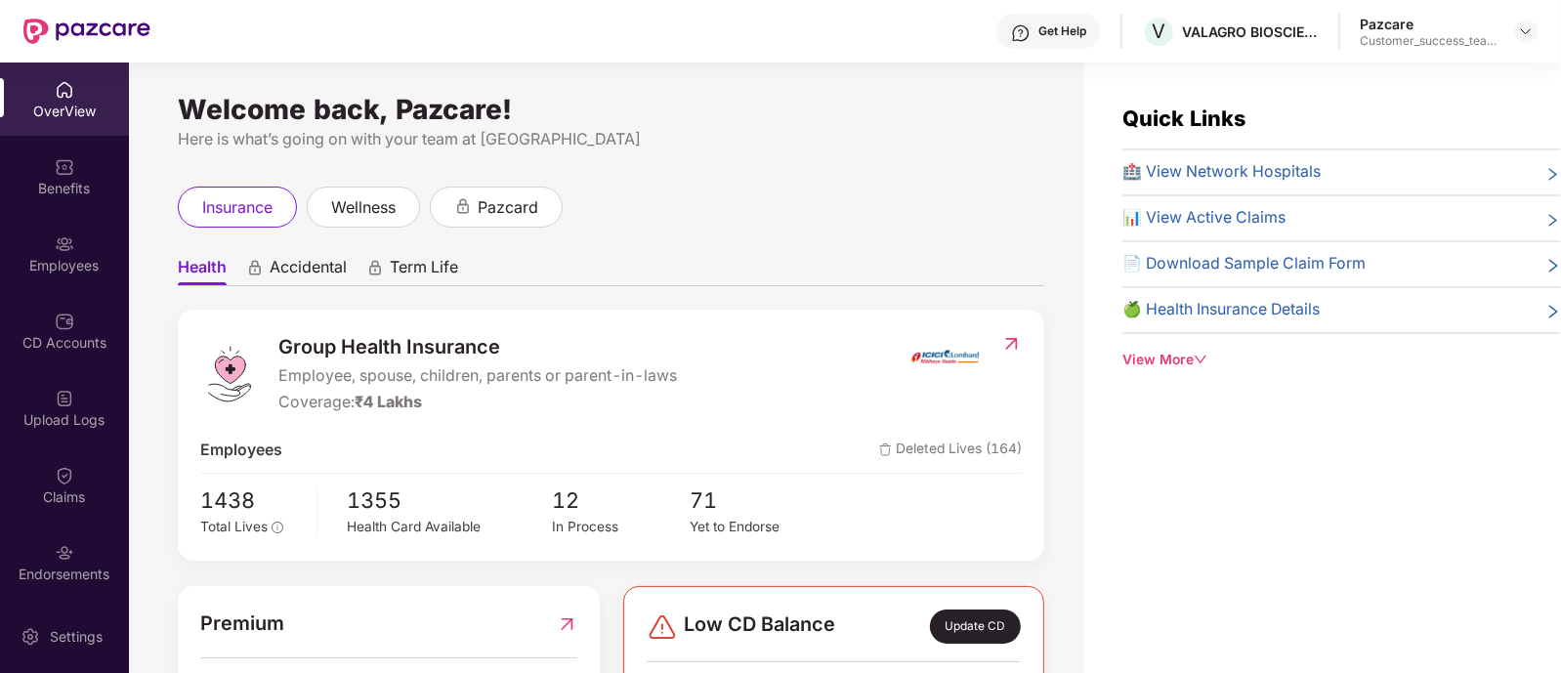
click at [64, 464] on div at bounding box center [65, 474] width 20 height 20
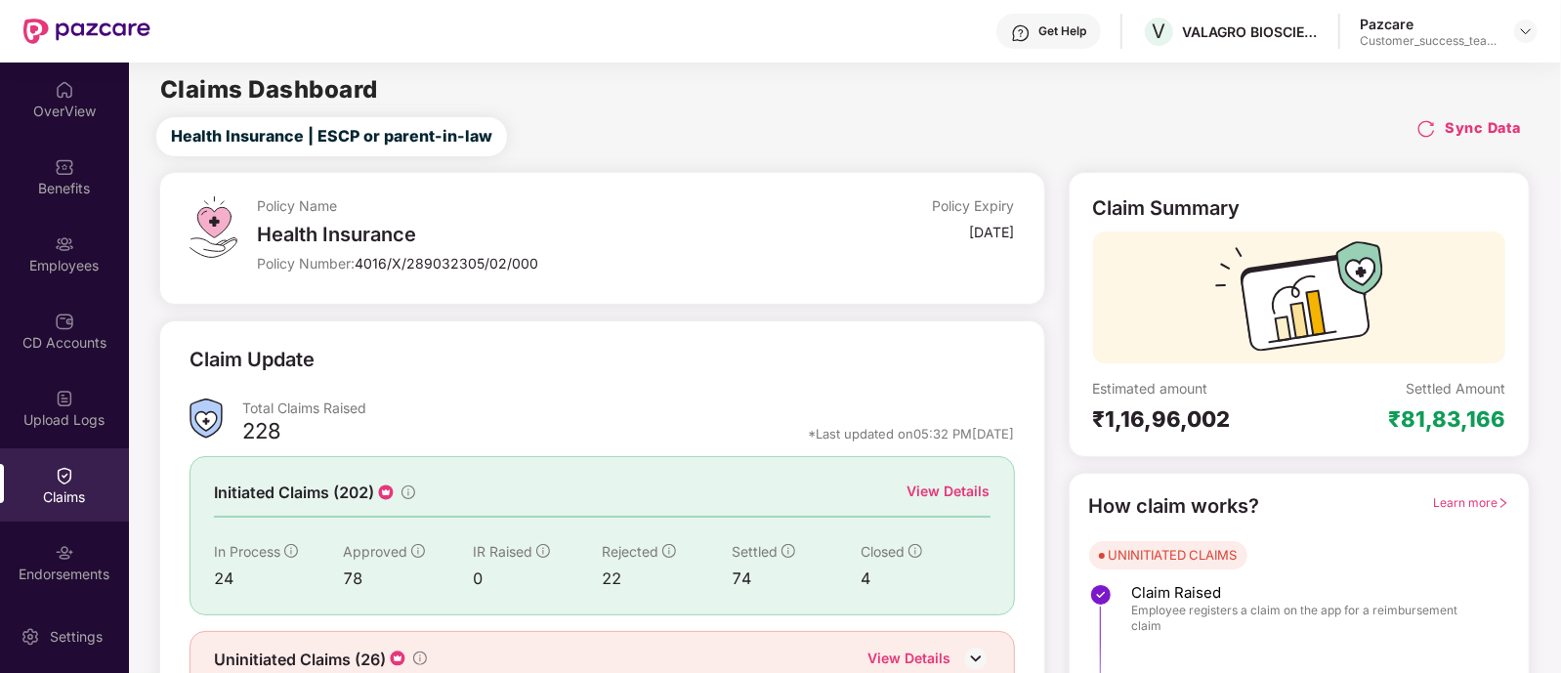
click at [947, 483] on div "View Details" at bounding box center [948, 491] width 83 height 21
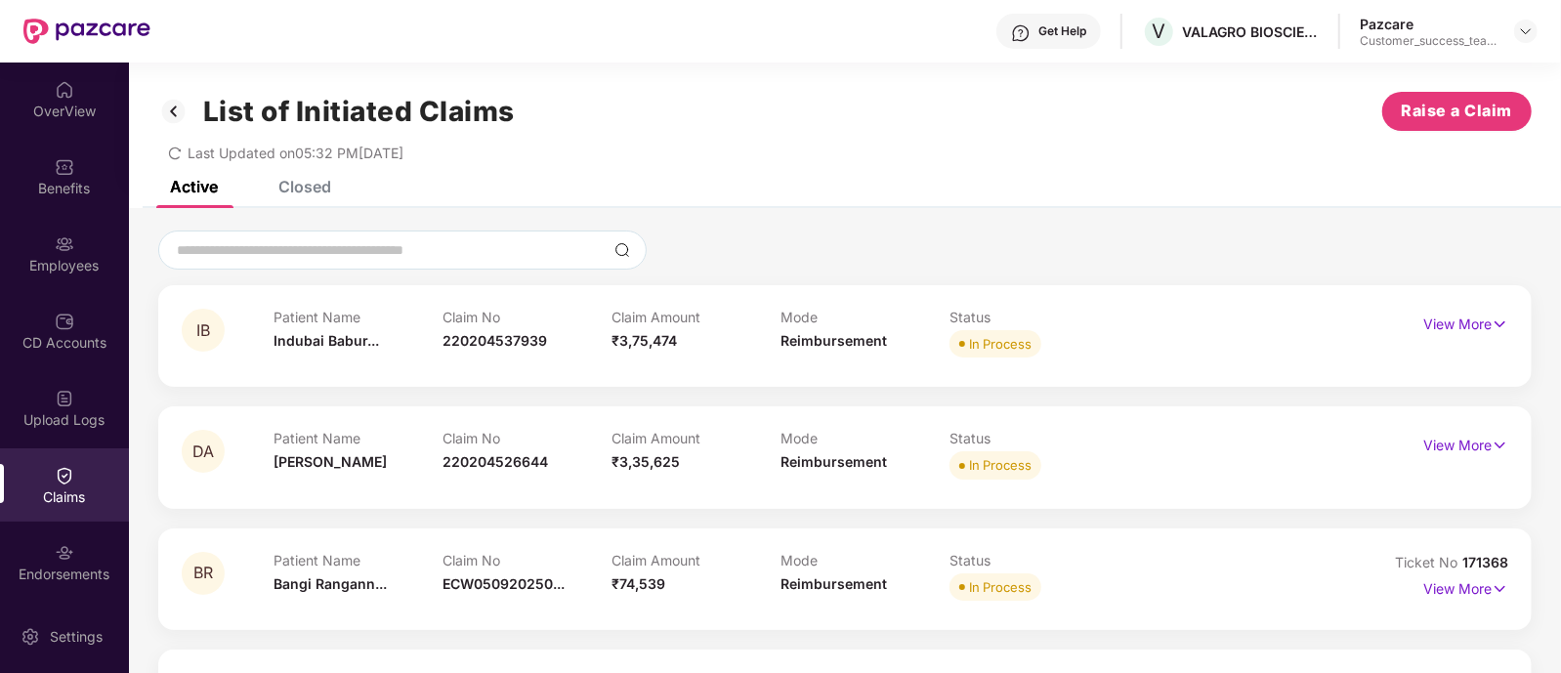
click at [328, 191] on div "Closed" at bounding box center [304, 187] width 53 height 20
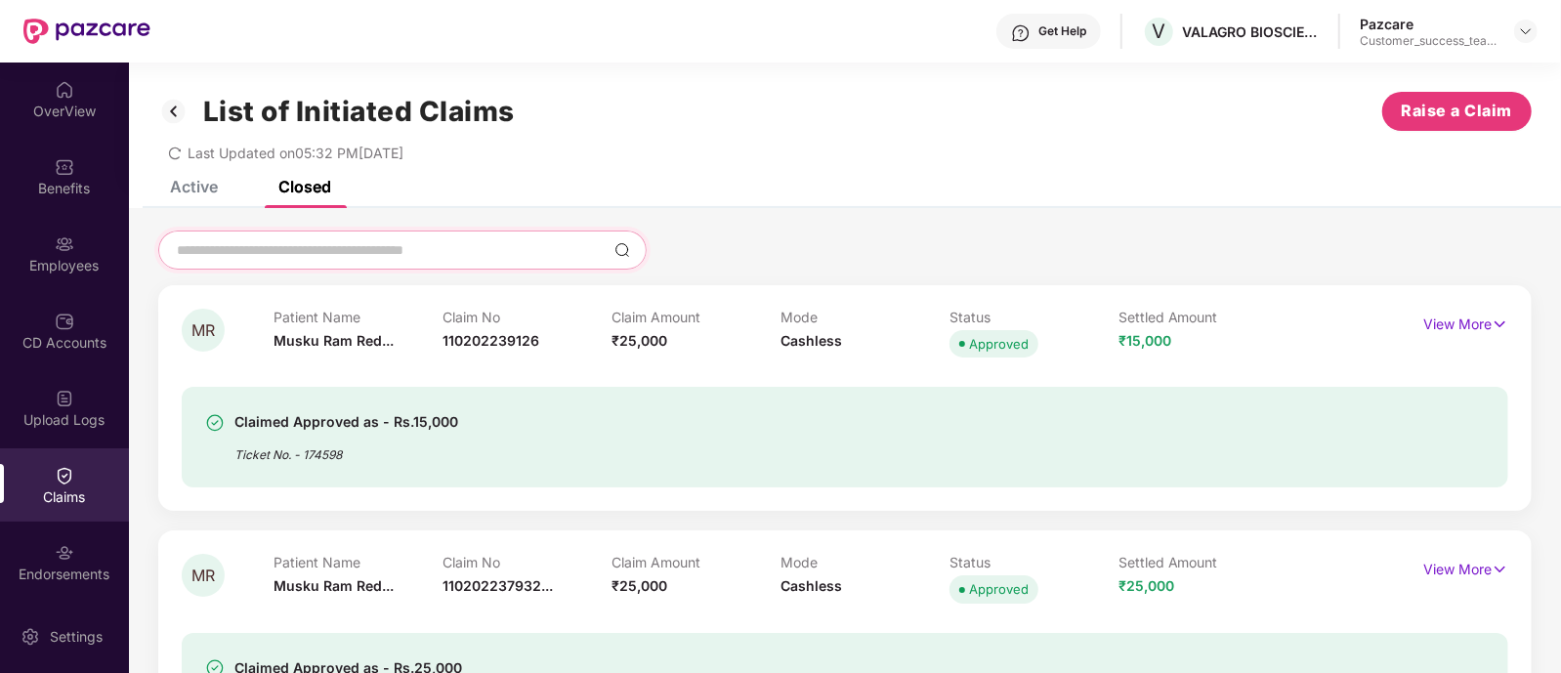
click at [332, 242] on input at bounding box center [391, 250] width 432 height 21
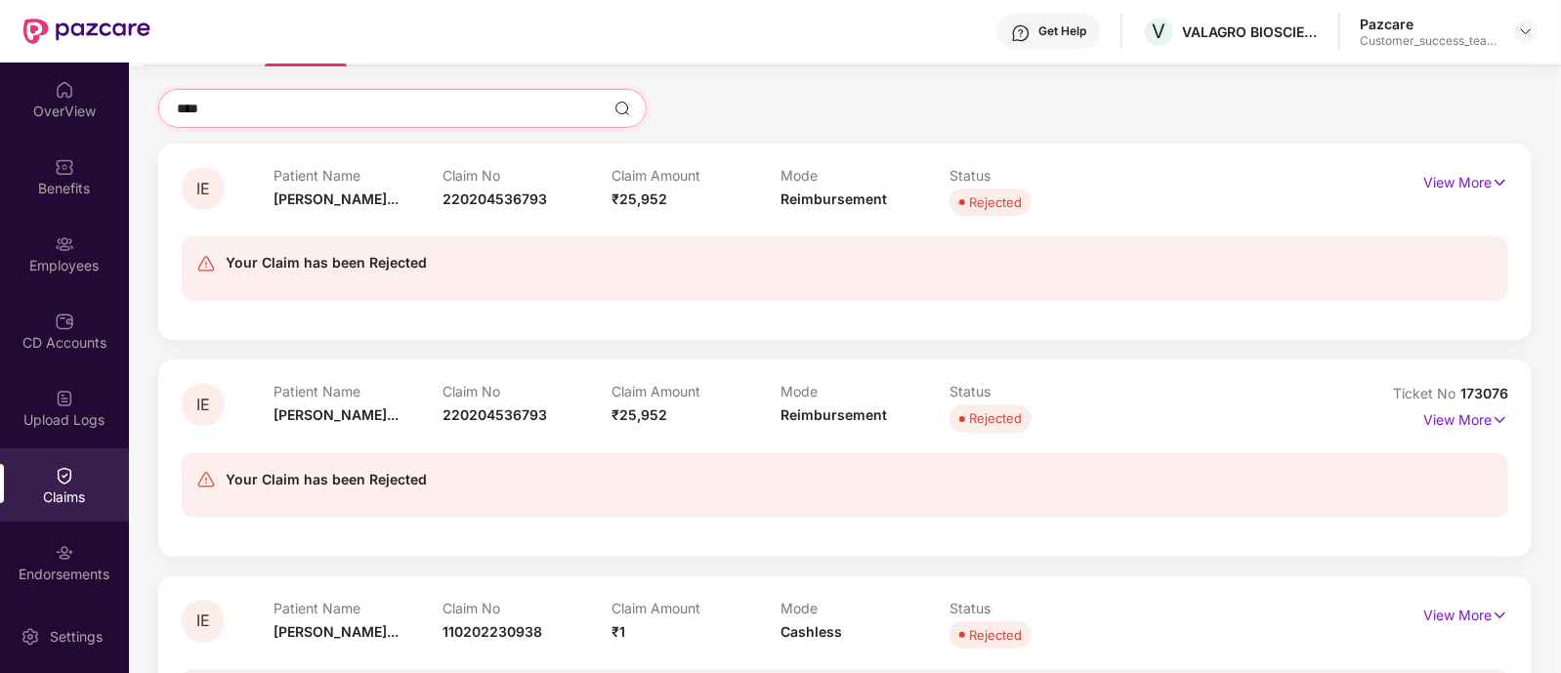
scroll to position [143, 0]
type input "****"
click at [1446, 187] on p "View More" at bounding box center [1465, 179] width 85 height 26
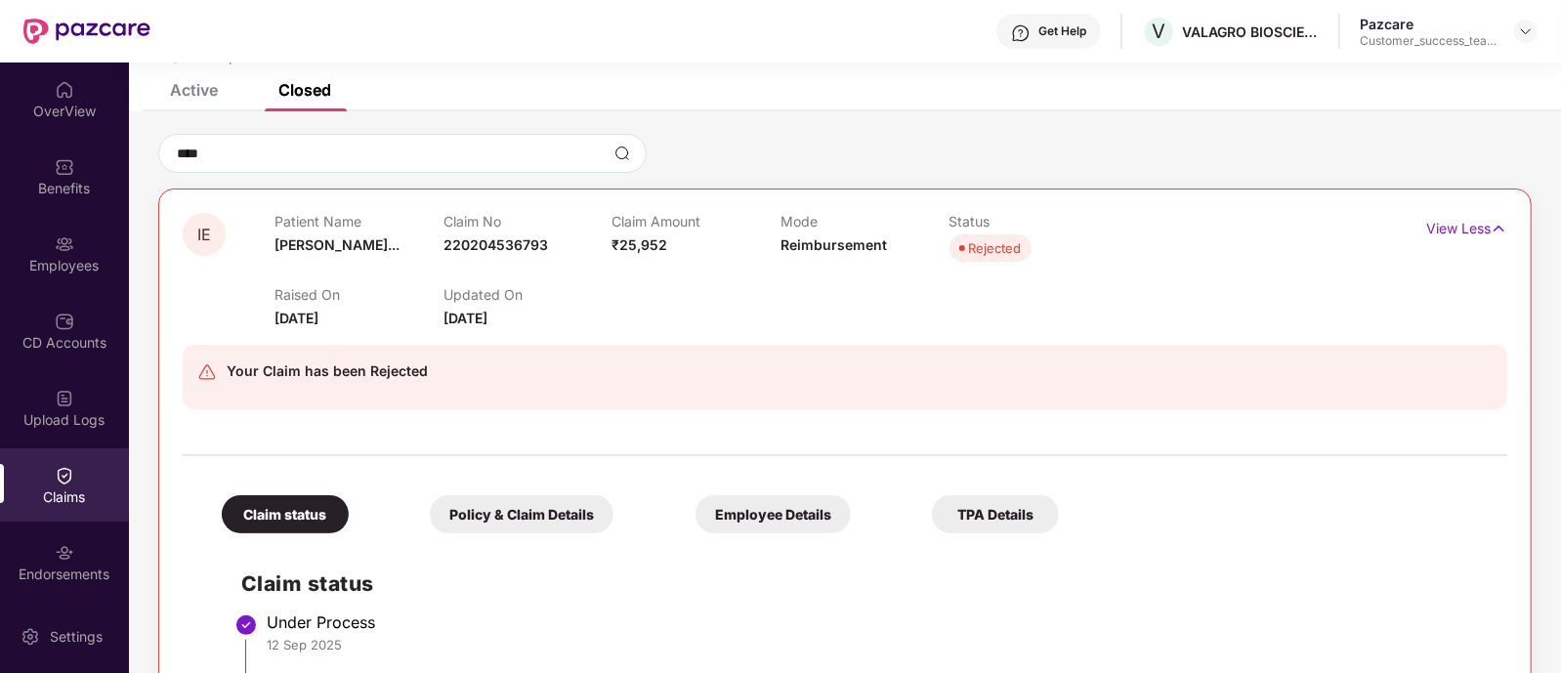
scroll to position [99, 0]
click at [1465, 217] on p "View Less" at bounding box center [1466, 224] width 81 height 26
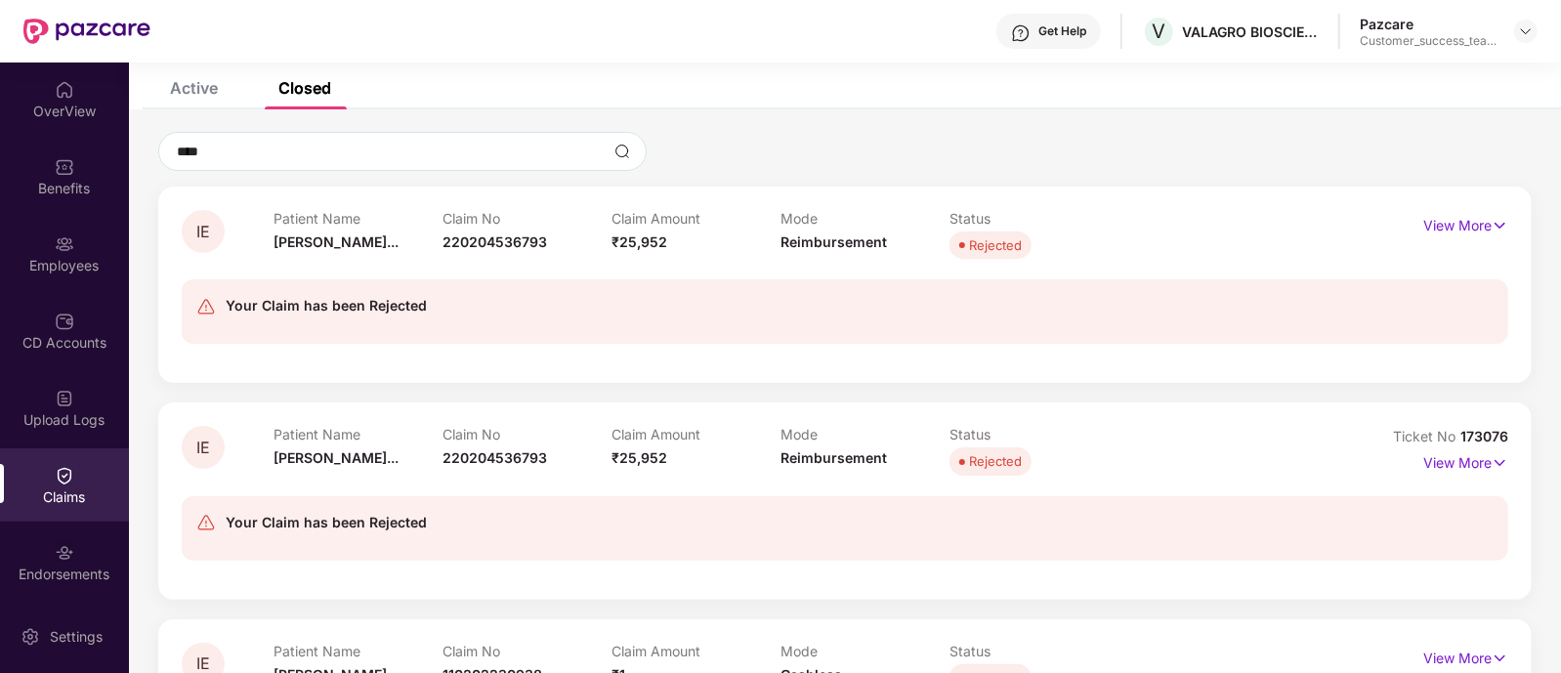
scroll to position [224, 0]
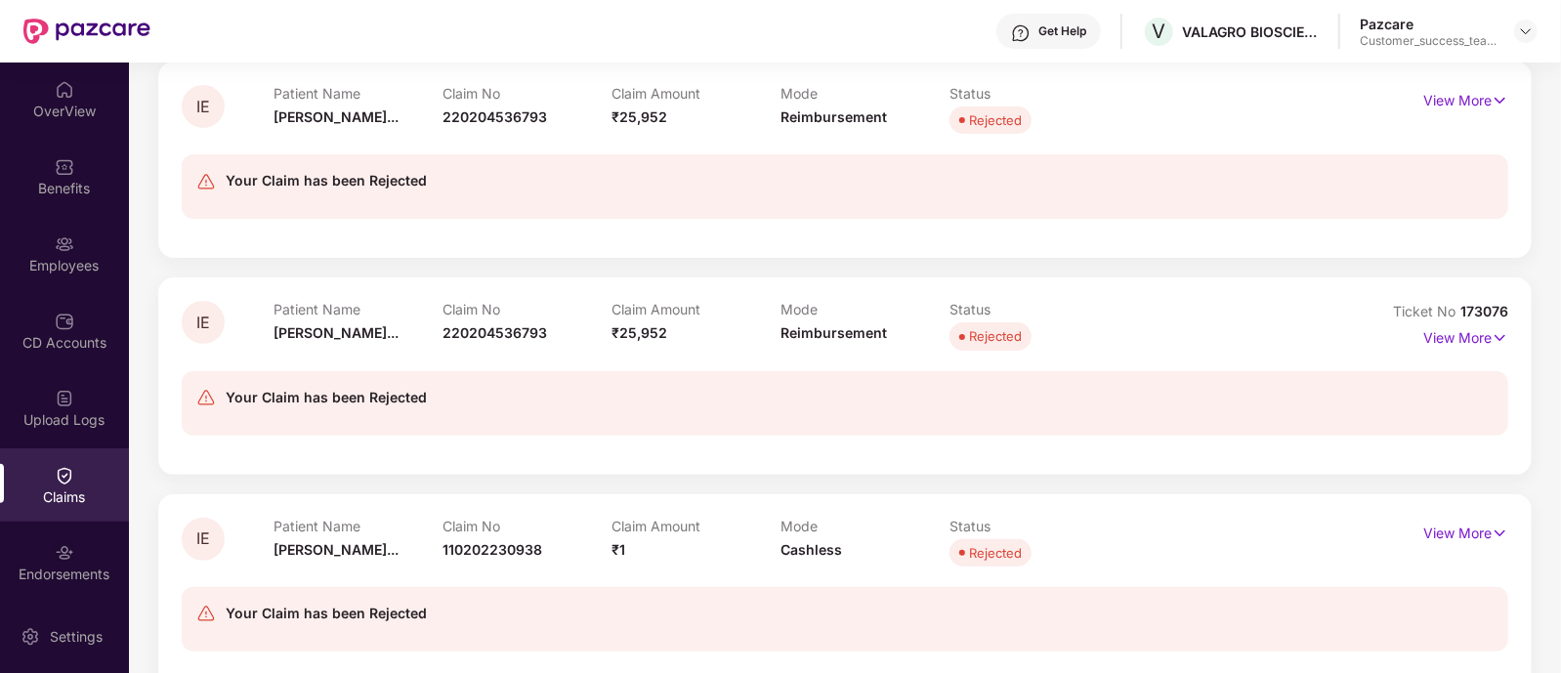
click at [794, 554] on span "Cashless" at bounding box center [811, 549] width 62 height 17
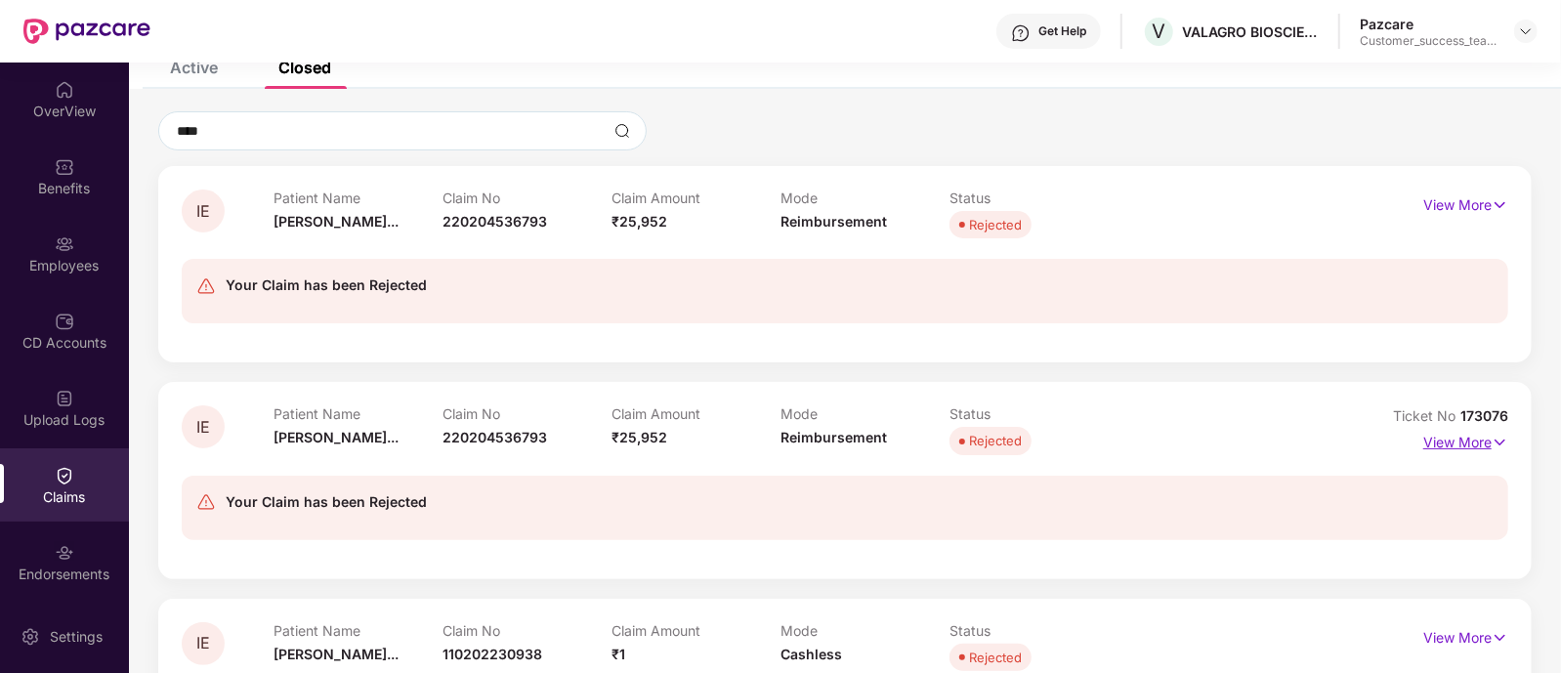
click at [1437, 440] on p "View More" at bounding box center [1465, 440] width 85 height 26
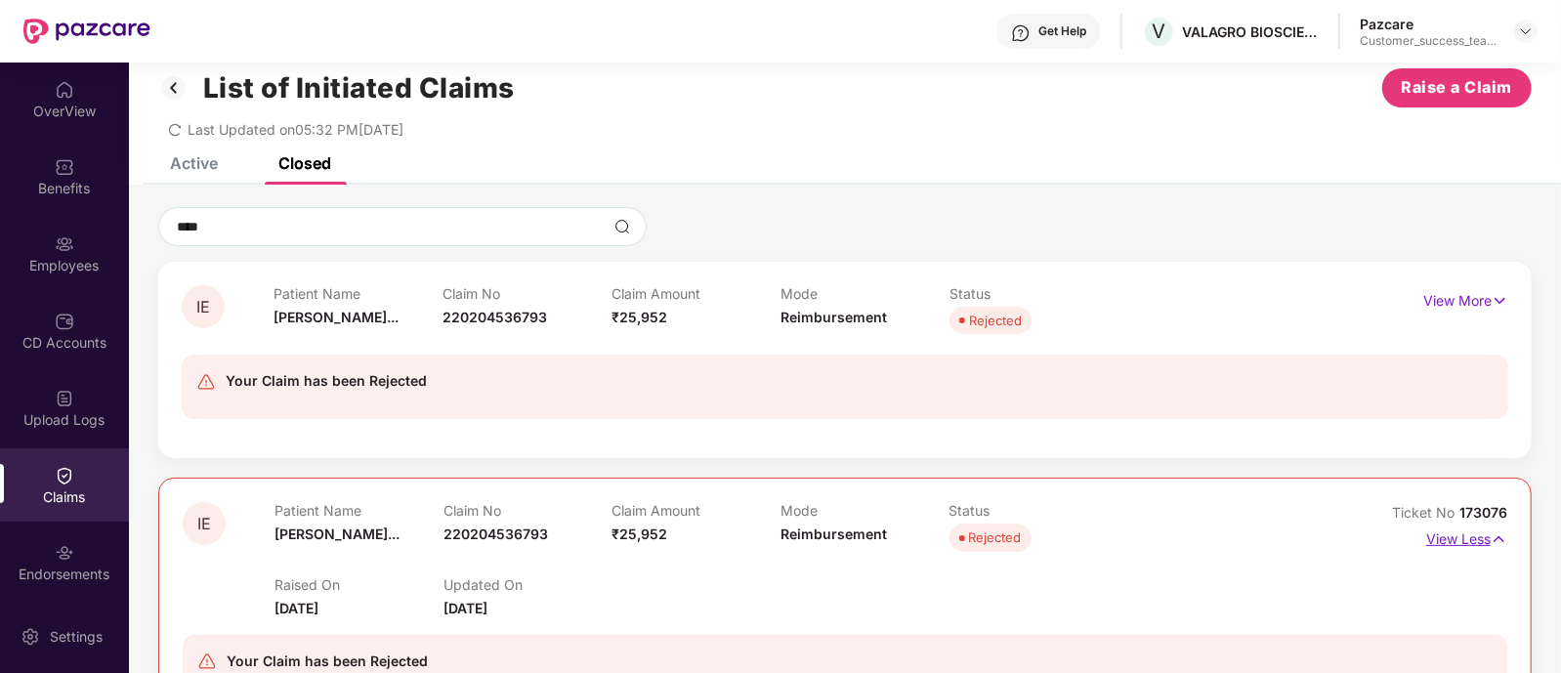
scroll to position [0, 0]
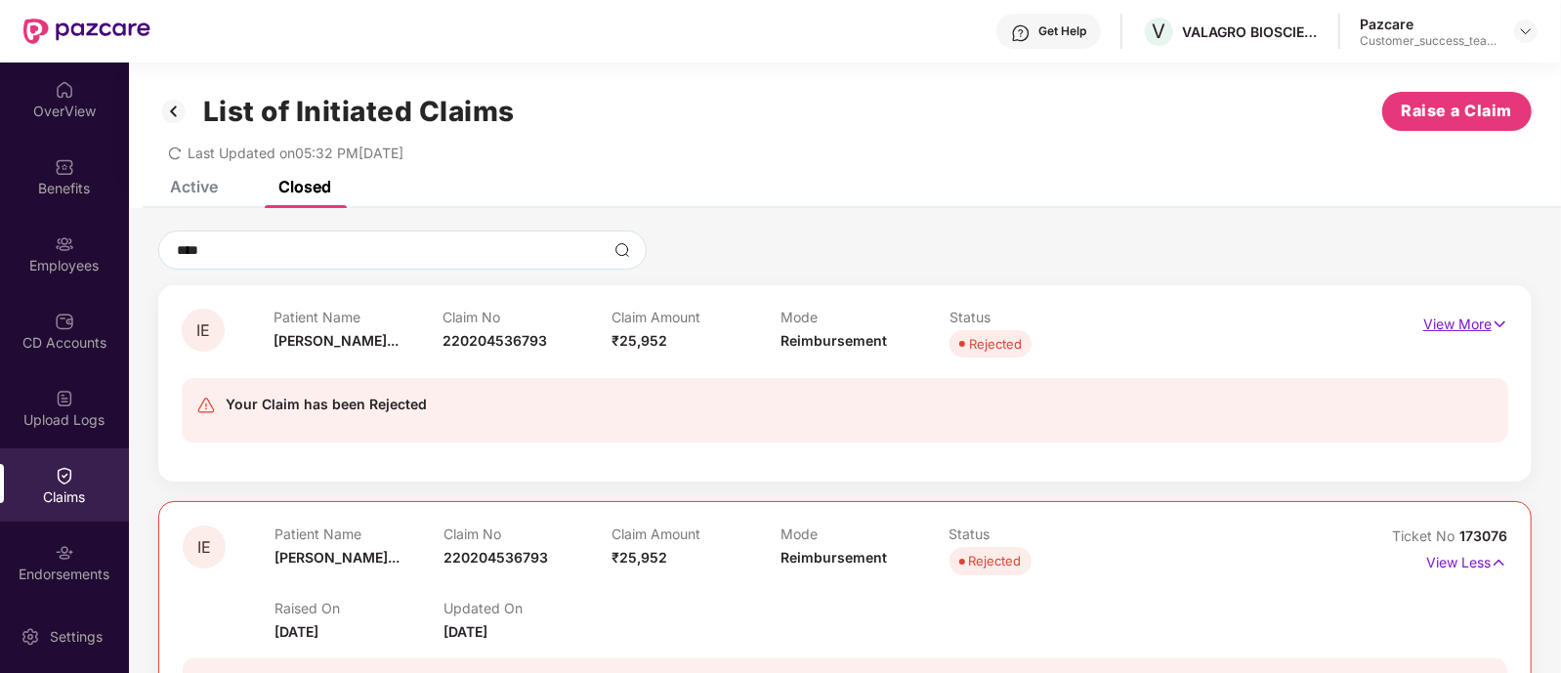
click at [1478, 330] on p "View More" at bounding box center [1465, 322] width 85 height 26
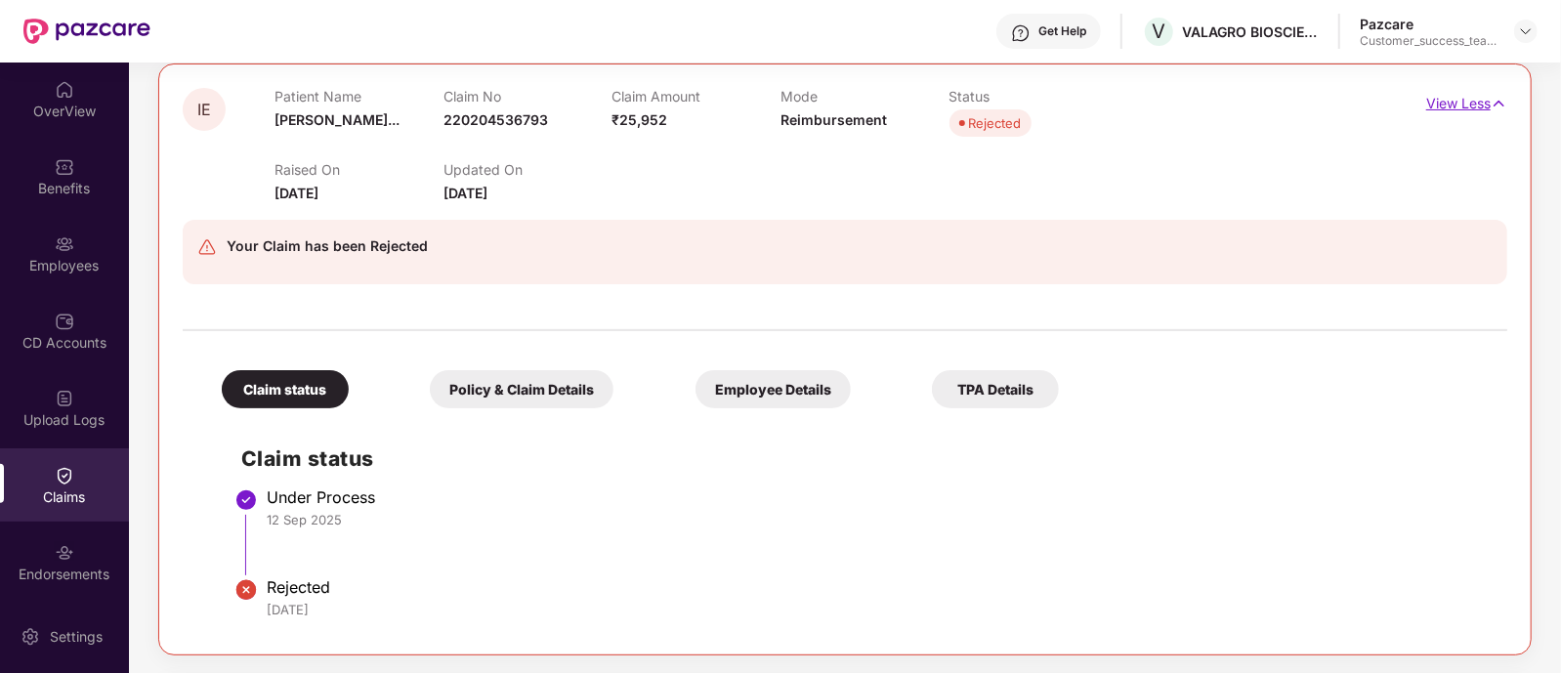
scroll to position [221, 0]
drag, startPoint x: 1477, startPoint y: 331, endPoint x: 1018, endPoint y: 214, distance: 473.8
click at [1018, 214] on div "Your Claim has been Rejected" at bounding box center [845, 253] width 1324 height 96
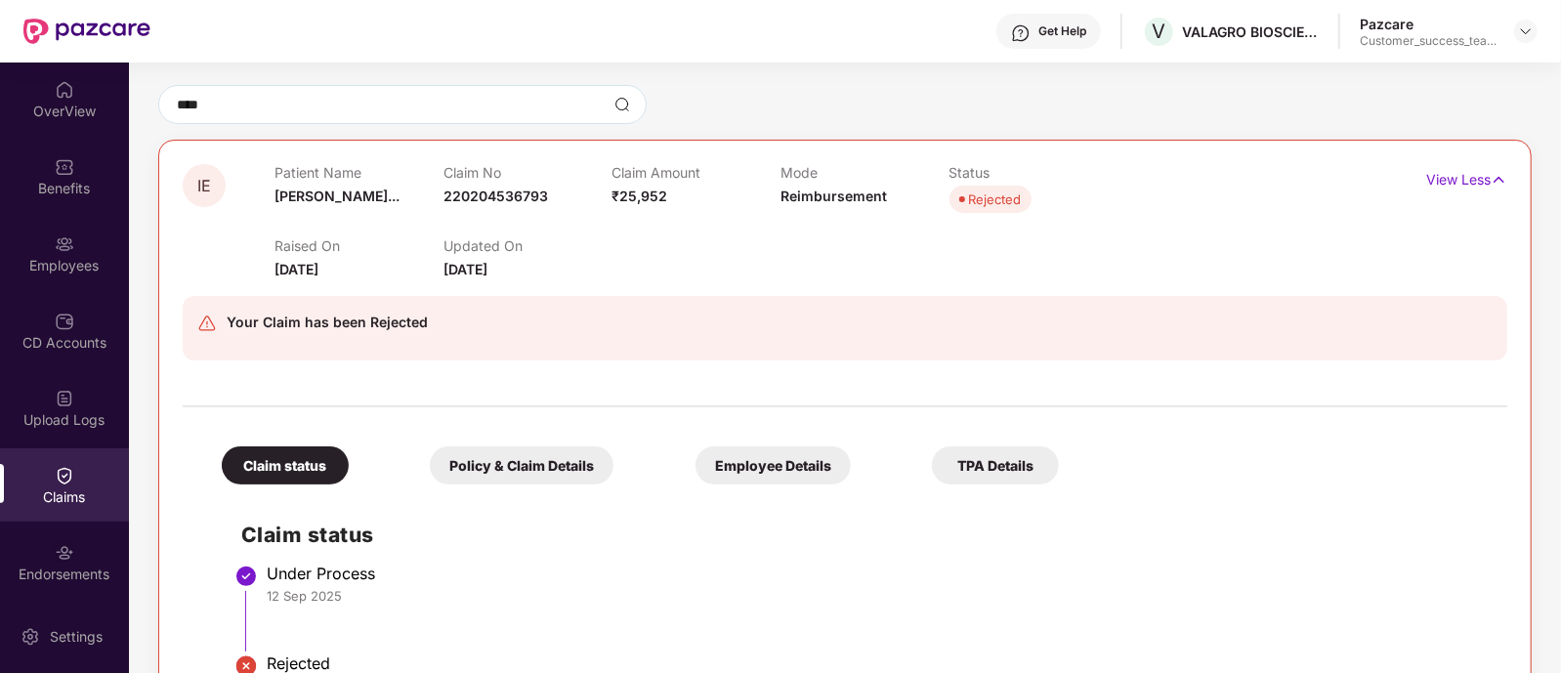
scroll to position [138, 0]
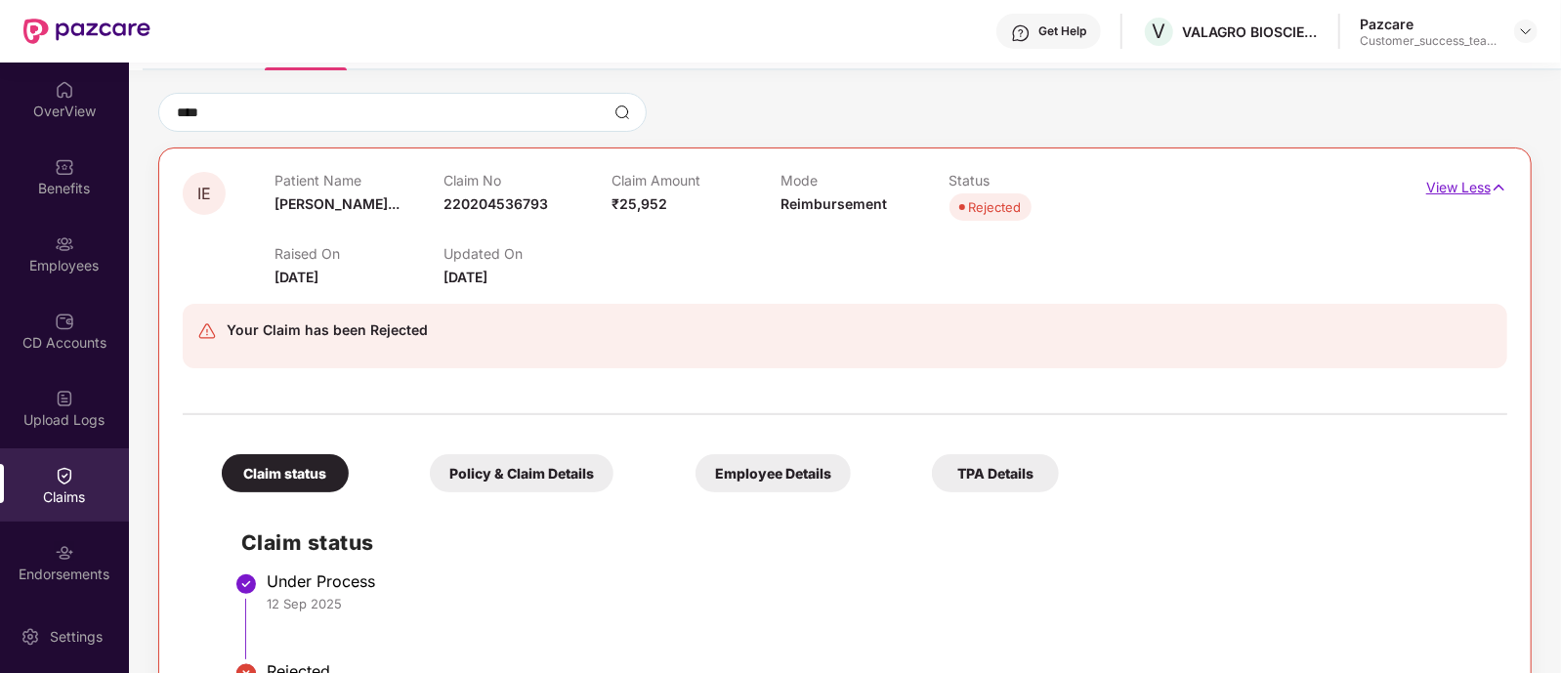
click at [1446, 174] on p "View Less" at bounding box center [1466, 185] width 81 height 26
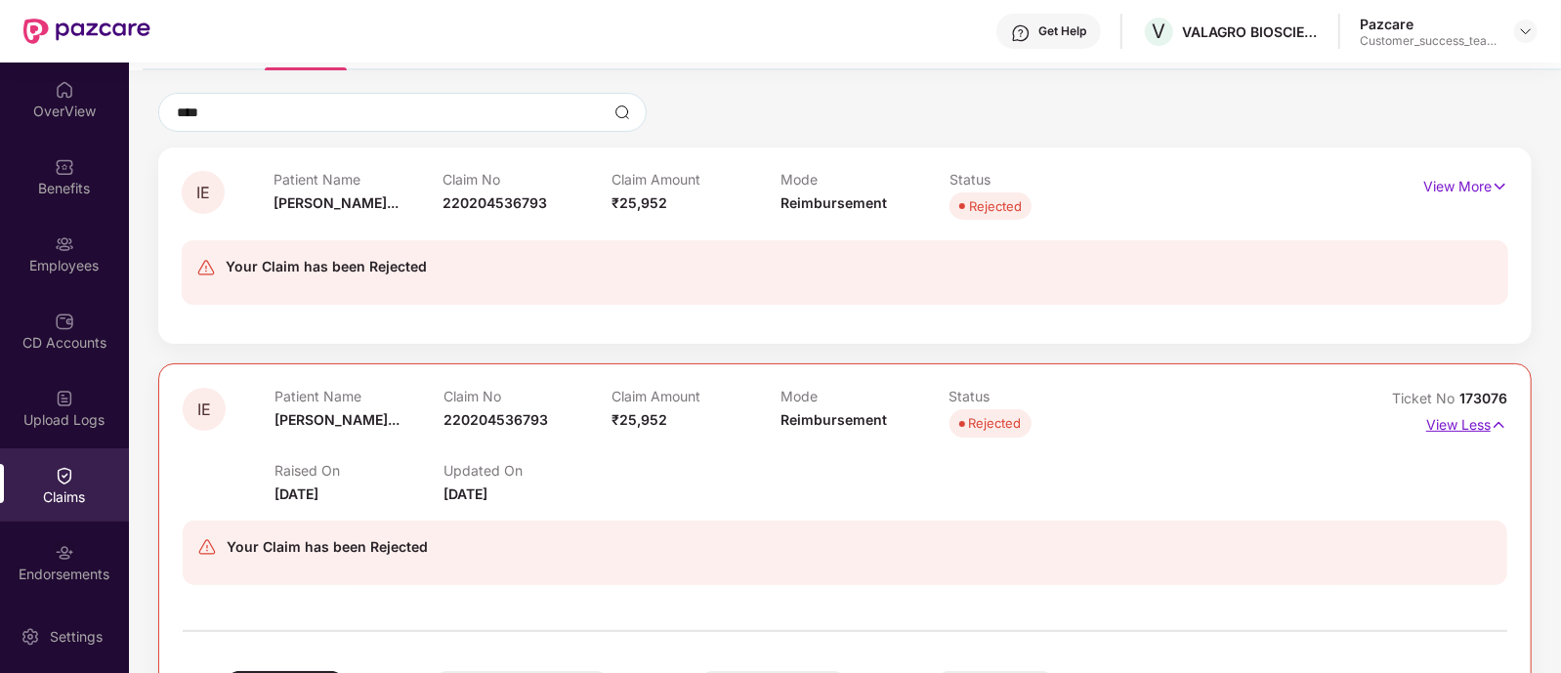
click at [1488, 431] on p "View Less" at bounding box center [1466, 422] width 81 height 26
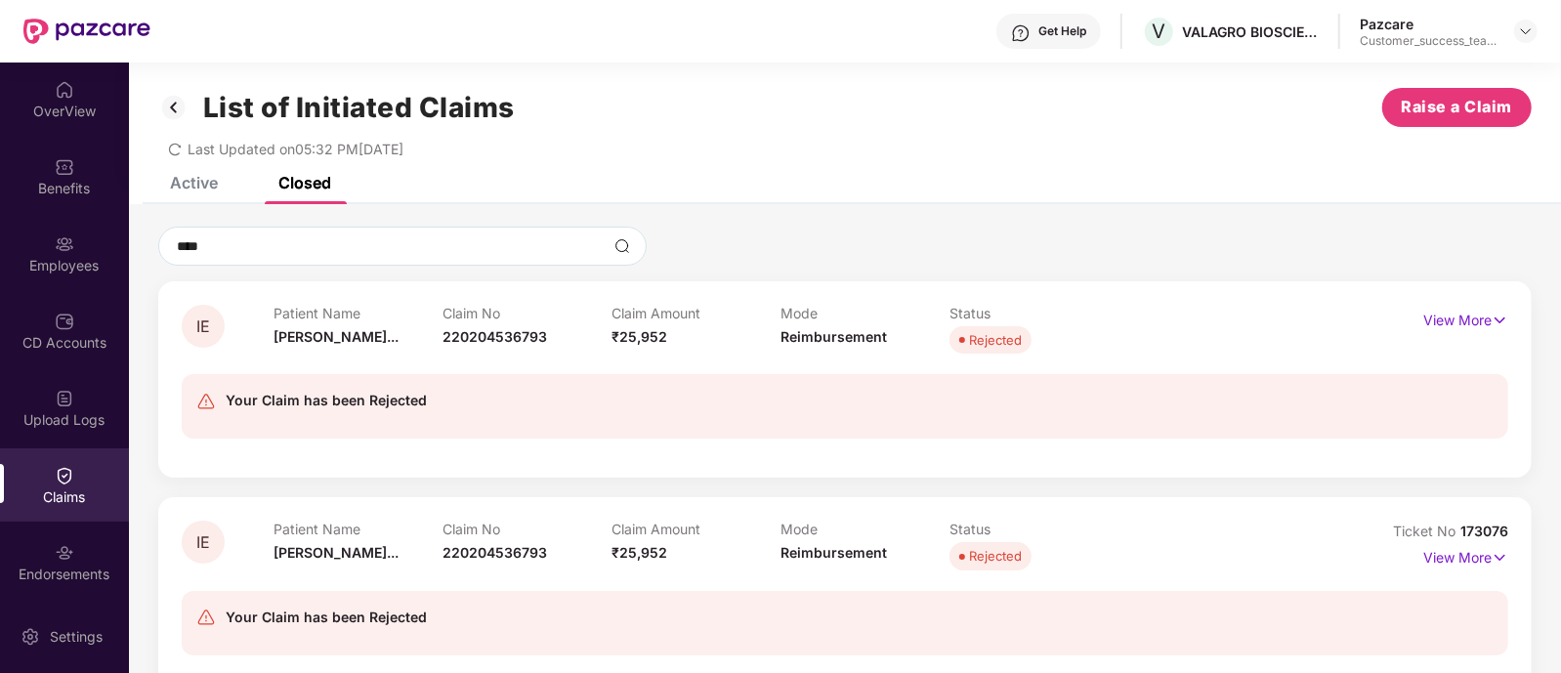
scroll to position [0, 0]
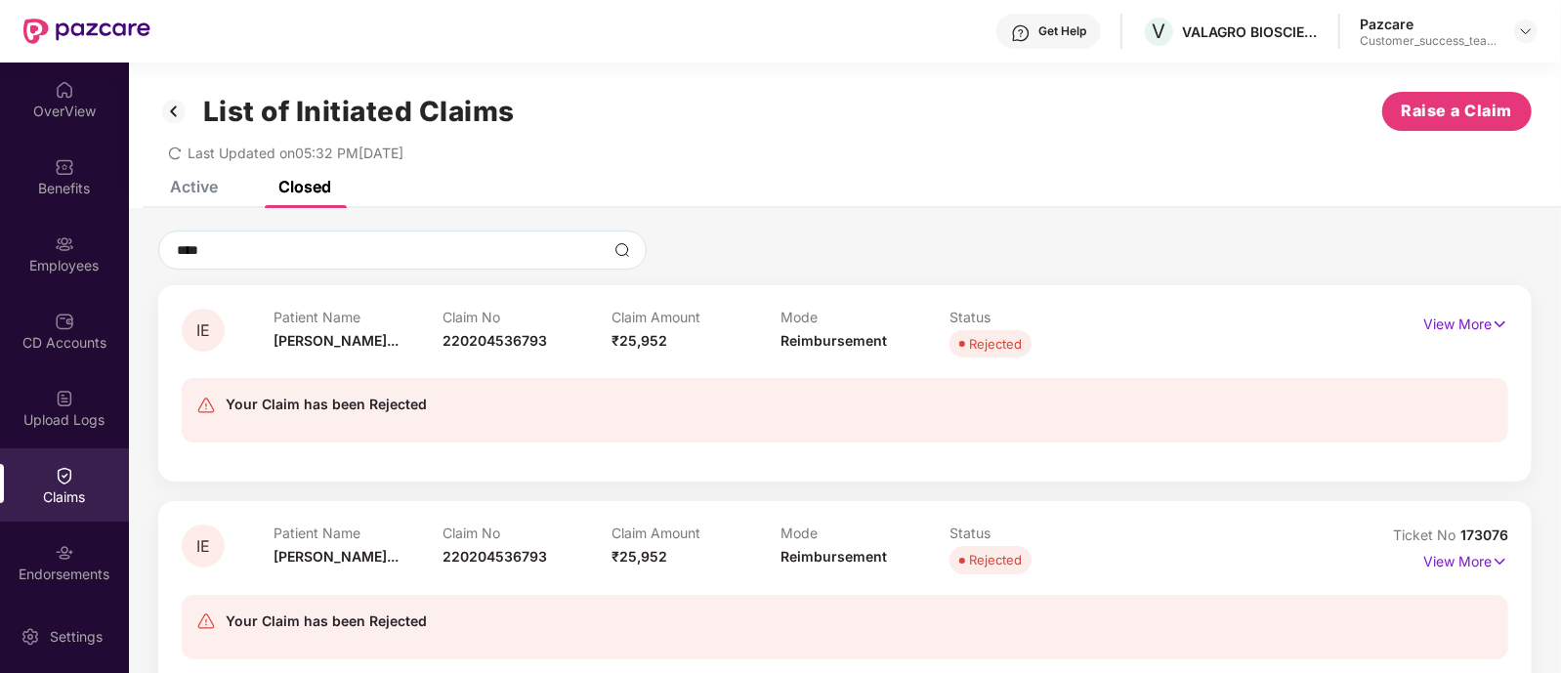
click at [175, 188] on div "Active" at bounding box center [194, 187] width 48 height 20
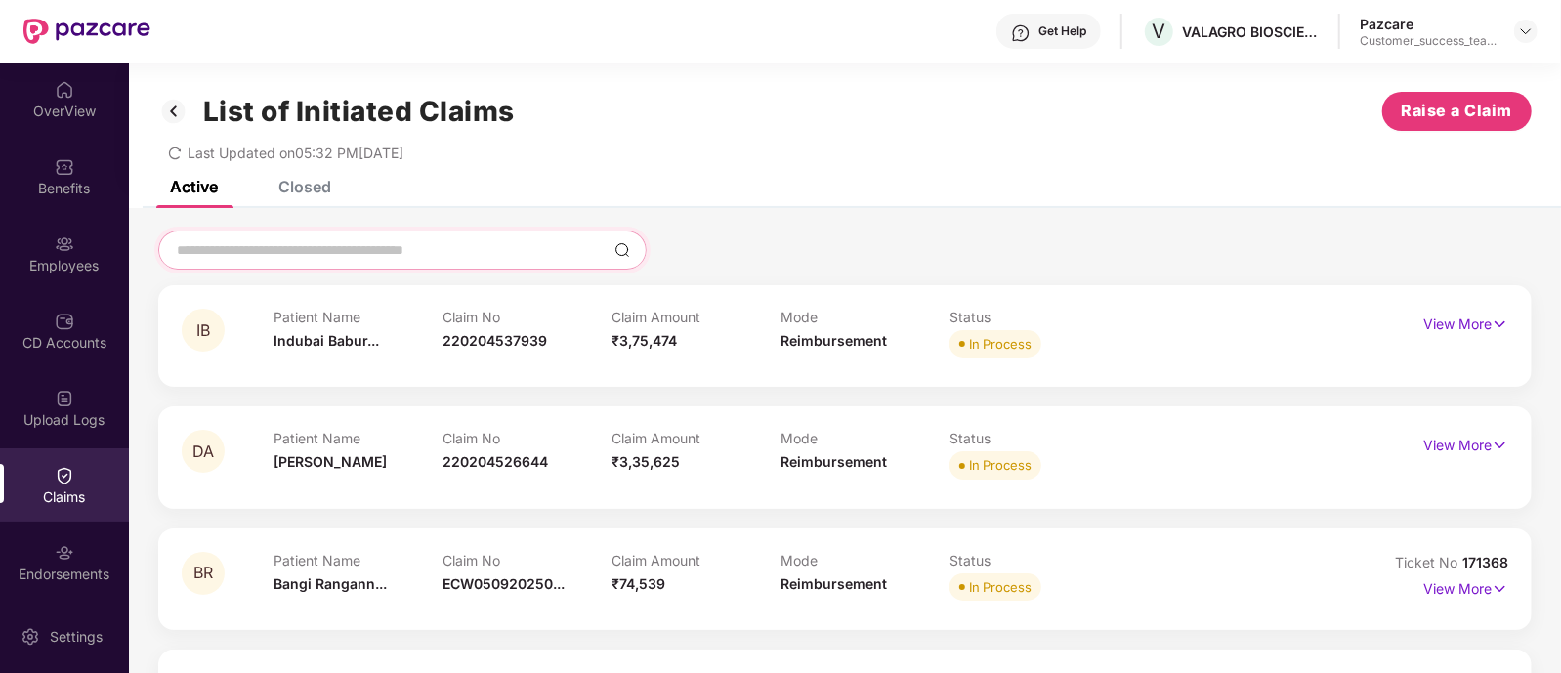
click at [239, 246] on input at bounding box center [391, 250] width 432 height 21
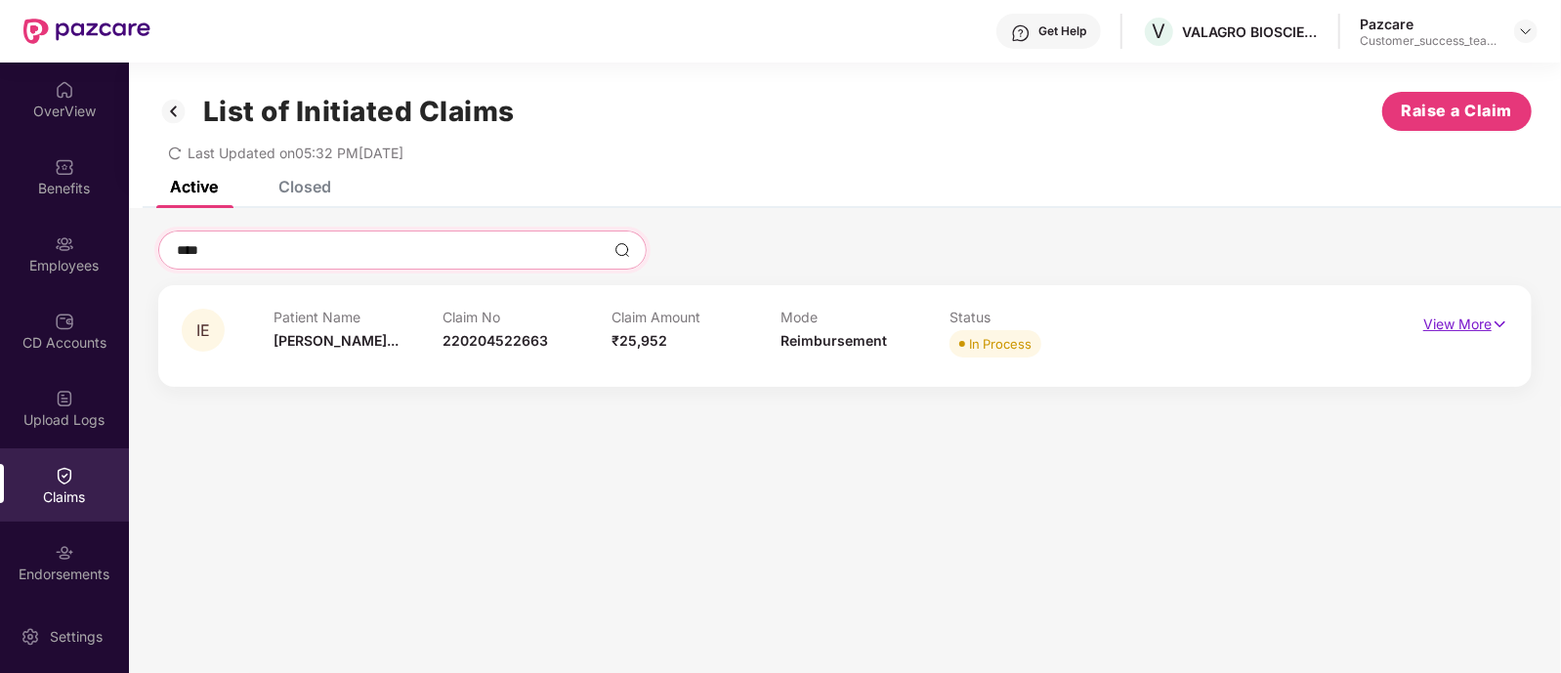
type input "****"
click at [1472, 326] on p "View More" at bounding box center [1465, 322] width 85 height 26
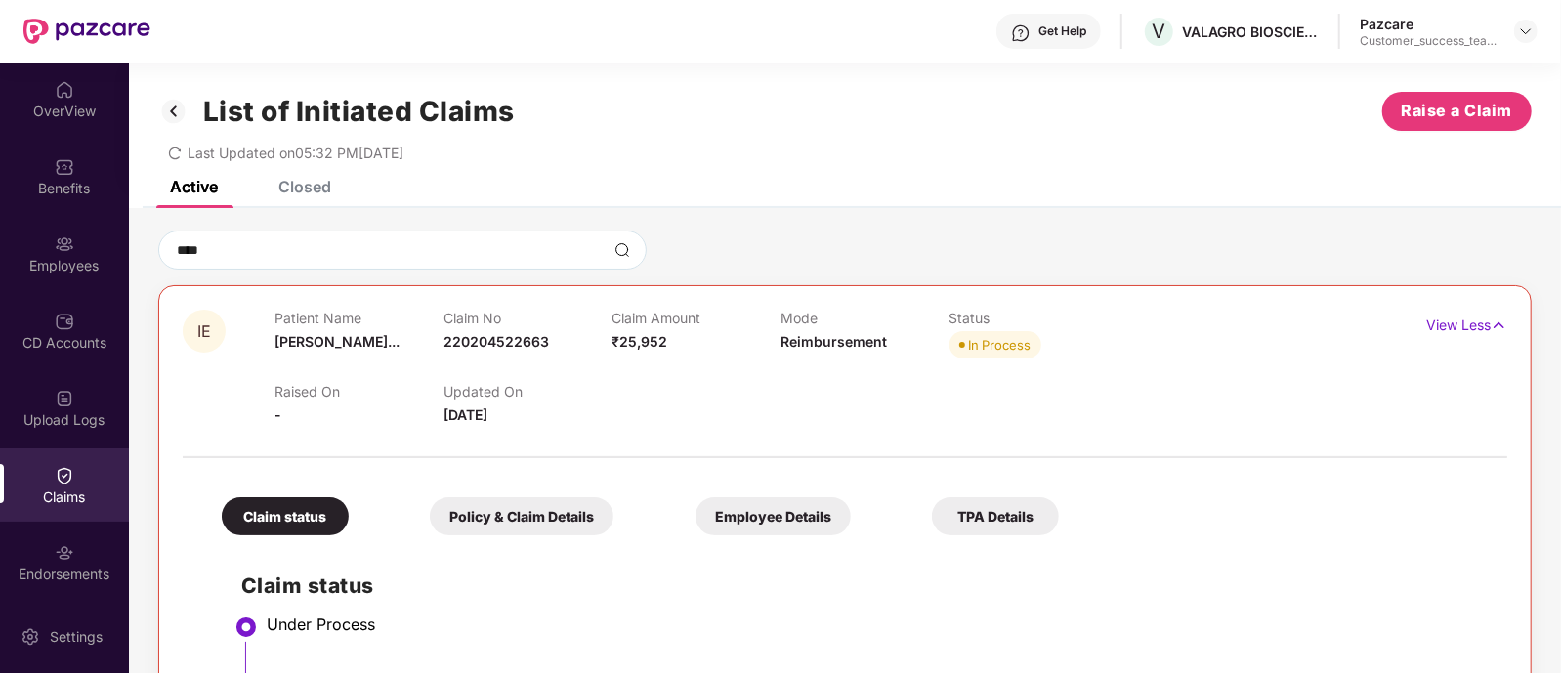
click at [295, 189] on div "Closed" at bounding box center [304, 187] width 53 height 20
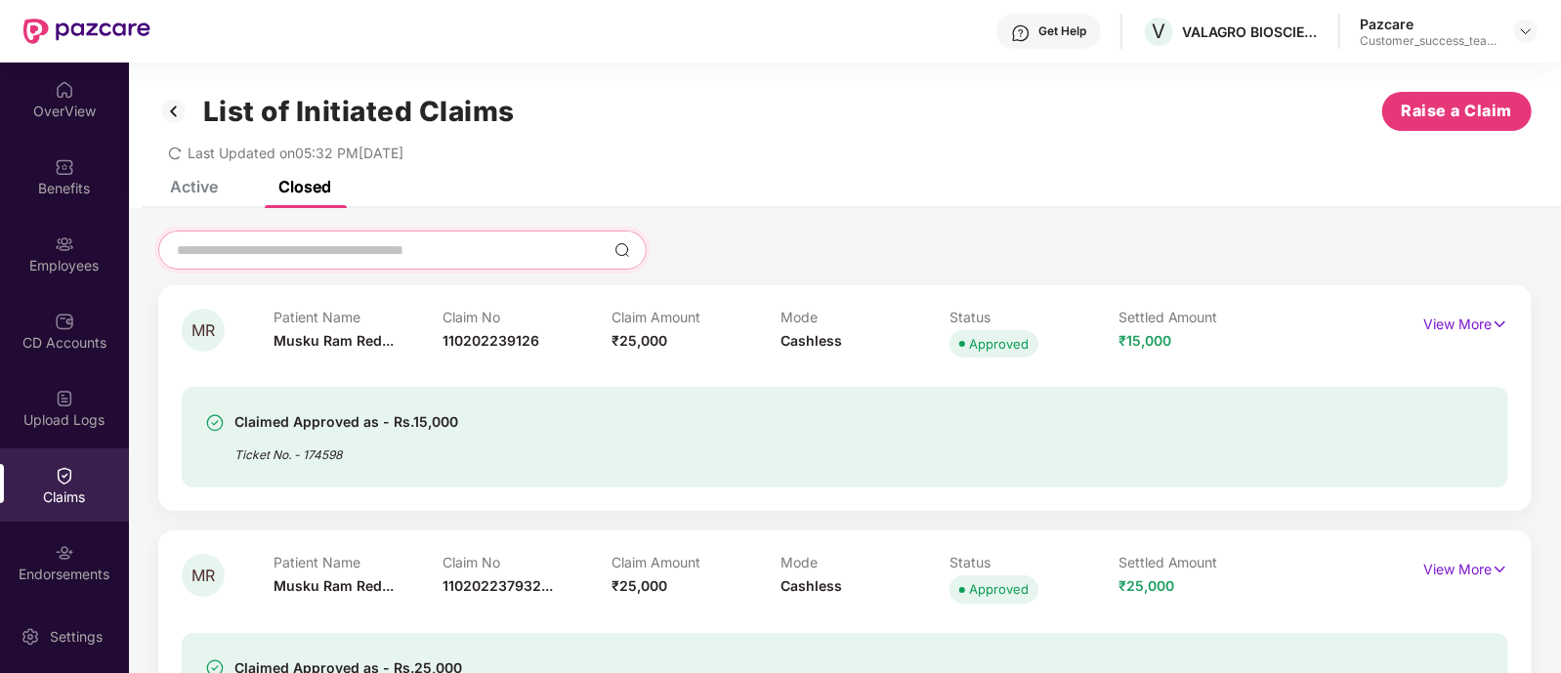
click at [321, 252] on input at bounding box center [391, 250] width 432 height 21
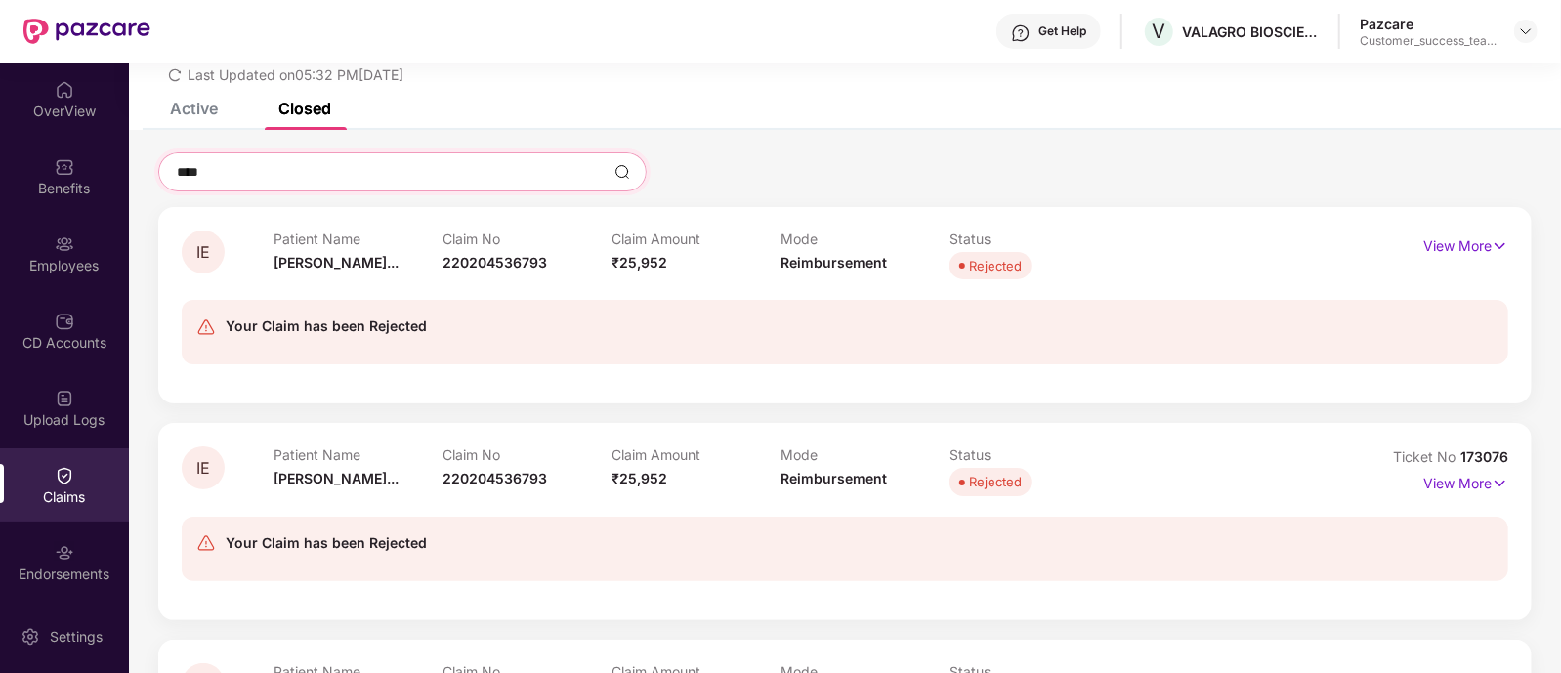
scroll to position [84, 0]
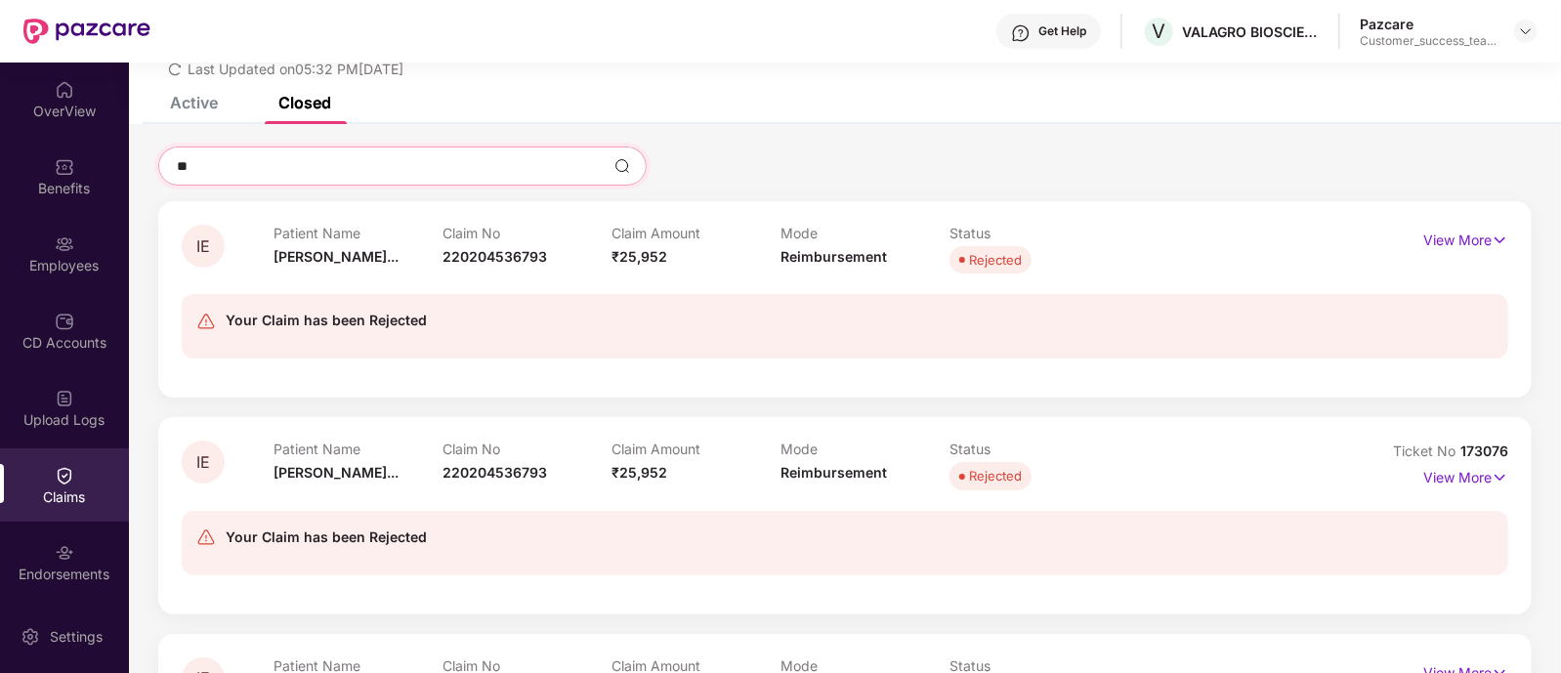
type input "*"
type input "**"
click at [1442, 475] on p "View More" at bounding box center [1465, 475] width 85 height 26
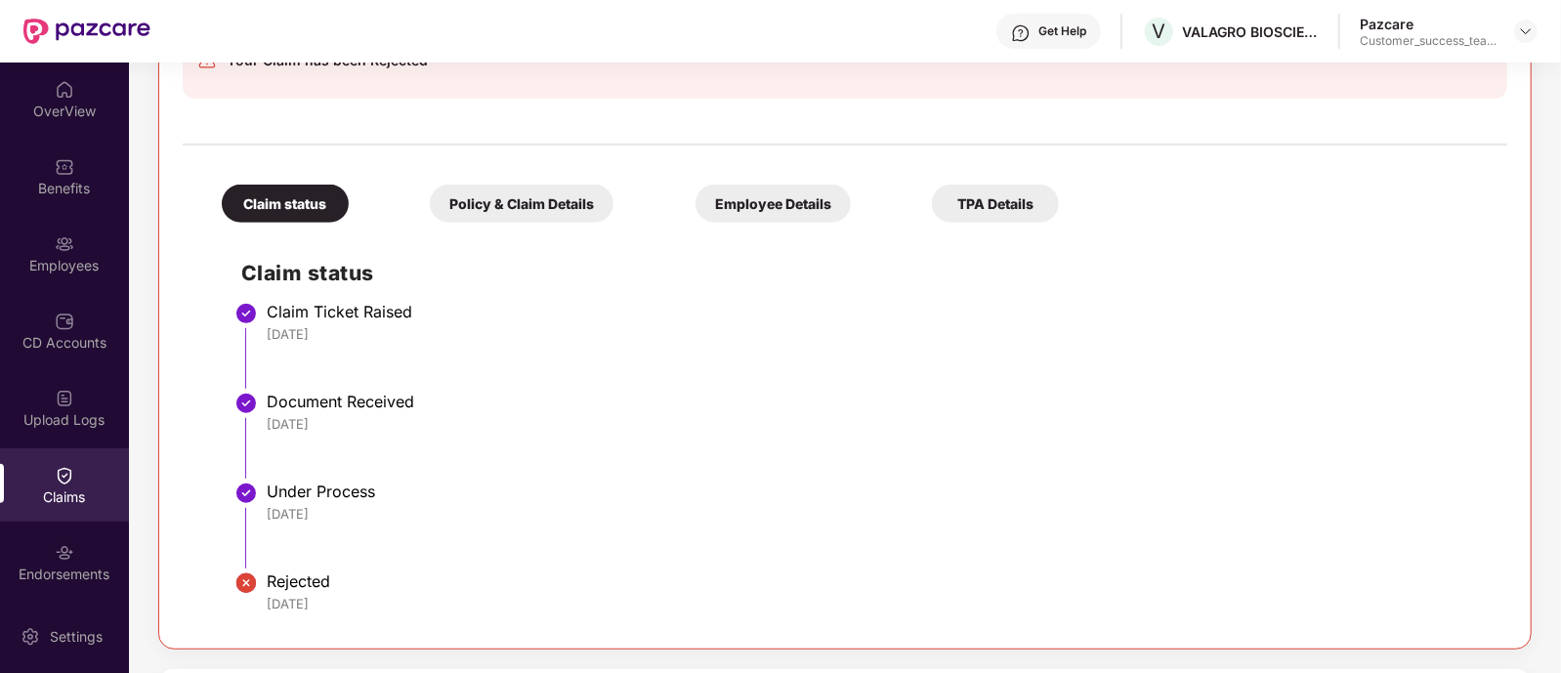
scroll to position [445, 0]
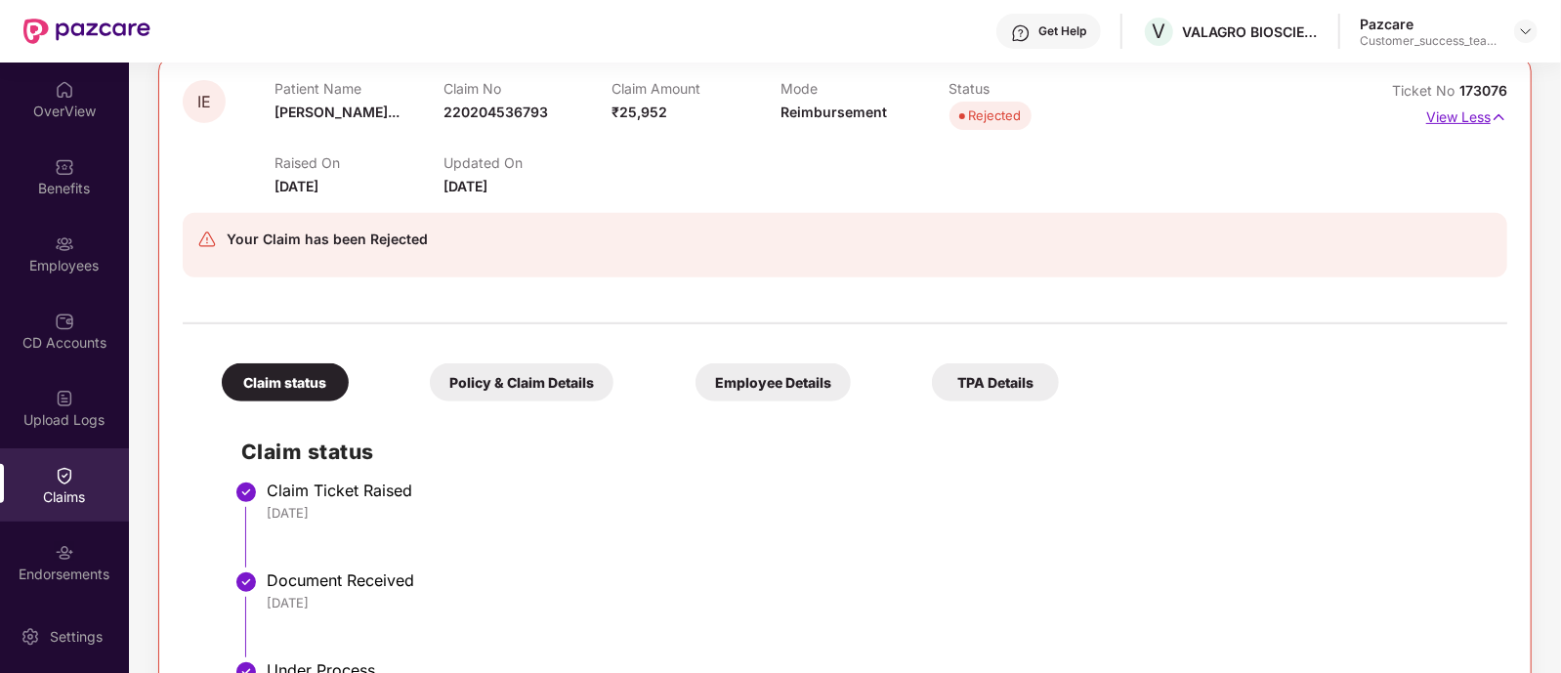
click at [1469, 105] on p "View Less" at bounding box center [1466, 115] width 81 height 26
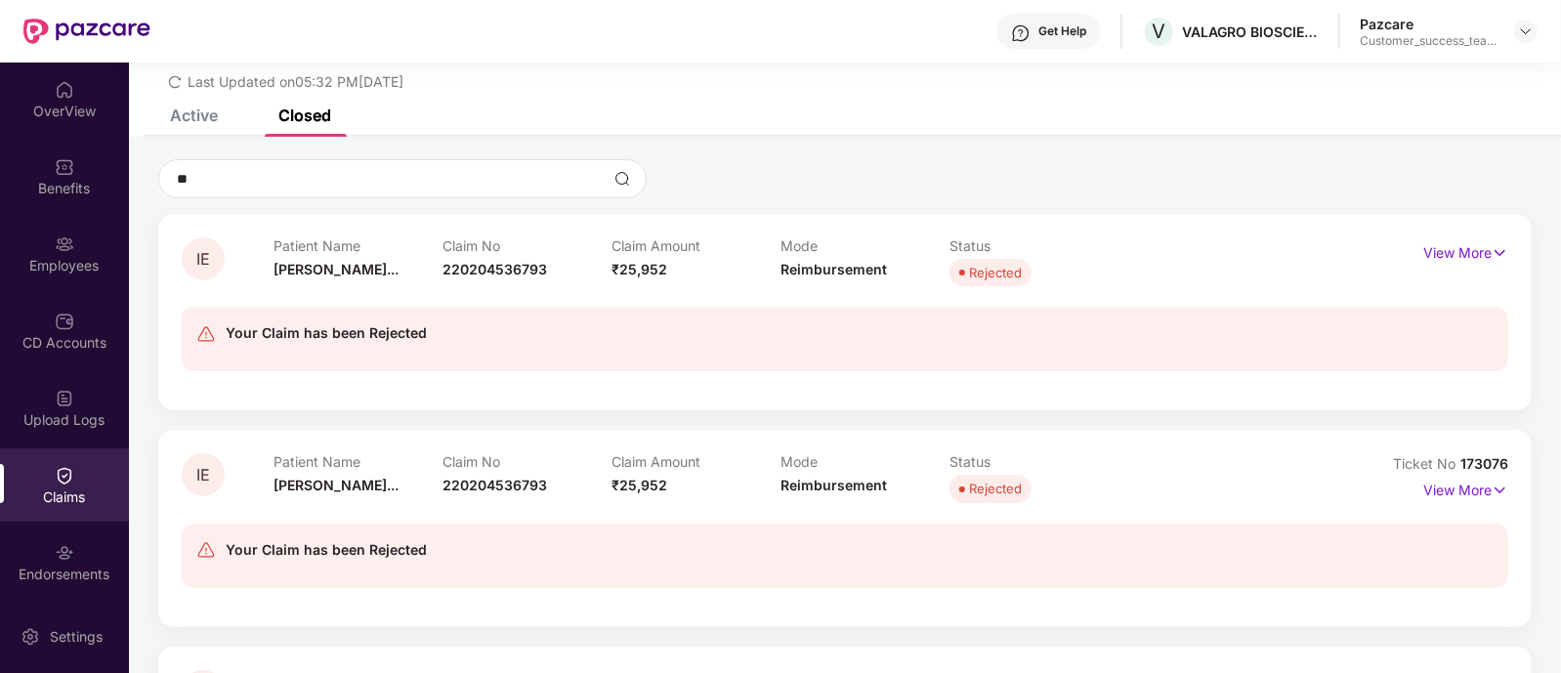
scroll to position [66, 0]
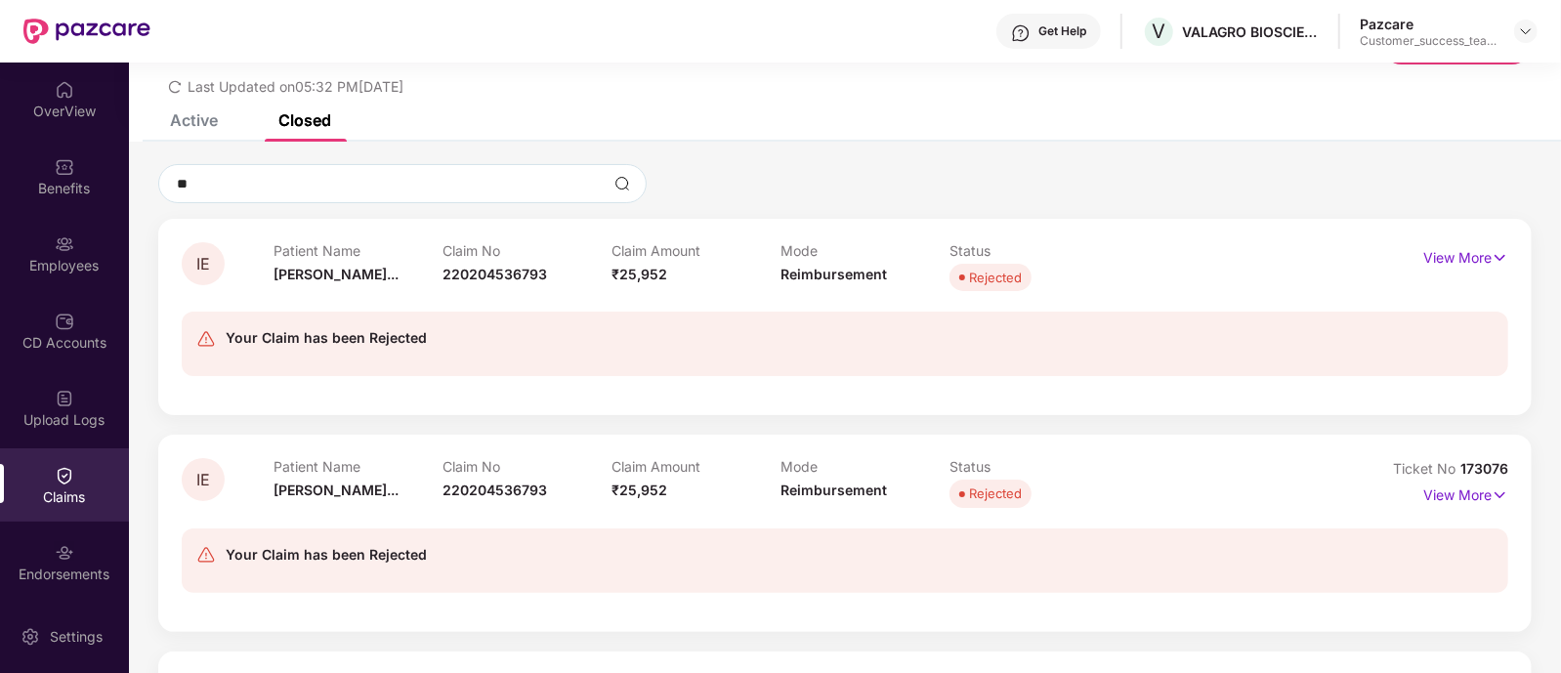
click at [191, 117] on div "Active" at bounding box center [194, 120] width 48 height 20
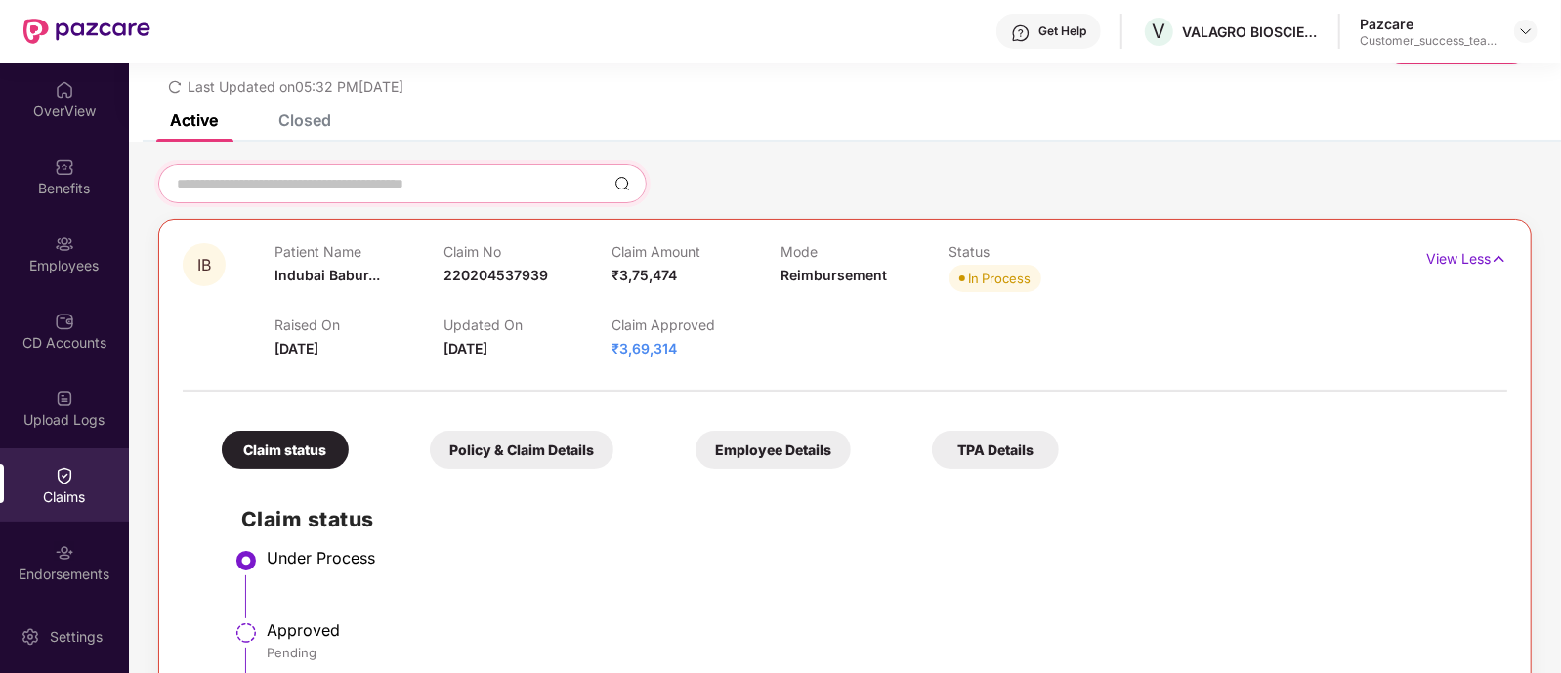
click at [229, 185] on input at bounding box center [391, 184] width 432 height 21
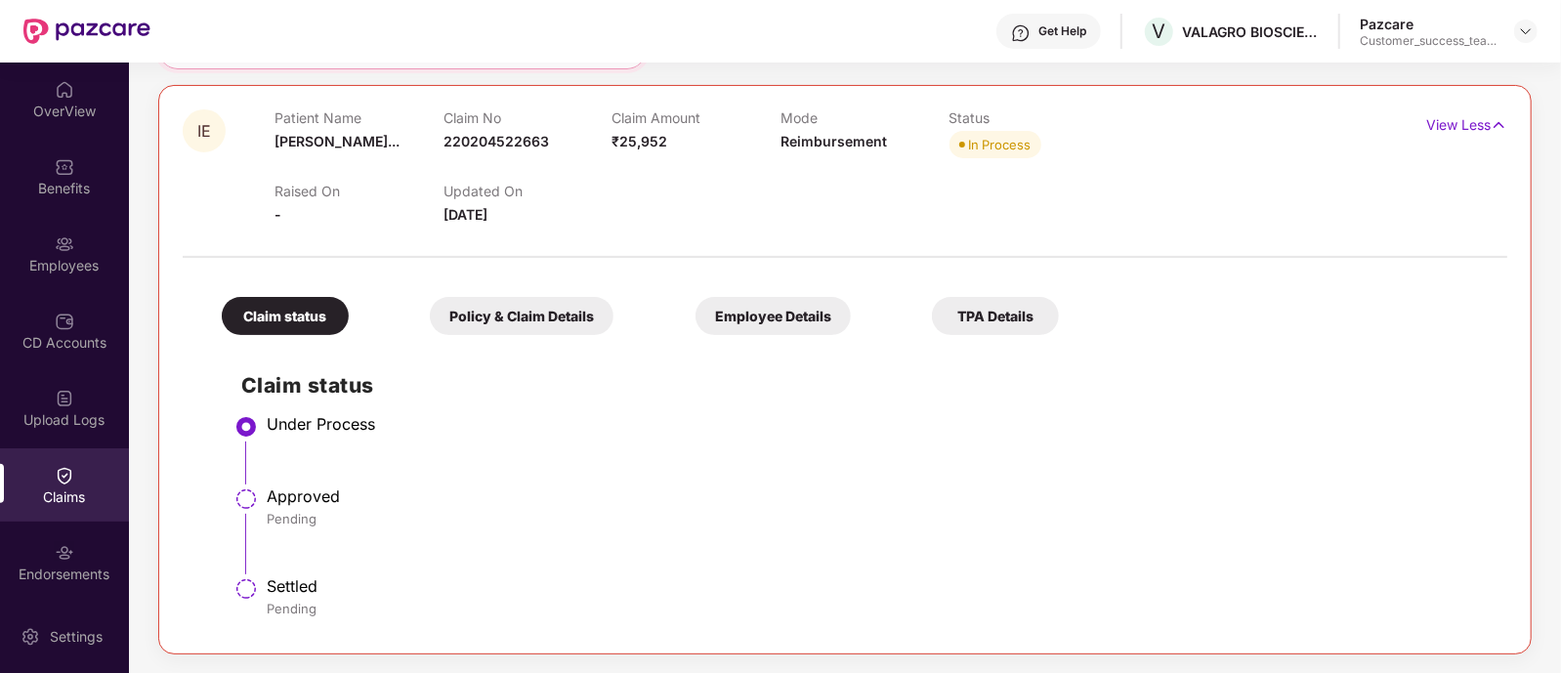
scroll to position [0, 0]
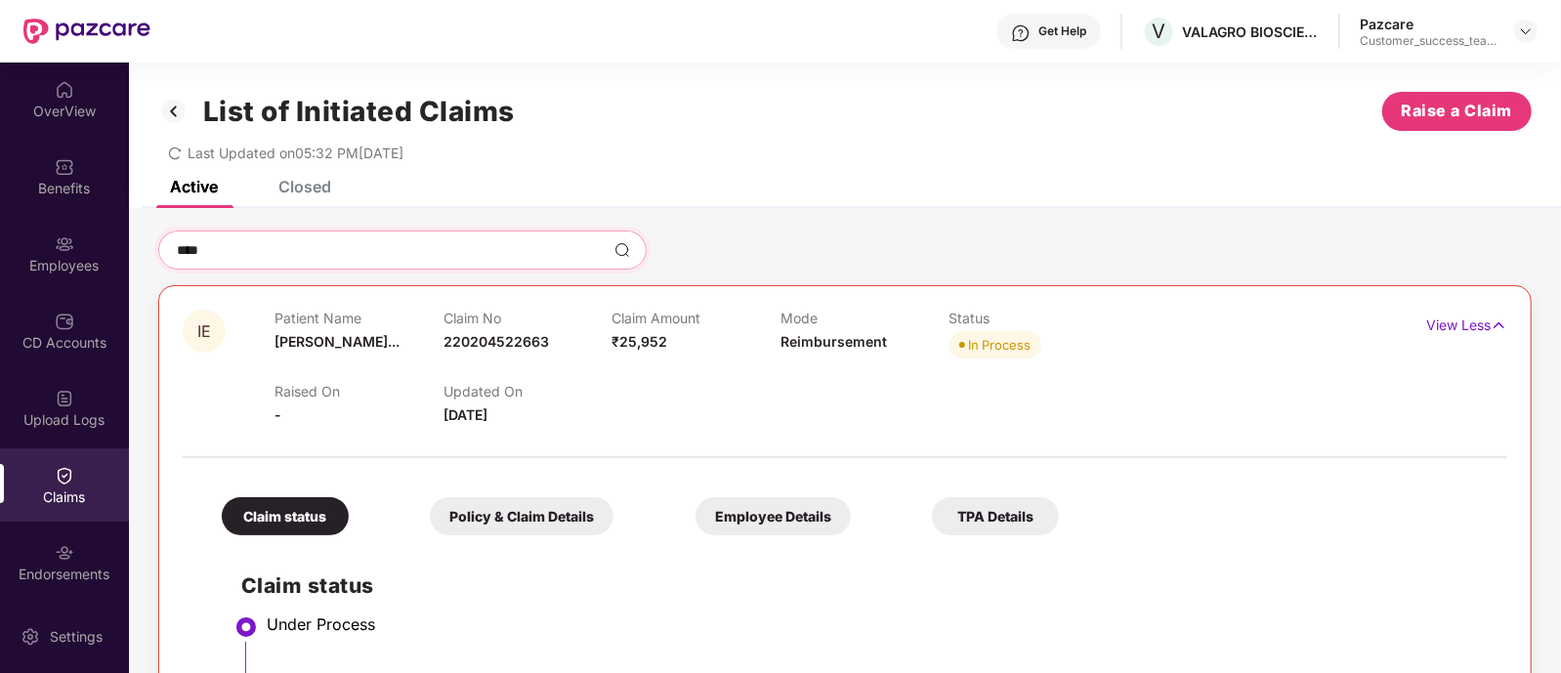
type input "****"
drag, startPoint x: 324, startPoint y: 194, endPoint x: 306, endPoint y: 197, distance: 18.8
click at [306, 197] on div "Closed" at bounding box center [290, 186] width 82 height 43
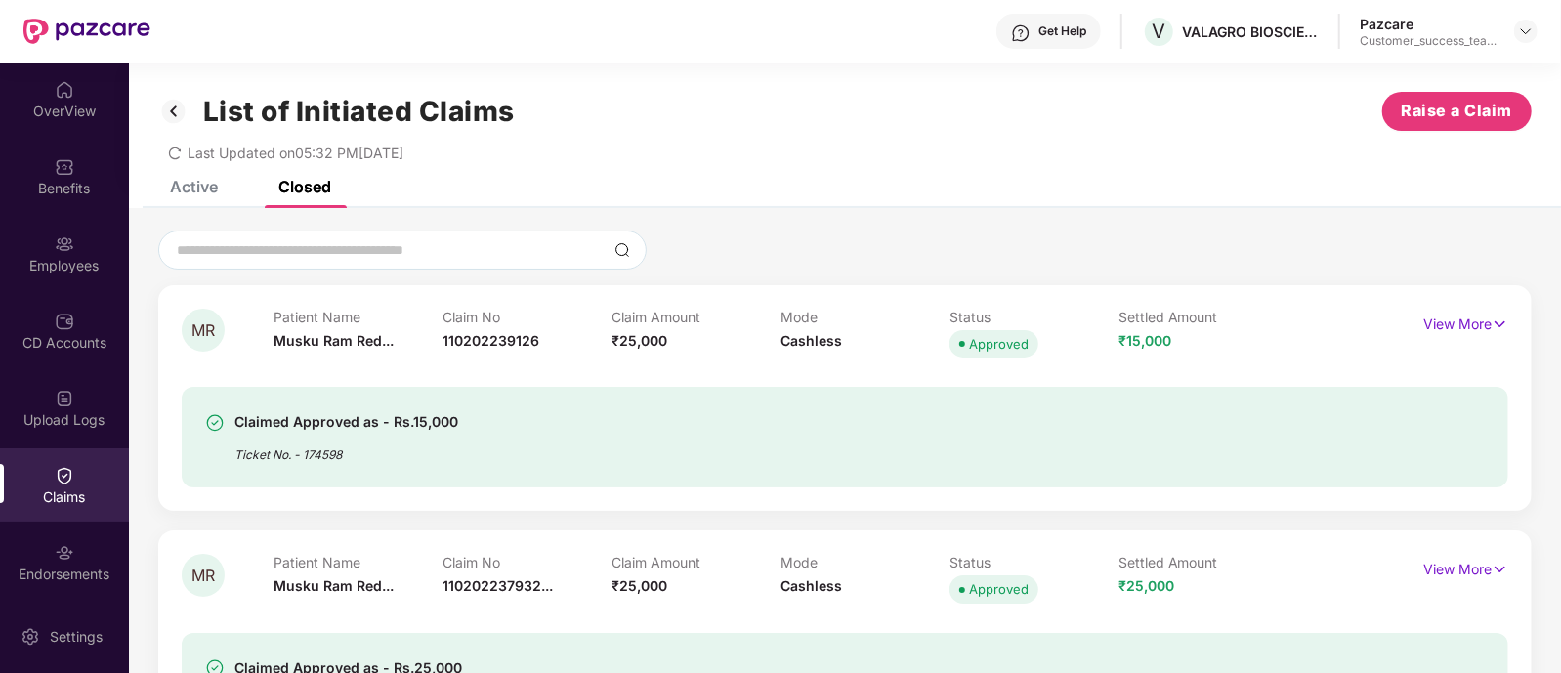
click at [306, 197] on div "Closed" at bounding box center [290, 186] width 82 height 43
click at [279, 236] on div at bounding box center [402, 250] width 488 height 39
click at [268, 245] on input at bounding box center [391, 250] width 432 height 21
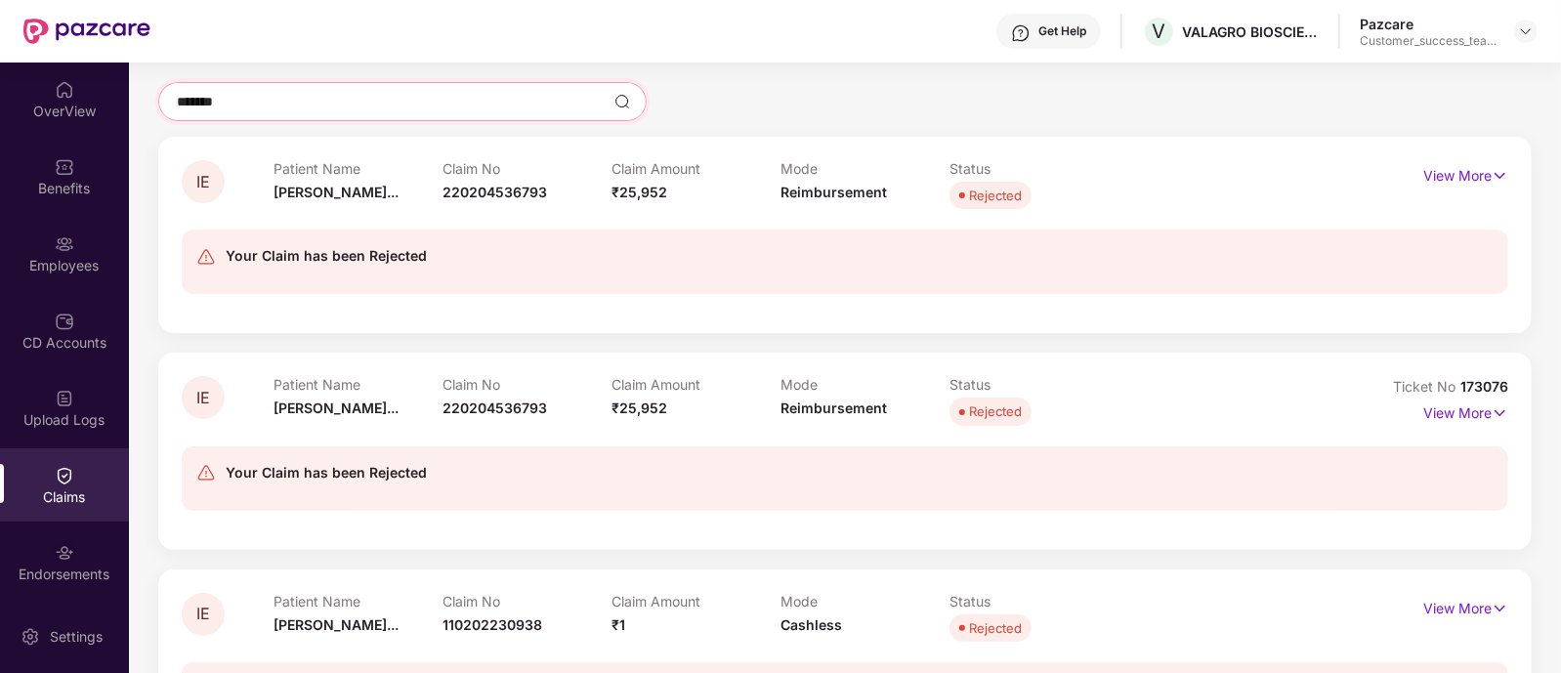
scroll to position [155, 0]
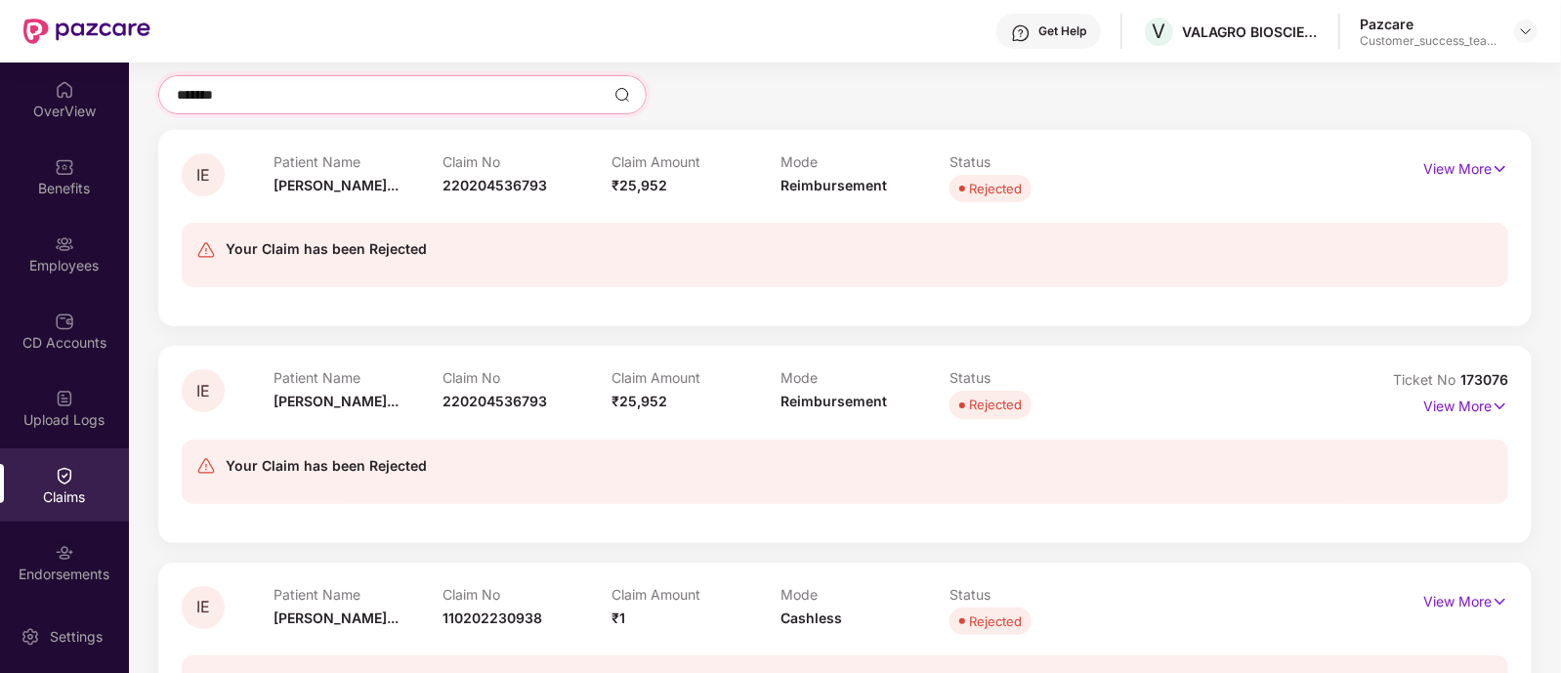
type input "*******"
